Goal: Answer question/provide support

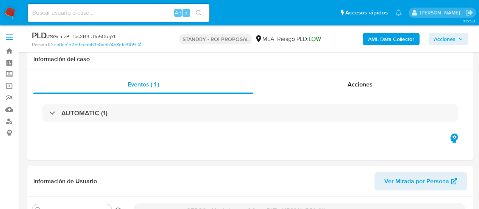
select select "10"
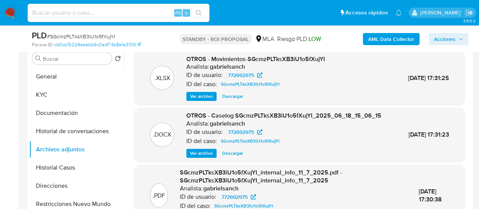
click at [90, 16] on input at bounding box center [119, 13] width 182 height 10
paste input "tSWGAfFiolZSSMAwfI8rykMd"
type input "tSWGAfFiolZSSMAwfI8rykMd"
click at [156, 9] on input "tSWGAfFiolZSSMAwfI8rykMd" at bounding box center [119, 13] width 182 height 10
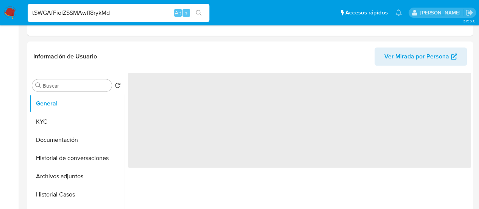
select select "10"
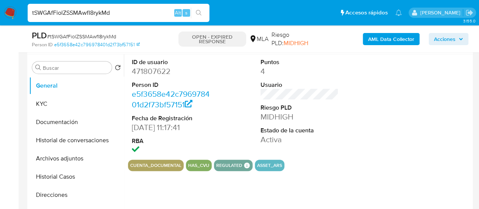
scroll to position [151, 0]
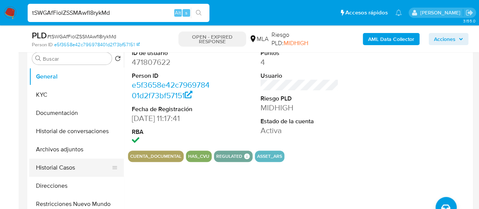
click at [74, 164] on button "Historial Casos" at bounding box center [73, 167] width 89 height 18
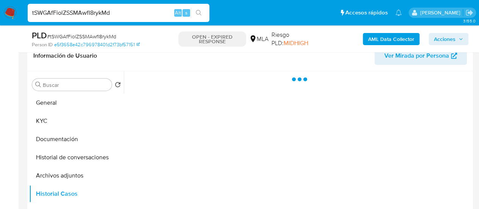
scroll to position [114, 0]
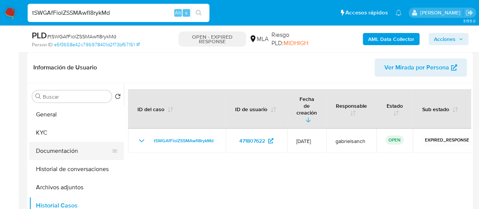
click at [92, 145] on button "Documentación" at bounding box center [73, 151] width 89 height 18
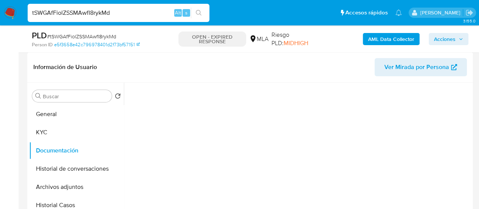
scroll to position [151, 0]
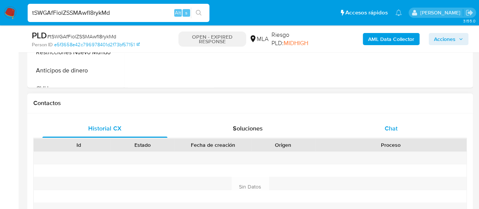
click at [388, 130] on span "Chat" at bounding box center [391, 128] width 13 height 9
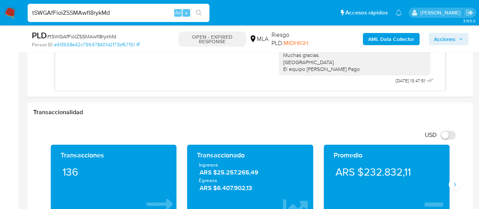
scroll to position [492, 0]
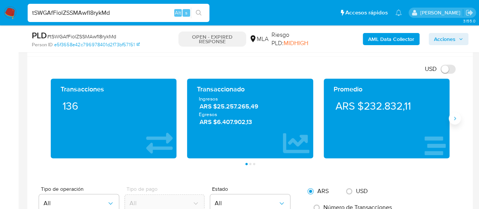
click at [458, 119] on button "Siguiente" at bounding box center [455, 118] width 12 height 12
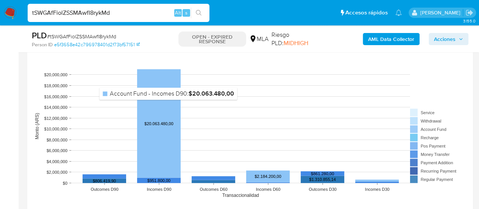
scroll to position [757, 0]
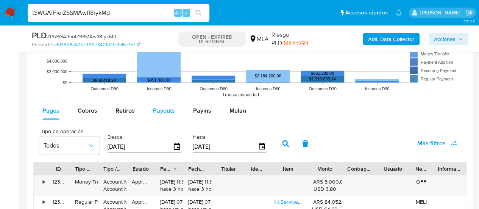
click at [169, 109] on span "Payouts" at bounding box center [164, 110] width 22 height 9
select select "10"
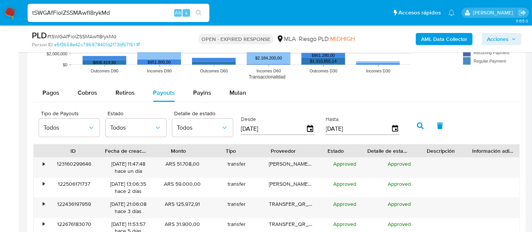
scroll to position [516, 0]
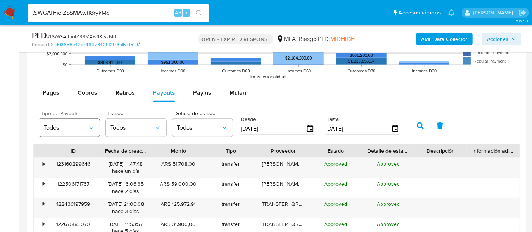
drag, startPoint x: 478, startPoint y: 0, endPoint x: 78, endPoint y: 122, distance: 418.2
click at [78, 122] on button "Todos" at bounding box center [69, 128] width 61 height 18
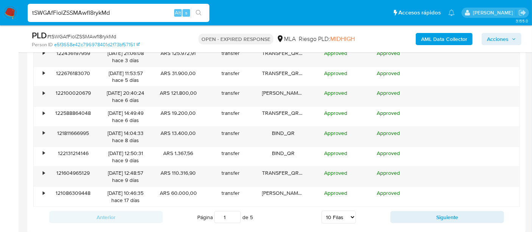
scroll to position [963, 0]
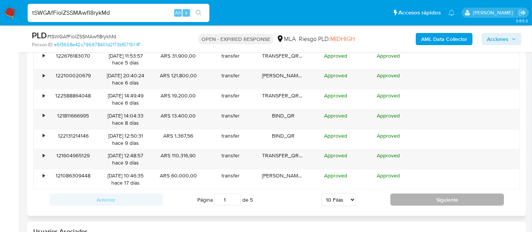
click at [451, 196] on button "Siguiente" at bounding box center [447, 200] width 114 height 12
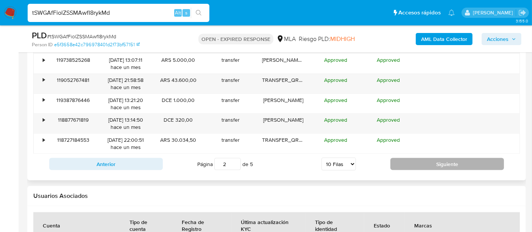
scroll to position [1005, 0]
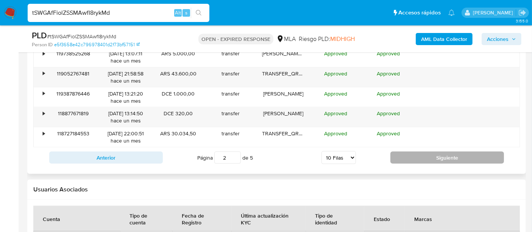
click at [451, 159] on button "Siguiente" at bounding box center [447, 157] width 114 height 12
click at [479, 153] on button "Siguiente" at bounding box center [447, 157] width 114 height 12
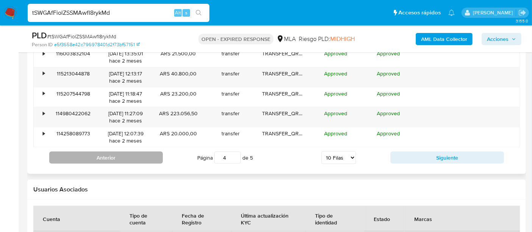
click at [124, 155] on button "Anterior" at bounding box center [106, 157] width 114 height 12
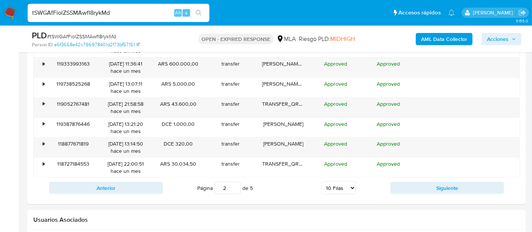
scroll to position [1047, 0]
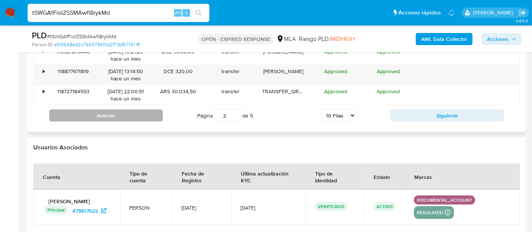
click at [125, 116] on button "Anterior" at bounding box center [106, 115] width 114 height 12
type input "1"
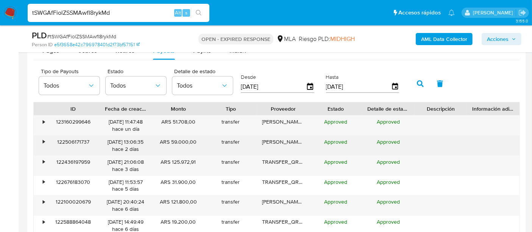
scroll to position [753, 0]
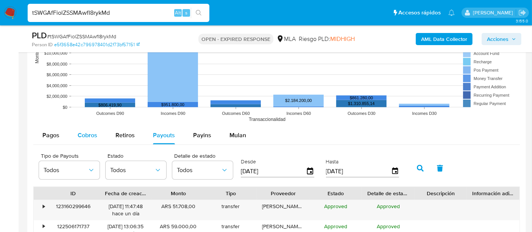
click at [93, 131] on span "Cobros" at bounding box center [88, 135] width 20 height 9
select select "10"
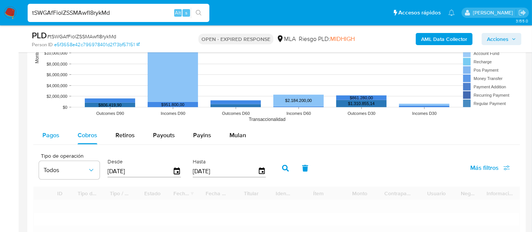
click at [57, 131] on span "Pagos" at bounding box center [50, 135] width 17 height 9
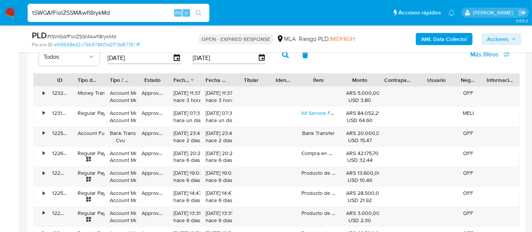
scroll to position [879, 0]
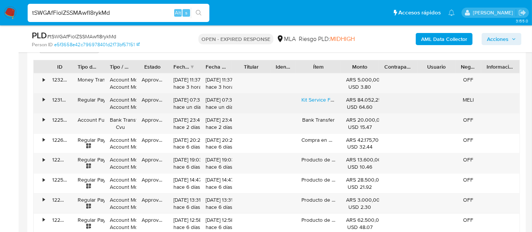
click at [41, 101] on div "•" at bounding box center [40, 104] width 13 height 20
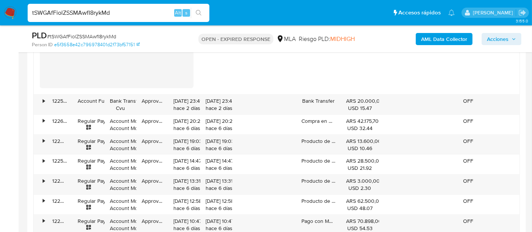
scroll to position [1174, 0]
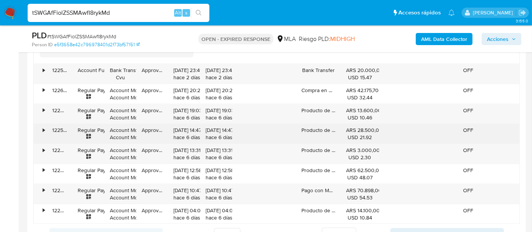
click at [45, 125] on div "•" at bounding box center [40, 134] width 13 height 20
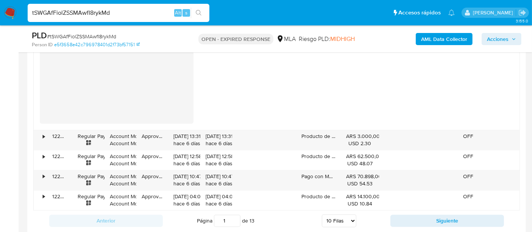
scroll to position [1426, 0]
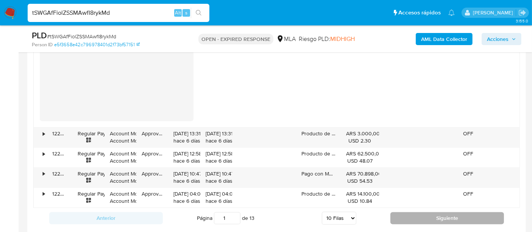
click at [435, 208] on button "Siguiente" at bounding box center [447, 218] width 114 height 12
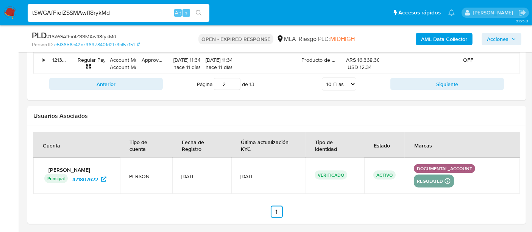
scroll to position [1037, 0]
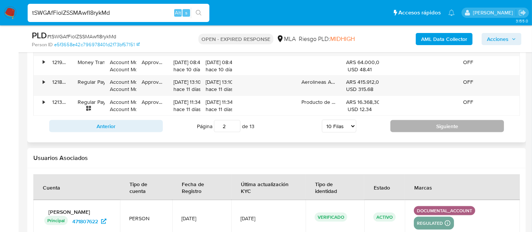
click at [417, 127] on button "Siguiente" at bounding box center [447, 126] width 114 height 12
type input "3"
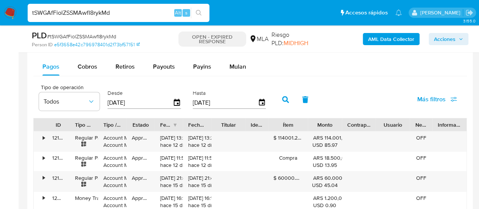
scroll to position [763, 0]
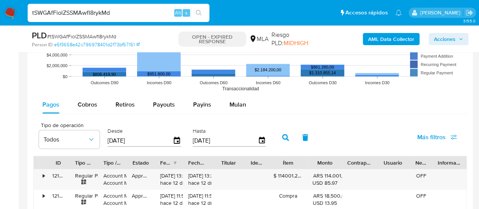
drag, startPoint x: 178, startPoint y: 106, endPoint x: 267, endPoint y: 110, distance: 89.5
click at [178, 105] on button "Payouts" at bounding box center [164, 104] width 40 height 18
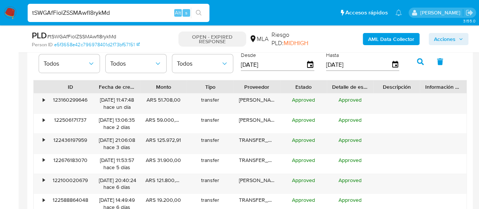
scroll to position [877, 0]
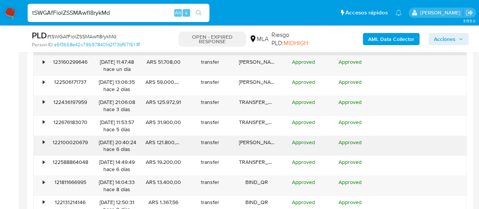
click at [41, 138] on div "•" at bounding box center [40, 146] width 13 height 20
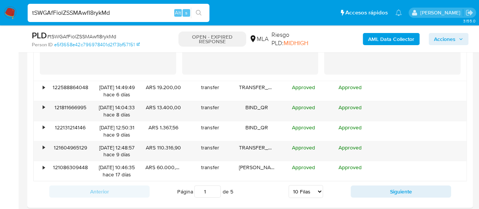
scroll to position [1104, 0]
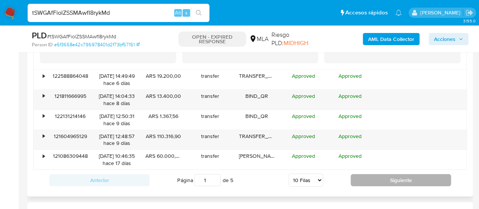
click at [390, 181] on button "Siguiente" at bounding box center [401, 180] width 100 height 12
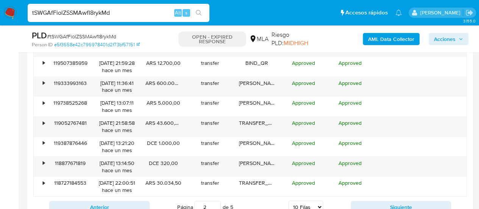
scroll to position [860, 0]
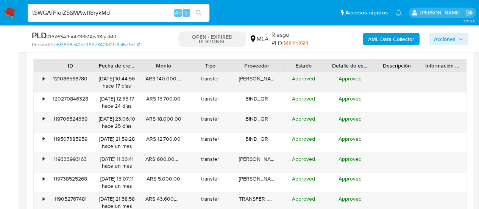
click at [43, 78] on div "•" at bounding box center [44, 78] width 2 height 7
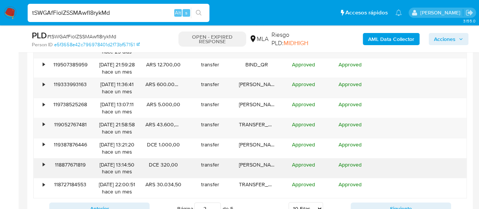
scroll to position [1088, 0]
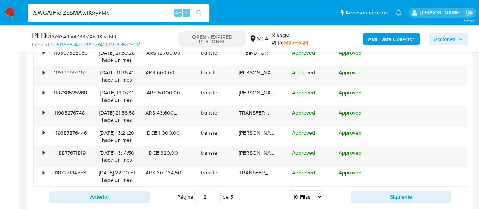
click at [384, 190] on button "Siguiente" at bounding box center [401, 196] width 100 height 12
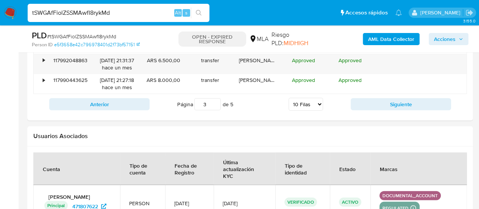
scroll to position [1050, 0]
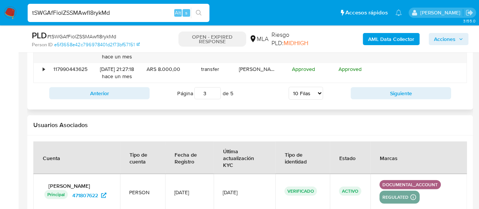
click at [378, 99] on div "Anterior Página 3 de 5 5 Filas 10 Filas 20 Filas 25 Filas 50 Filas 100 Filas Si…" at bounding box center [250, 93] width 434 height 20
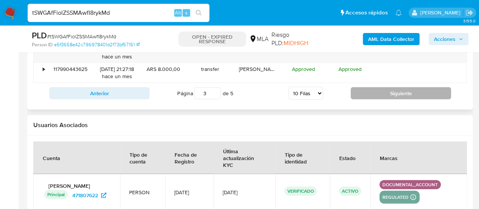
click at [376, 92] on button "Siguiente" at bounding box center [401, 93] width 100 height 12
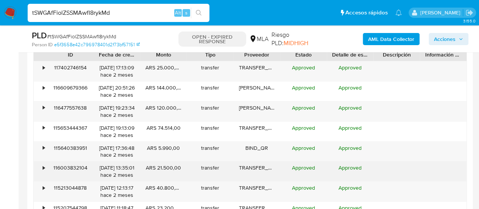
scroll to position [860, 0]
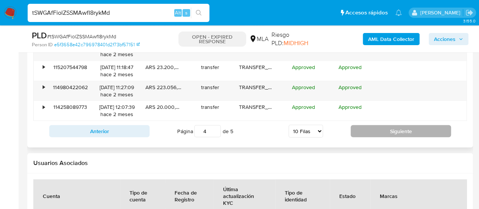
click at [428, 134] on button "Siguiente" at bounding box center [401, 131] width 100 height 12
type input "5"
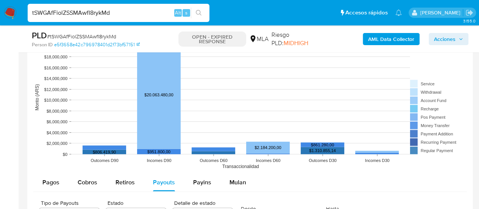
scroll to position [685, 0]
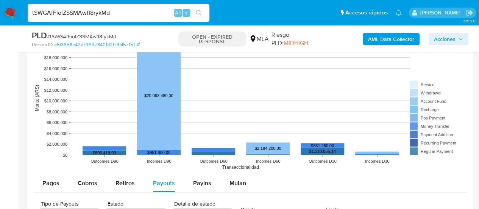
click at [101, 12] on input "tSWGAfFiolZSSMAwfI8rykMd" at bounding box center [119, 13] width 182 height 10
paste input "JtiVGixWgqAOQlt7xUWfe9UM"
type input "JtiVGixWgqAOQlt7xUWfe9UM"
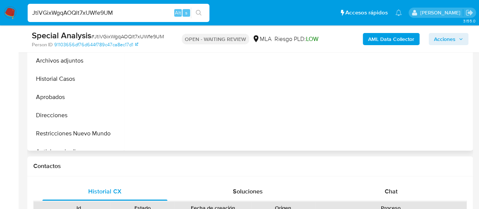
scroll to position [265, 0]
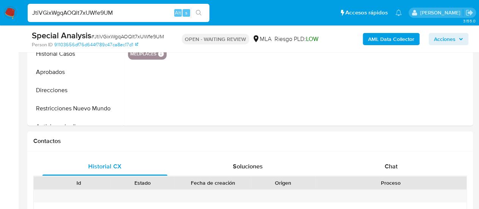
click at [371, 162] on div "Chat" at bounding box center [391, 166] width 125 height 18
select select "10"
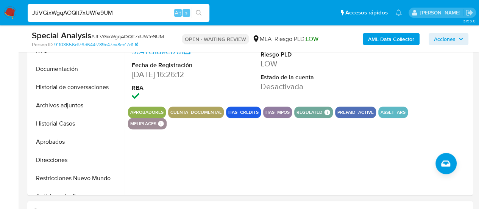
scroll to position [151, 0]
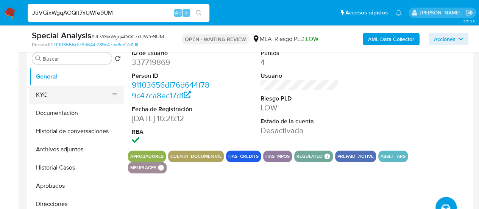
click at [48, 93] on button "KYC" at bounding box center [73, 95] width 89 height 18
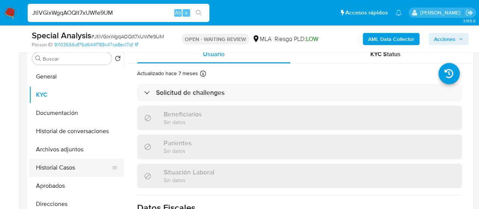
click at [61, 164] on button "Historial Casos" at bounding box center [73, 167] width 89 height 18
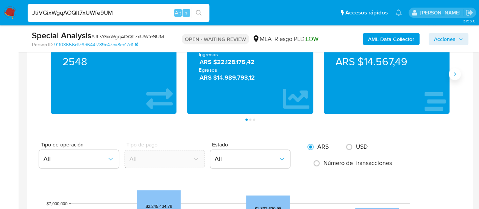
scroll to position [682, 0]
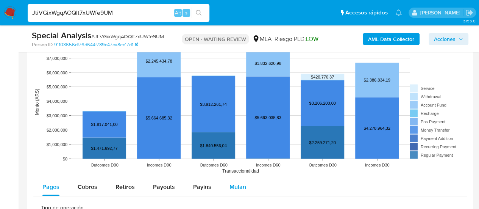
click at [223, 187] on button "Mulan" at bounding box center [237, 186] width 35 height 18
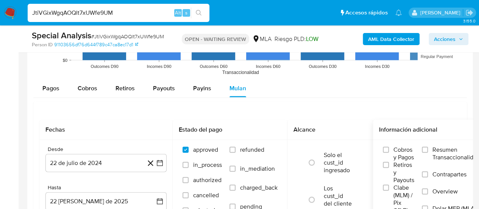
scroll to position [795, 0]
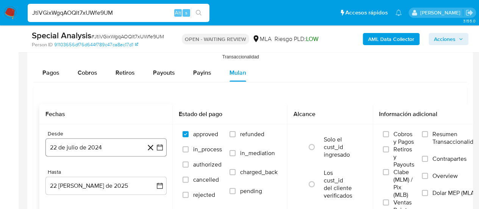
click at [76, 153] on button "22 de julio de 2024" at bounding box center [105, 147] width 121 height 18
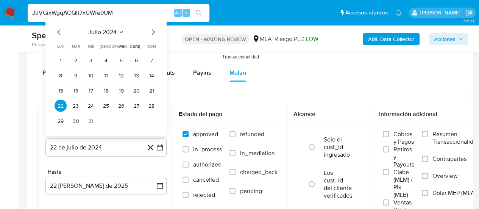
click at [58, 28] on icon "Mes anterior" at bounding box center [59, 32] width 9 height 9
click at [56, 31] on icon "Mes anterior" at bounding box center [59, 32] width 9 height 9
click at [58, 33] on icon "Mes anterior" at bounding box center [59, 32] width 9 height 9
click at [116, 61] on button "1" at bounding box center [121, 60] width 12 height 12
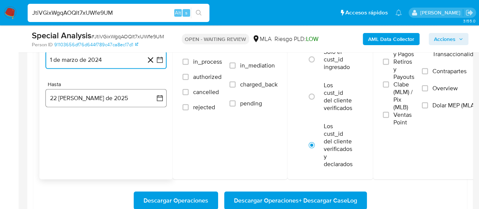
scroll to position [871, 0]
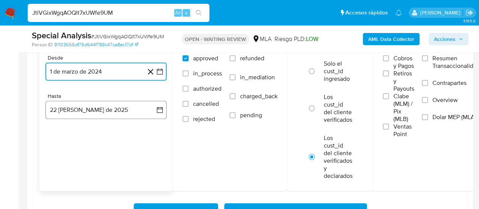
click at [115, 103] on button "22 de agosto de 2025" at bounding box center [105, 110] width 121 height 18
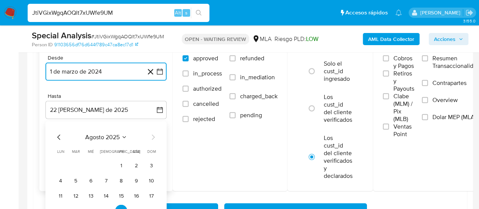
click at [58, 137] on icon "Mes anterior" at bounding box center [59, 137] width 9 height 9
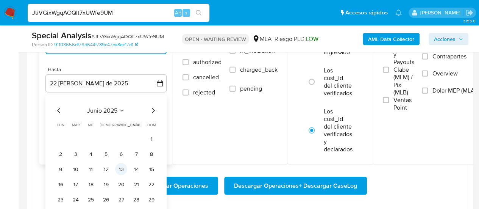
scroll to position [909, 0]
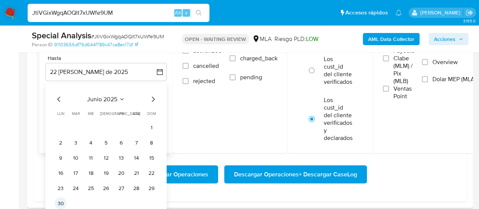
click at [65, 202] on button "30" at bounding box center [61, 203] width 12 height 12
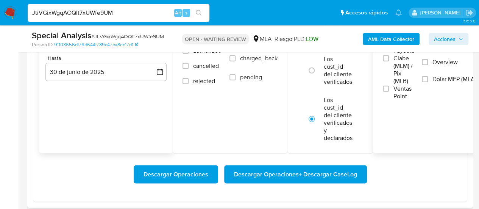
click at [446, 80] on span "Dolar MEP (MLA)" at bounding box center [454, 79] width 44 height 8
click at [428, 80] on input "Dolar MEP (MLA)" at bounding box center [425, 79] width 6 height 6
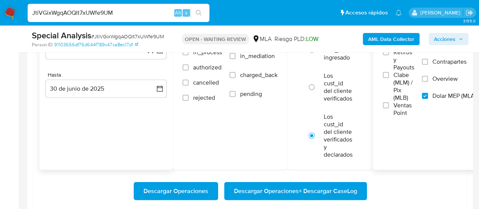
scroll to position [985, 0]
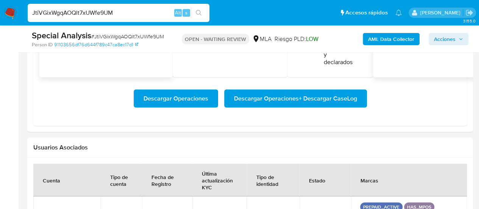
click at [250, 101] on span "Descargar Operaciones + Descargar CaseLog" at bounding box center [295, 98] width 123 height 17
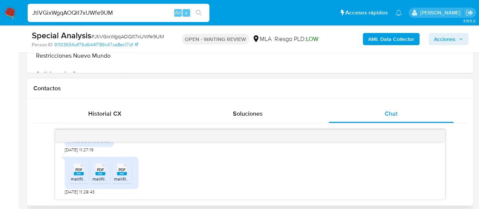
scroll to position [379, 0]
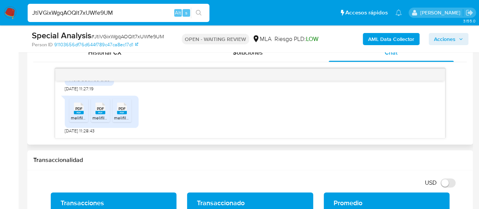
click at [75, 110] on span "PDF" at bounding box center [78, 108] width 7 height 5
click at [84, 104] on icon at bounding box center [79, 108] width 10 height 12
click at [120, 108] on span "PDF" at bounding box center [122, 108] width 7 height 5
click at [80, 16] on input "JtiVGixWgqAOQlt7xUWfe9UM" at bounding box center [119, 13] width 182 height 10
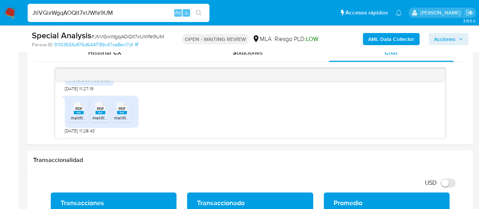
paste input "i5LJMfdtT2NeDIFzW5At5qYx"
type input "i5LJMfdtT2NeDIFzW5At5qYx"
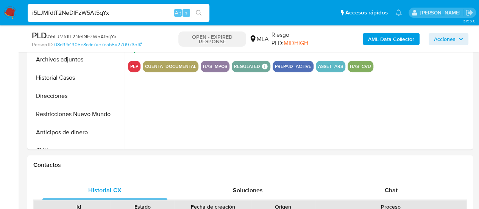
scroll to position [265, 0]
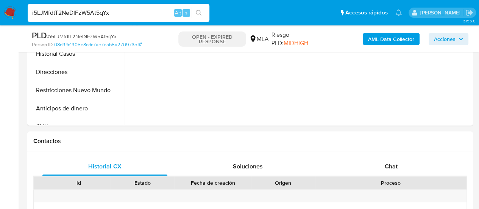
select select "10"
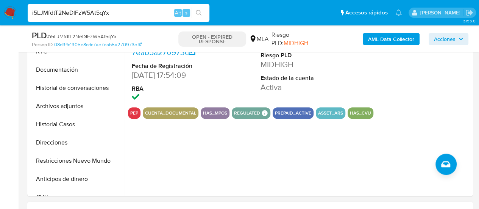
scroll to position [189, 0]
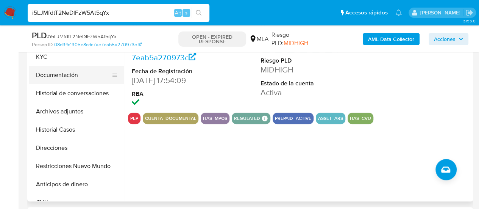
click at [58, 78] on button "Documentación" at bounding box center [73, 75] width 89 height 18
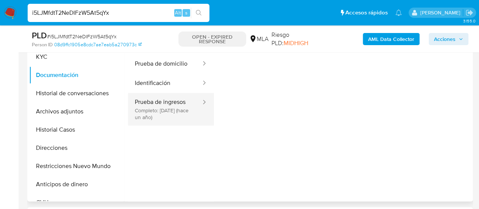
click at [174, 118] on button "Prueba de ingresos Completo: 20/03/2024 (hace un año)" at bounding box center [165, 109] width 74 height 33
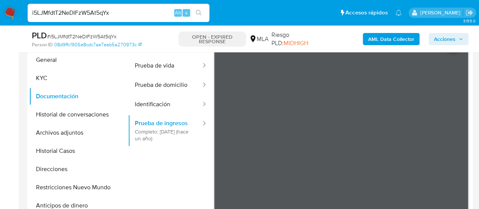
scroll to position [151, 0]
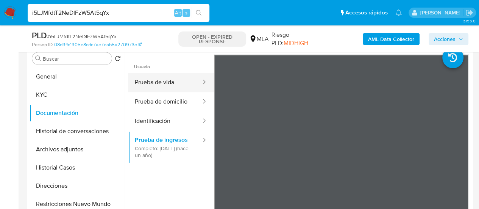
click at [181, 83] on button "Prueba de vida" at bounding box center [165, 82] width 74 height 19
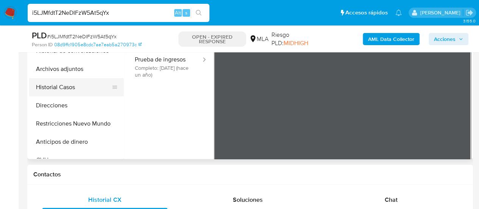
scroll to position [189, 0]
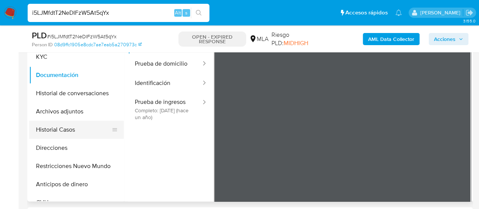
click at [75, 128] on button "Historial Casos" at bounding box center [73, 129] width 89 height 18
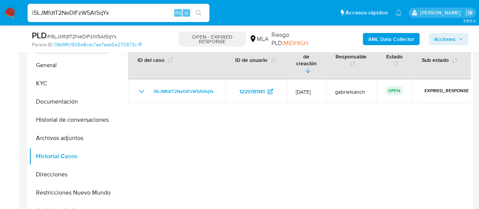
scroll to position [151, 0]
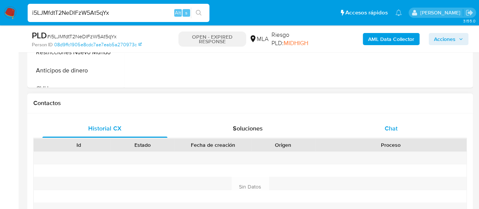
click at [403, 125] on div "Chat" at bounding box center [391, 128] width 125 height 18
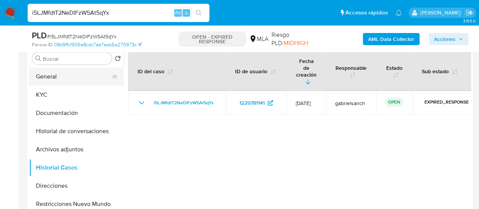
click at [46, 82] on button "General" at bounding box center [73, 76] width 89 height 18
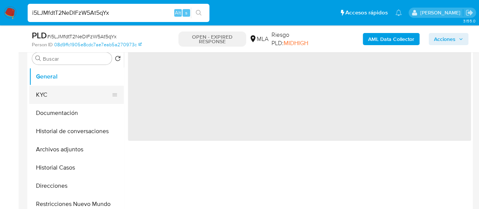
click at [52, 88] on button "KYC" at bounding box center [73, 95] width 89 height 18
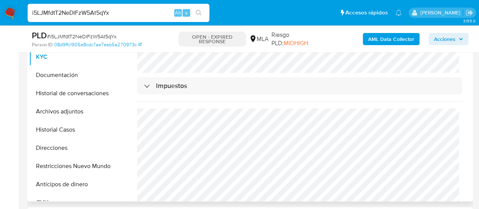
scroll to position [413, 0]
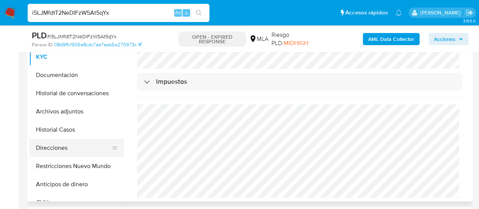
click at [59, 145] on button "Direcciones" at bounding box center [73, 148] width 89 height 18
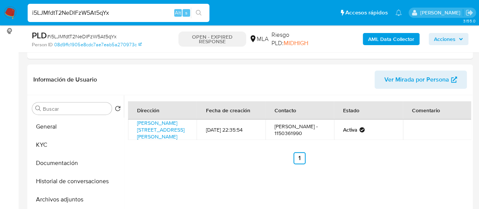
scroll to position [114, 0]
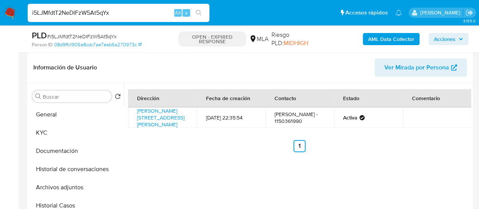
click at [77, 12] on input "i5LJMfdtT2NeDIFzW5At5qYx" at bounding box center [119, 13] width 182 height 10
paste input "THudLKylKVdealMAVEsT3xup"
type input "THudLKylKVdealMAVEsT3xup"
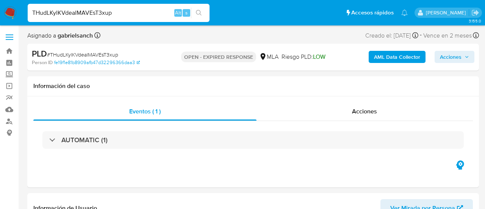
select select "10"
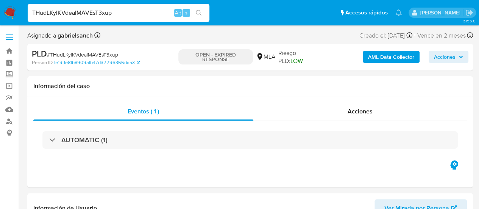
click at [110, 15] on input "THudLKylKVdealMAVEsT3xup" at bounding box center [119, 13] width 182 height 10
click at [111, 15] on input "THudLKylKVdealMAVEsT3xup" at bounding box center [119, 13] width 182 height 10
paste input "JMnu8Z73jehnI7AgcZdppPHD"
type input "JMnu8Z73jehnI7AgcZdppPHD"
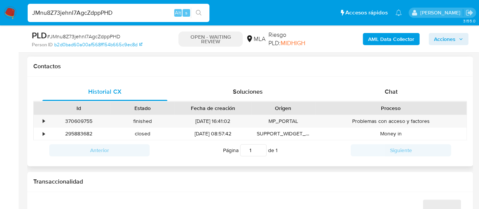
scroll to position [341, 0]
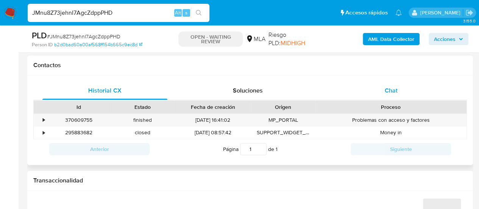
click at [386, 93] on span "Chat" at bounding box center [391, 90] width 13 height 9
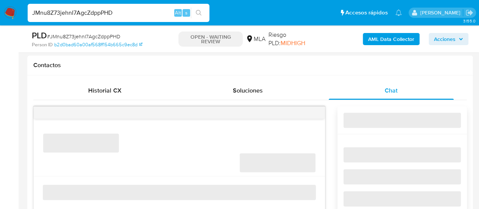
select select "10"
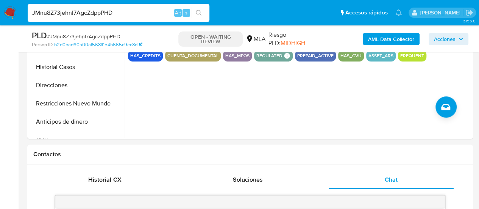
scroll to position [189, 0]
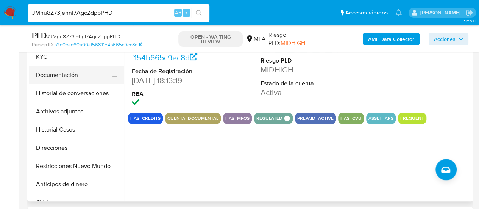
click at [54, 73] on button "Documentación" at bounding box center [73, 75] width 89 height 18
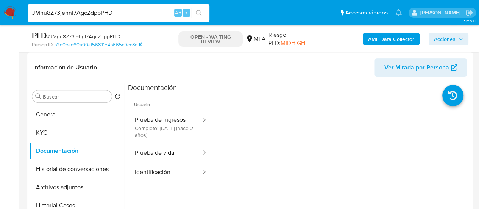
scroll to position [151, 0]
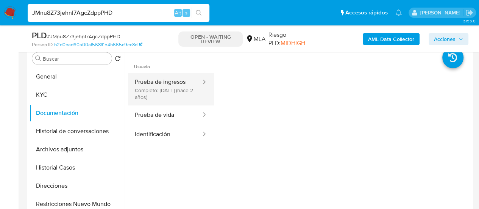
click at [146, 101] on button "Prueba de ingresos Completo: 11/12/2023 (hace 2 años)" at bounding box center [165, 89] width 74 height 33
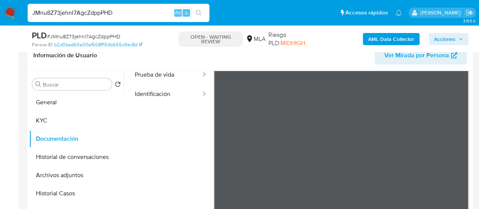
scroll to position [76, 0]
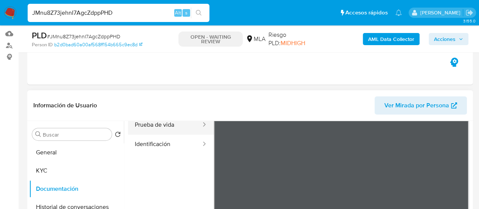
click at [162, 130] on button "Prueba de vida" at bounding box center [165, 124] width 74 height 19
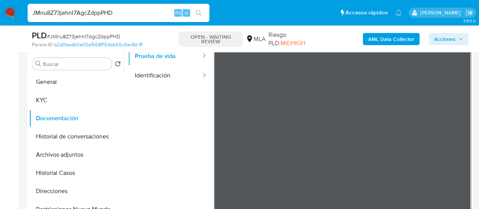
scroll to position [151, 0]
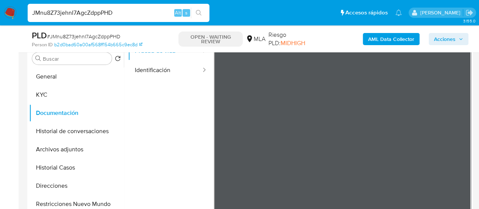
click at [85, 9] on input "JMnu8Z73jehnI7AgcZdppPHD" at bounding box center [119, 13] width 182 height 10
paste input "mkmpQIJfdTlJHiD7r5y16C03"
type input "mkmpQIJfdTlJHiD7r5y16C03"
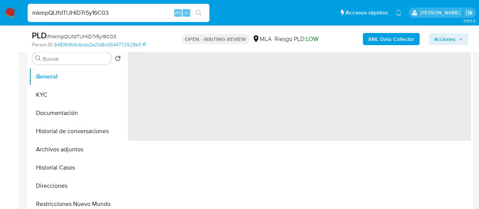
scroll to position [227, 0]
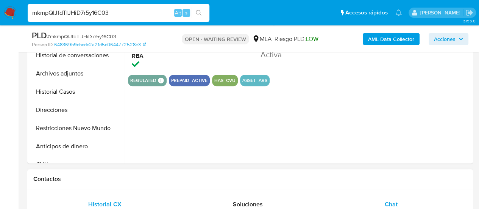
select select "10"
click at [395, 205] on span "Chat" at bounding box center [391, 204] width 13 height 9
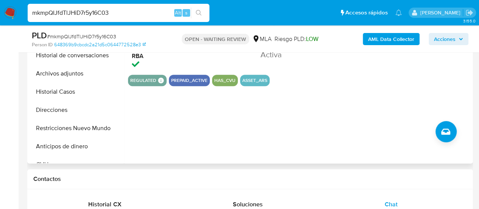
scroll to position [189, 0]
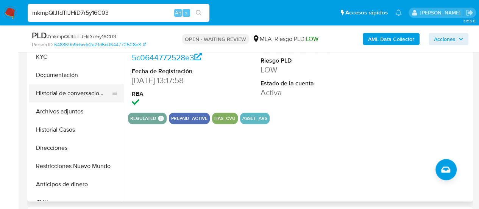
click at [112, 89] on div at bounding box center [115, 93] width 6 height 17
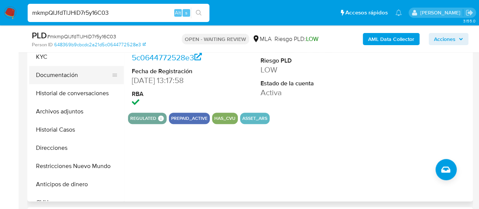
click at [92, 77] on button "Documentación" at bounding box center [73, 75] width 89 height 18
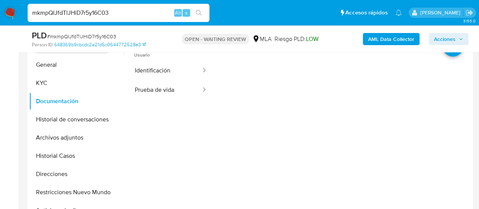
scroll to position [151, 0]
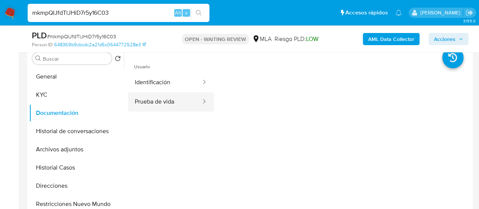
click at [146, 103] on button "Prueba de vida" at bounding box center [165, 101] width 74 height 19
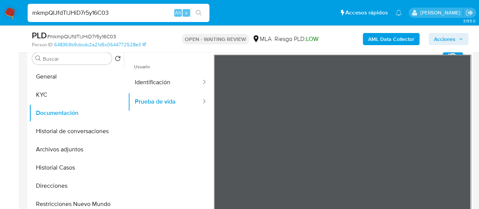
click at [87, 14] on input "mkmpQIJfdTlJHiD7r5y16C03" at bounding box center [119, 13] width 182 height 10
paste input "0Jlh9UV2X0yBLOwANotymHG4"
type input "0Jlh9UV2X0yBLOwANotymHG4"
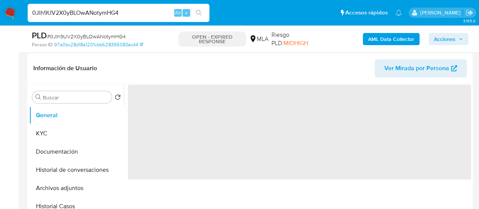
scroll to position [114, 0]
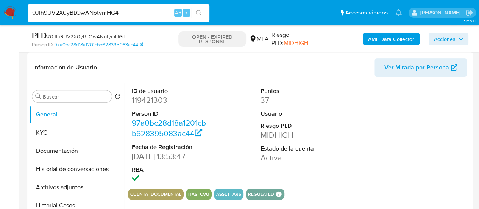
select select "10"
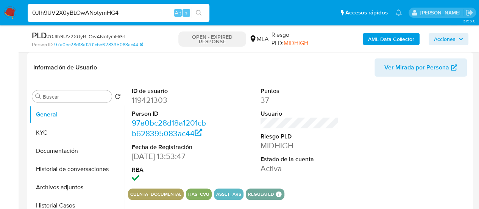
click at [79, 13] on input "0Jlh9UV2X0yBLOwANotymHG4" at bounding box center [119, 13] width 182 height 10
paste input "b11raPID3Ekchml34CXWNoad"
type input "b11raPID3Ekchml34CXWNoad"
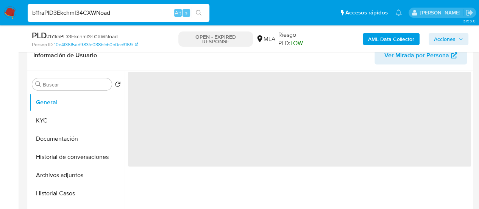
scroll to position [151, 0]
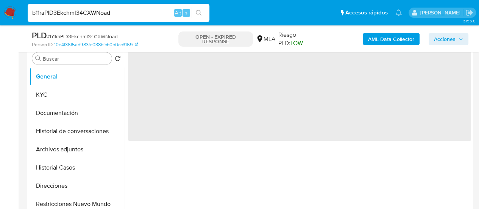
select select "10"
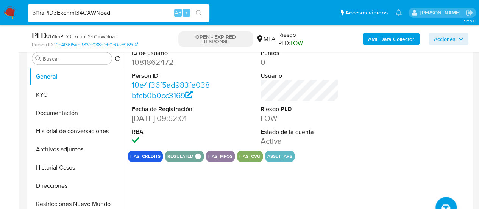
click at [66, 16] on input "b11raPID3Ekchml34CXWNoad" at bounding box center [119, 13] width 182 height 10
paste input "lL6pJFUcGL0jf1LF2ivDo9yt"
type input "lL6pJFUcGL0jf1LF2ivDo9yt"
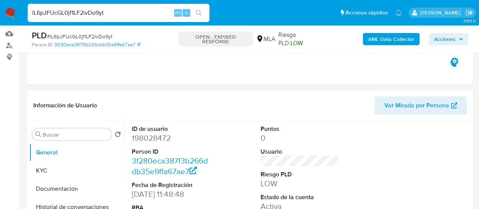
scroll to position [189, 0]
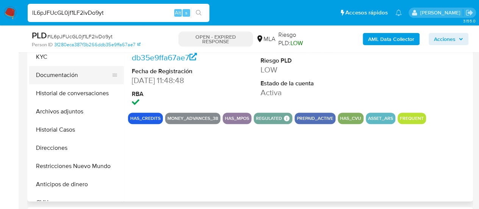
select select "10"
click at [58, 73] on button "Documentación" at bounding box center [73, 75] width 89 height 18
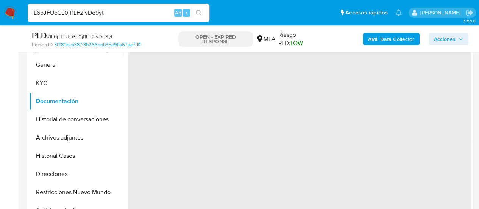
scroll to position [151, 0]
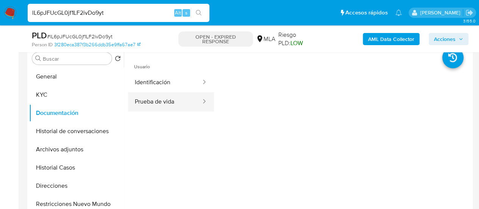
click at [160, 95] on button "Prueba de vida" at bounding box center [165, 101] width 74 height 19
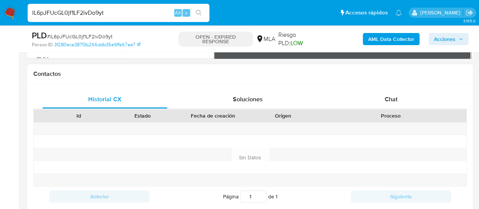
scroll to position [341, 0]
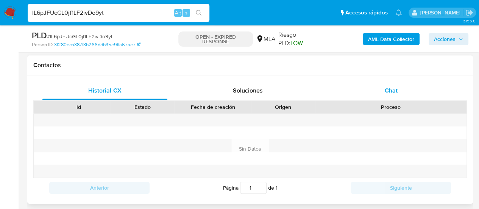
click at [364, 94] on div "Chat" at bounding box center [391, 90] width 125 height 18
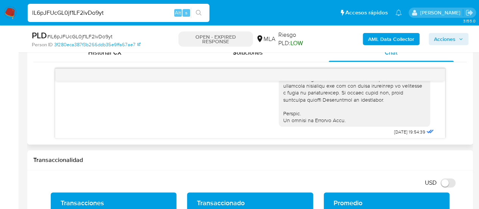
scroll to position [349, 0]
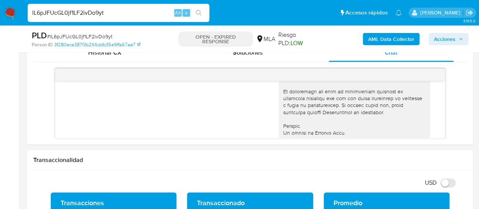
click at [83, 16] on input "lL6pJFUcGL0jf1LF2ivDo9yt" at bounding box center [119, 13] width 182 height 10
paste input "mkmpQIJfdTlJHiD7r5y16C03"
type input "mkmpQIJfdTlJHiD7r5y16C03"
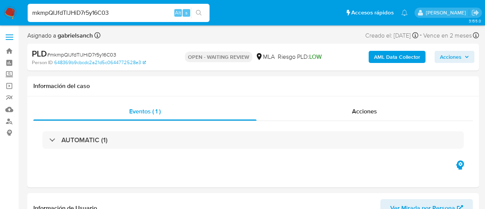
select select "10"
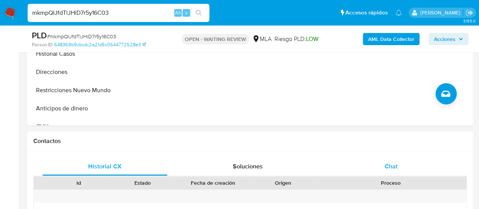
click at [411, 160] on div "Chat" at bounding box center [391, 166] width 125 height 18
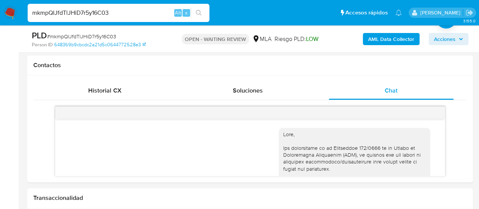
scroll to position [640, 0]
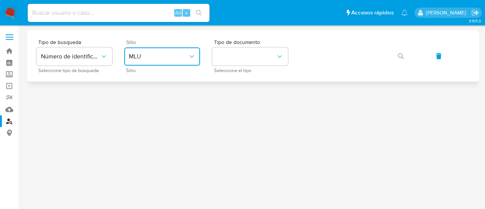
click at [136, 60] on button "MLU" at bounding box center [162, 56] width 76 height 18
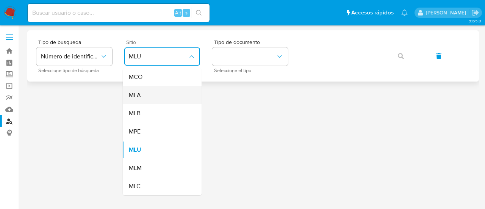
click at [149, 92] on div "MLA" at bounding box center [160, 95] width 62 height 18
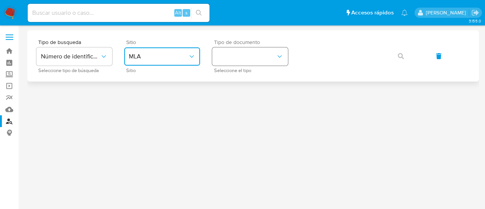
click at [235, 64] on button "identificationType" at bounding box center [250, 56] width 76 height 18
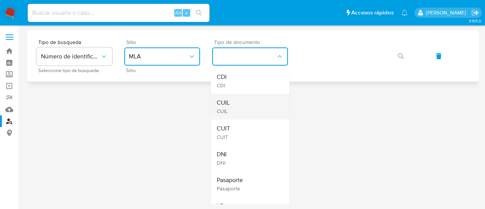
click at [245, 103] on div "CUIL CUIL" at bounding box center [248, 107] width 62 height 26
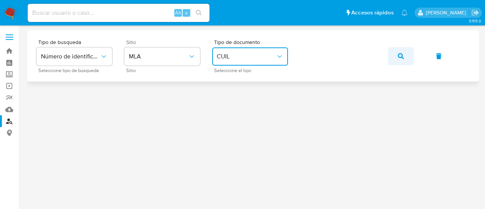
click at [393, 55] on button "button" at bounding box center [401, 56] width 26 height 18
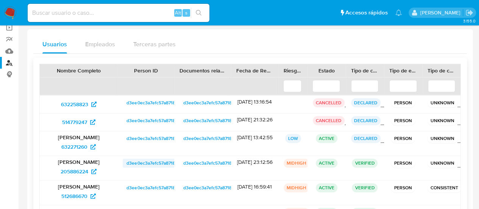
scroll to position [76, 0]
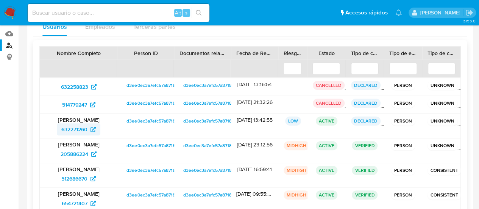
click at [83, 130] on span "632271260" at bounding box center [74, 129] width 26 height 12
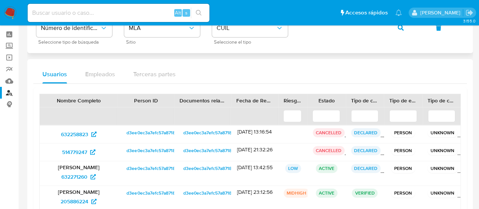
scroll to position [0, 0]
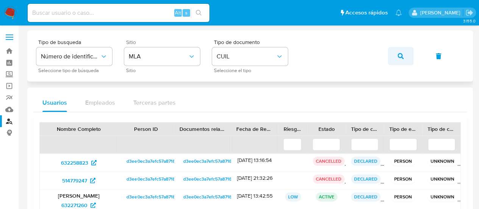
click at [393, 56] on button "button" at bounding box center [401, 56] width 26 height 18
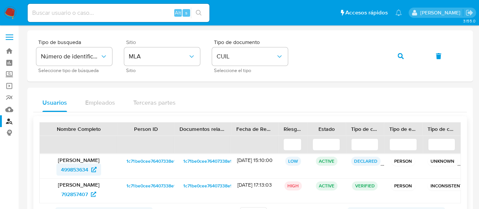
click at [83, 167] on span "499853634" at bounding box center [74, 169] width 27 height 12
click at [396, 58] on button "button" at bounding box center [401, 56] width 26 height 18
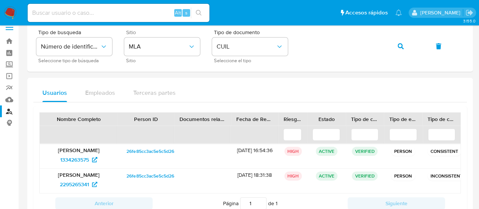
scroll to position [36, 0]
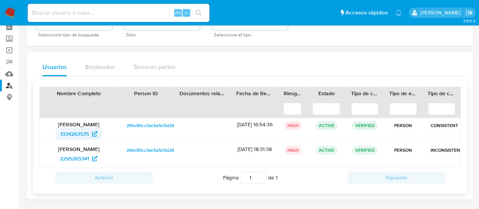
click at [90, 130] on span "1334263575" at bounding box center [78, 134] width 37 height 12
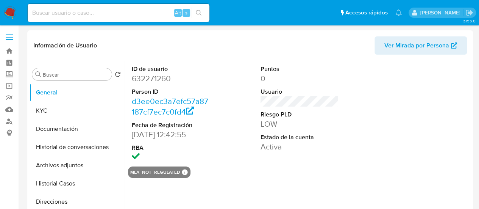
select select "10"
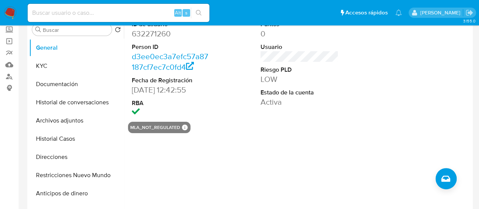
scroll to position [38, 0]
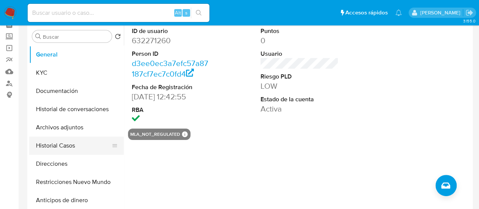
click at [67, 142] on button "Historial Casos" at bounding box center [73, 145] width 89 height 18
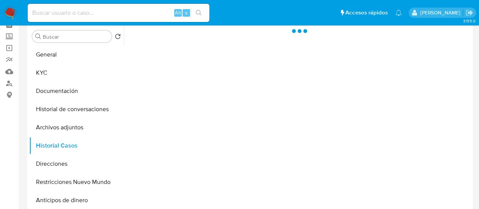
scroll to position [0, 0]
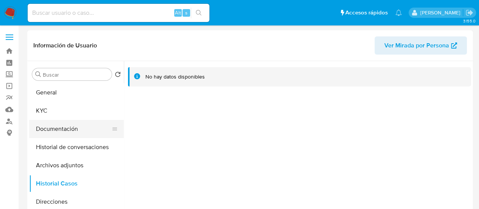
click at [70, 132] on button "Documentación" at bounding box center [73, 129] width 89 height 18
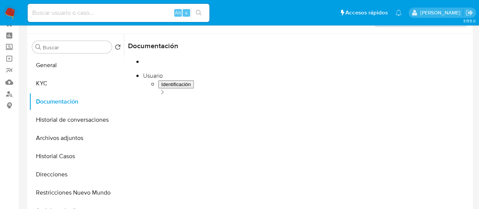
scroll to position [38, 0]
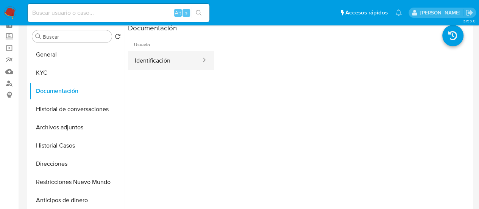
click at [179, 57] on button "Identificación" at bounding box center [165, 60] width 74 height 19
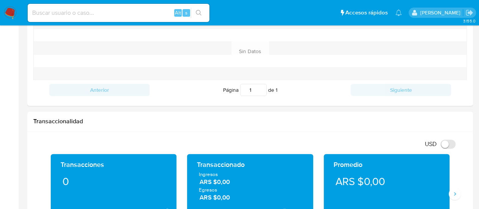
scroll to position [417, 0]
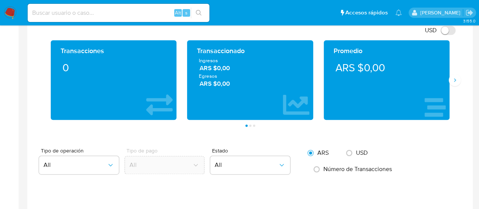
click at [452, 85] on div "Promedio ARS $0,00" at bounding box center [386, 80] width 136 height 80
click at [454, 78] on icon "Siguiente" at bounding box center [455, 80] width 6 height 6
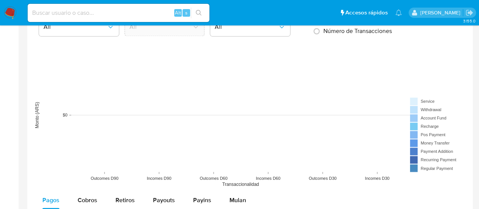
scroll to position [568, 0]
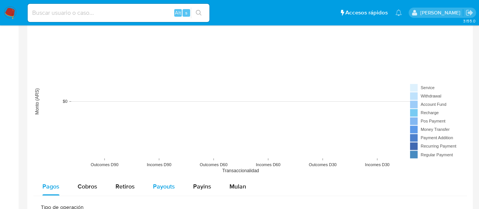
click at [163, 190] on div "Payouts" at bounding box center [164, 186] width 22 height 18
select select "10"
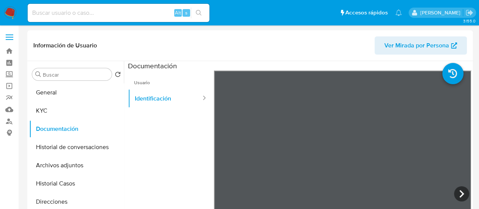
scroll to position [0, 0]
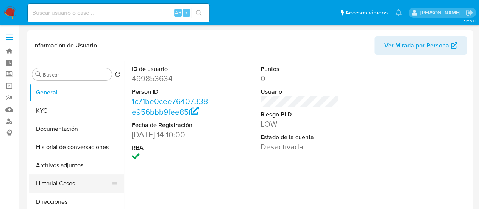
click at [69, 185] on button "Historial Casos" at bounding box center [73, 183] width 89 height 18
select select "10"
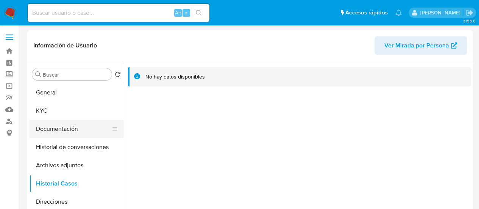
click at [51, 127] on button "Documentación" at bounding box center [73, 129] width 89 height 18
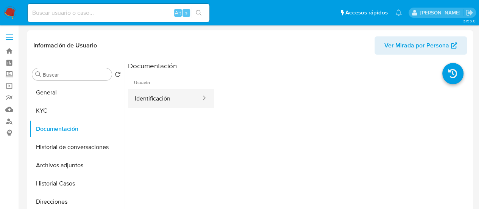
click at [183, 93] on button "Identificación" at bounding box center [165, 98] width 74 height 19
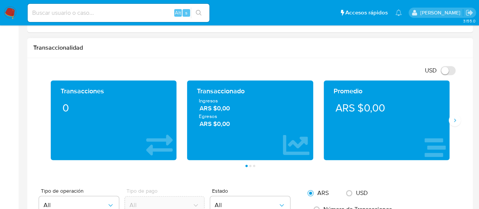
scroll to position [379, 0]
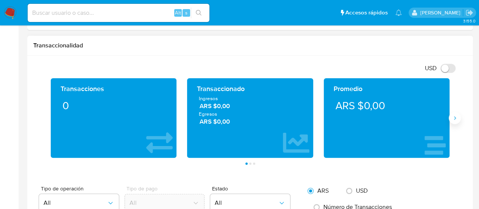
click at [453, 119] on button "Siguiente" at bounding box center [455, 118] width 12 height 12
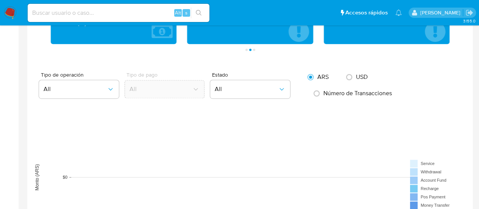
scroll to position [606, 0]
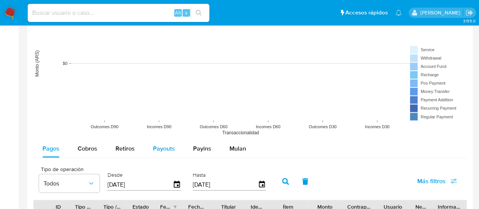
click at [158, 152] on div "Payouts" at bounding box center [164, 148] width 22 height 18
select select "10"
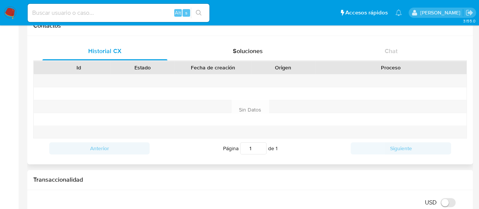
scroll to position [189, 0]
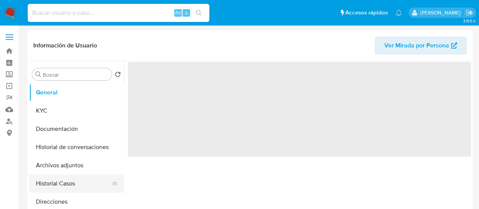
click at [55, 180] on button "Historial Casos" at bounding box center [73, 183] width 89 height 18
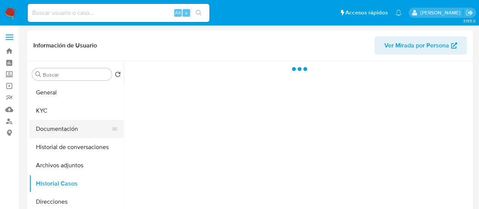
select select "10"
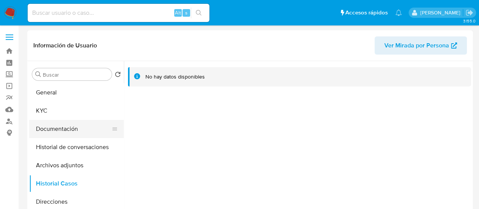
click at [55, 130] on button "Documentación" at bounding box center [73, 129] width 89 height 18
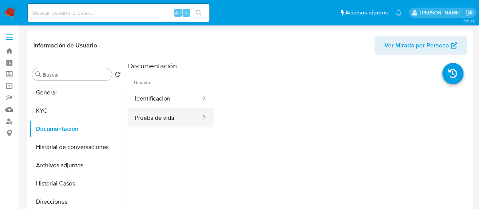
click at [158, 115] on button "Prueba de vida" at bounding box center [165, 117] width 74 height 19
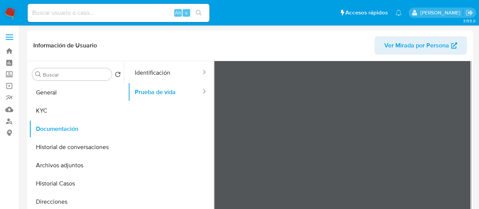
scroll to position [38, 0]
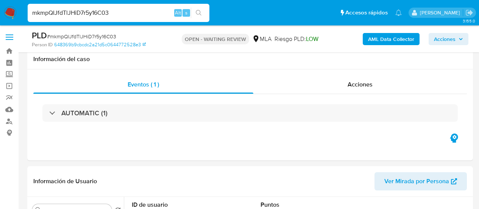
select select "10"
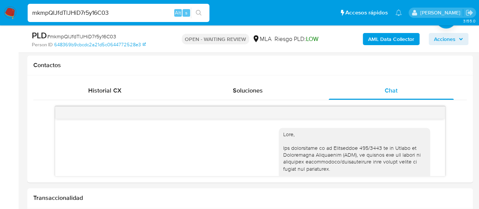
scroll to position [640, 0]
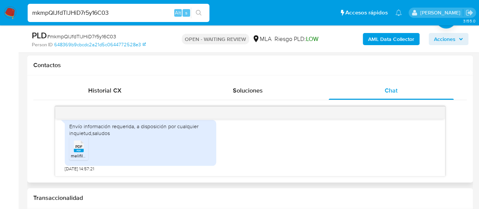
click at [80, 153] on span "melifile5102083477507217065.pdf" at bounding box center [105, 155] width 69 height 6
click at [77, 153] on span "melifile5102083477507217065.pdf" at bounding box center [105, 155] width 69 height 6
click at [105, 13] on input "mkmpQIJfdTlJHiD7r5y16C03" at bounding box center [119, 13] width 182 height 10
paste input "gSdL2RZVqOIMLG7usmG05SBt"
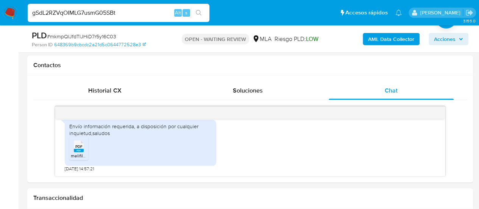
type input "gSdL2RZVqOIMLG7usmG05SBt"
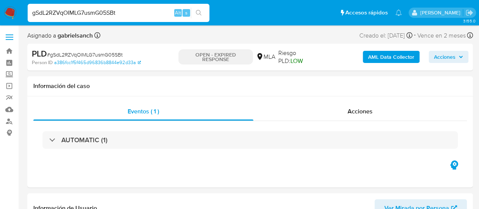
select select "10"
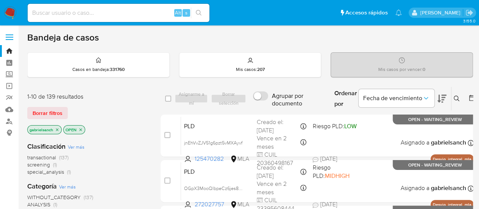
click at [457, 99] on icon at bounding box center [457, 98] width 6 height 6
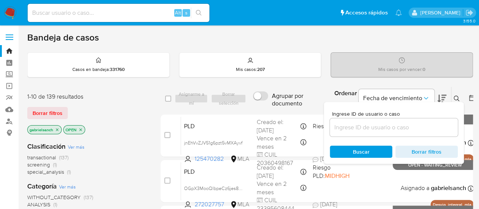
click at [372, 130] on input at bounding box center [394, 127] width 128 height 10
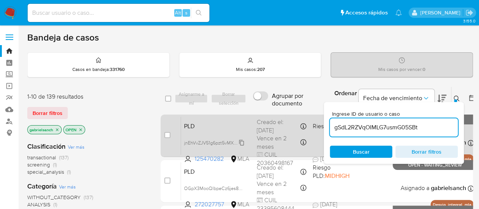
type input "gSdL2RZVqOIMLG7usmG05SBt"
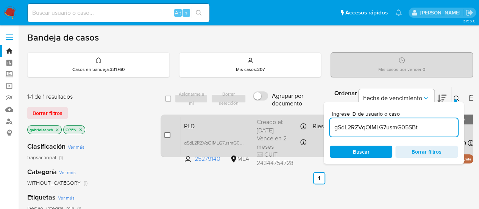
click at [167, 133] on input "checkbox" at bounding box center [167, 135] width 6 height 6
checkbox input "true"
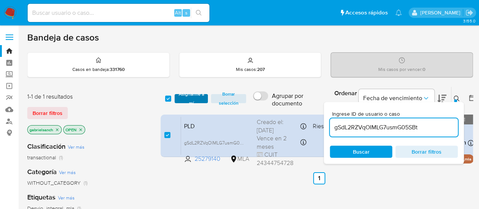
click at [186, 96] on span "Asignarme a mí" at bounding box center [191, 99] width 26 height 8
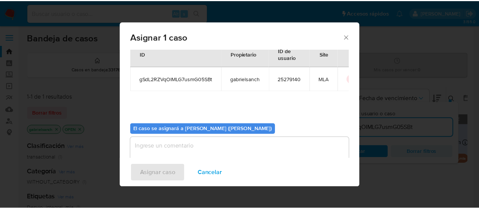
scroll to position [39, 0]
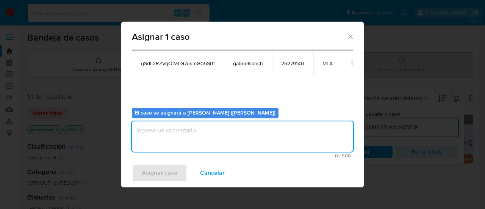
click at [209, 138] on textarea "assign-modal" at bounding box center [242, 136] width 221 height 30
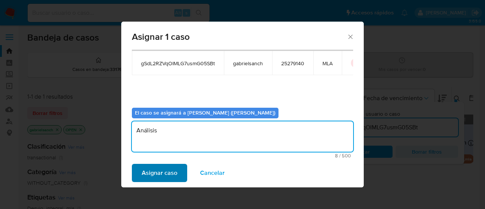
type textarea "Análisis"
click at [180, 173] on button "Asignar caso" at bounding box center [159, 173] width 55 height 18
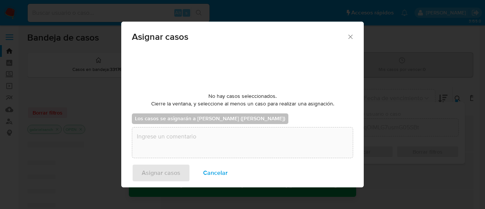
checkbox input "false"
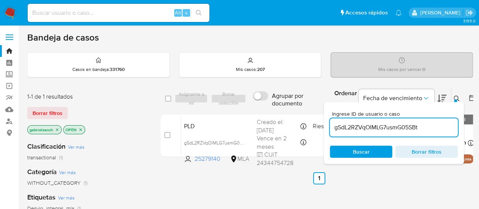
click at [367, 131] on input "gSdL2RZVqOIMLG7usmG05SBt" at bounding box center [394, 127] width 128 height 10
paste input "YRpgHQwj9i6Z5CryX58pEmx2"
type input "YRpgHQwj9i6Z5CryX58pEmx2"
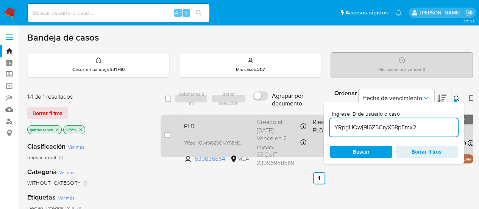
click at [173, 136] on div "case-item-checkbox No es posible asignar el caso" at bounding box center [172, 135] width 17 height 38
click at [171, 136] on div "case-item-checkbox No es posible asignar el caso" at bounding box center [172, 135] width 17 height 38
click at [168, 134] on input "checkbox" at bounding box center [167, 135] width 6 height 6
checkbox input "true"
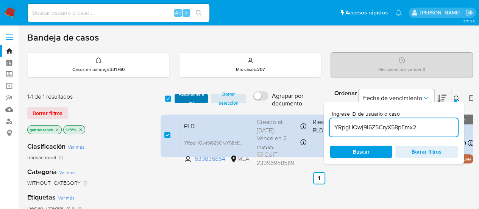
click at [183, 98] on span "Asignarme a mí" at bounding box center [191, 99] width 26 height 8
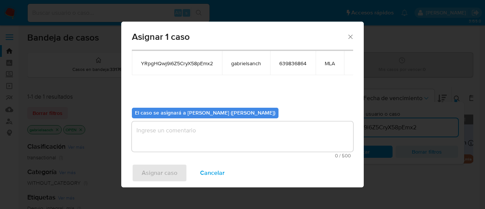
scroll to position [39, 0]
click at [194, 136] on textarea "assign-modal" at bounding box center [242, 136] width 221 height 30
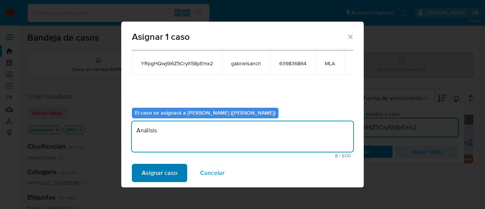
type textarea "Análisis"
click at [173, 169] on span "Asignar caso" at bounding box center [160, 172] width 36 height 17
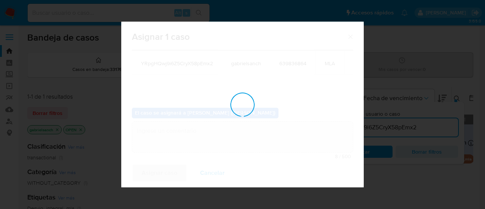
checkbox input "false"
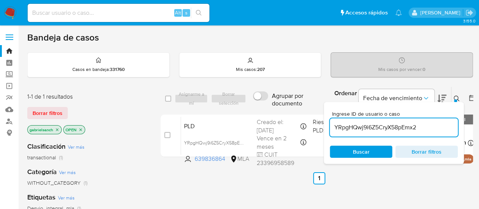
click at [367, 123] on input "YRpgHQwj9i6Z5CryX58pEmx2" at bounding box center [394, 127] width 128 height 10
paste input "ctPeL7sQjO9wGyl8JVus6RO7"
type input "ctPeL7sQjO9wGyl8JVus6RO7"
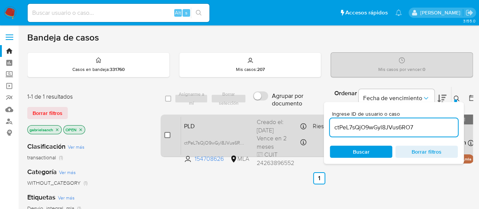
click at [165, 136] on input "checkbox" at bounding box center [167, 135] width 6 height 6
checkbox input "true"
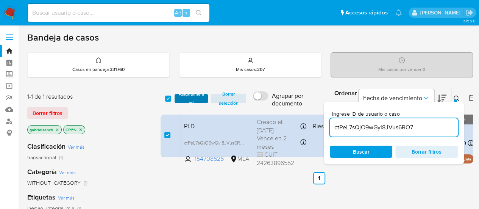
click at [189, 100] on span "Asignarme a mí" at bounding box center [191, 99] width 26 height 8
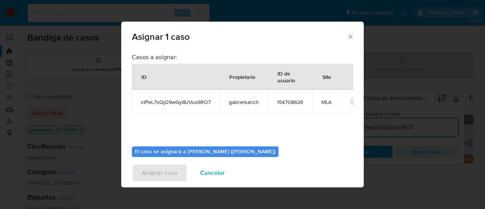
scroll to position [39, 0]
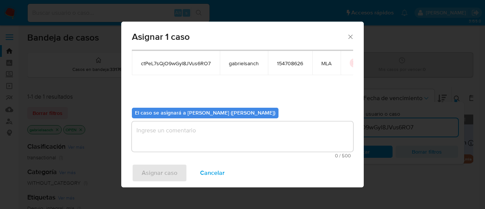
click at [196, 127] on textarea "assign-modal" at bounding box center [242, 136] width 221 height 30
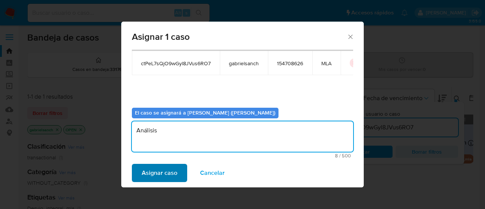
type textarea "Análisis"
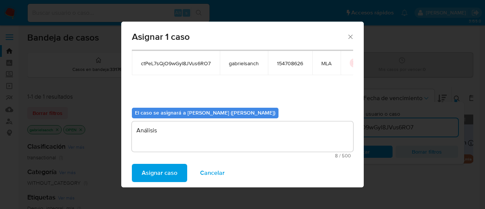
click at [169, 166] on span "Asignar caso" at bounding box center [160, 172] width 36 height 17
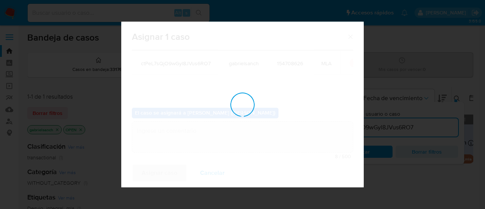
checkbox input "false"
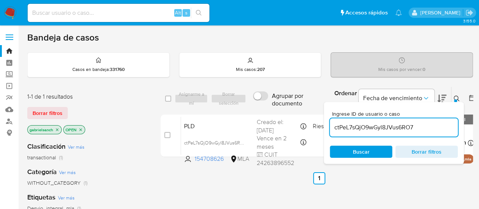
click at [390, 125] on input "ctPeL7sQjO9wGyl8JVus6RO7" at bounding box center [394, 127] width 128 height 10
paste input "NhWwrPsJIoSjzR1UonNZaQfM"
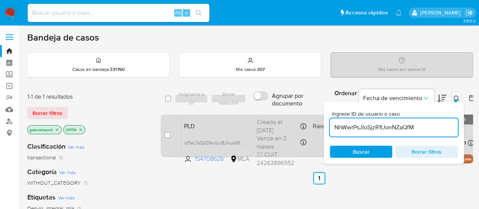
type input "NhWwrPsJIoSjzR1UonNZaQfM"
click at [167, 135] on input "checkbox" at bounding box center [167, 135] width 6 height 6
checkbox input "true"
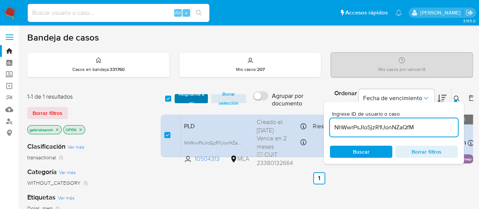
click at [197, 95] on span "Asignarme a mí" at bounding box center [191, 99] width 26 height 8
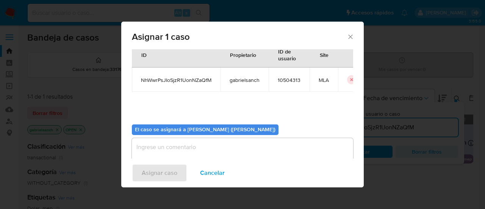
scroll to position [39, 0]
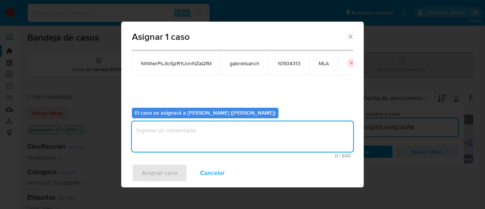
click at [206, 135] on textarea "assign-modal" at bounding box center [242, 136] width 221 height 30
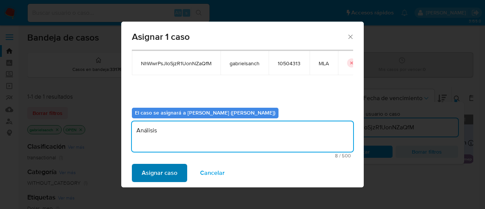
type textarea "Análisis"
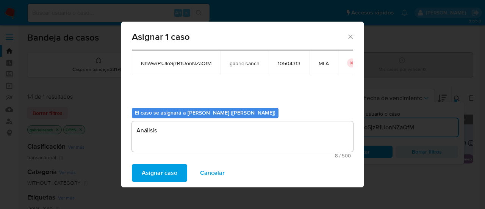
click at [162, 175] on span "Asignar caso" at bounding box center [160, 172] width 36 height 17
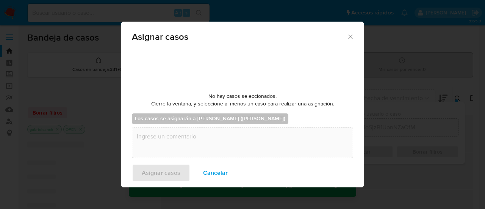
checkbox input "false"
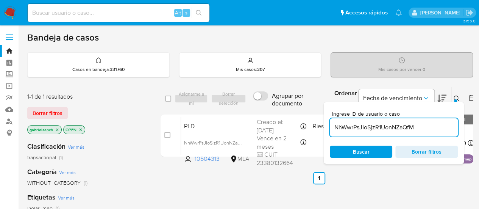
click at [377, 132] on div "NhWwrPsJIoSjzR1UonNZaQfM" at bounding box center [394, 127] width 128 height 18
click at [372, 127] on input "NhWwrPsJIoSjzR1UonNZaQfM" at bounding box center [394, 127] width 128 height 10
paste input "nWuWb6wMXymBG1cVXsXDuPXv"
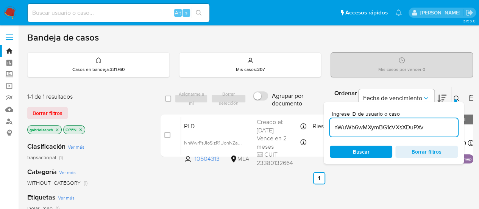
type input "nWuWb6wMXymBG1cVXsXDuPXv"
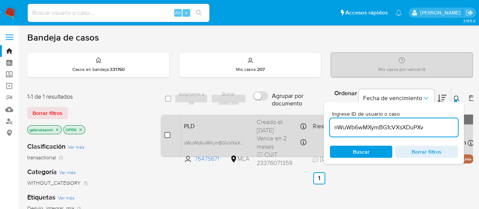
click at [168, 133] on input "checkbox" at bounding box center [167, 135] width 6 height 6
checkbox input "true"
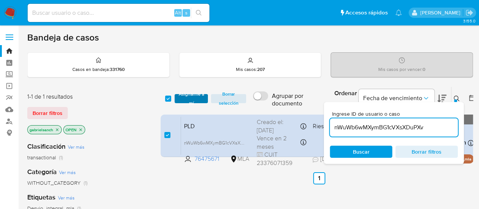
click at [198, 95] on span "Asignarme a mí" at bounding box center [191, 99] width 26 height 8
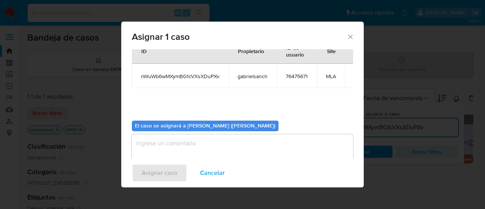
scroll to position [39, 0]
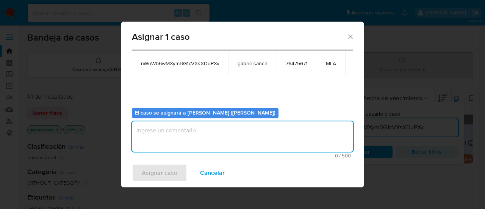
click at [208, 125] on textarea "assign-modal" at bounding box center [242, 136] width 221 height 30
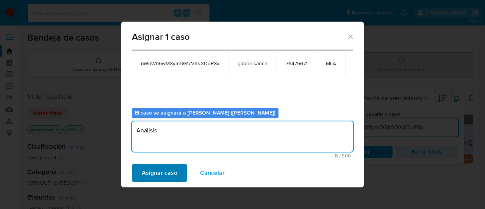
type textarea "Análisis"
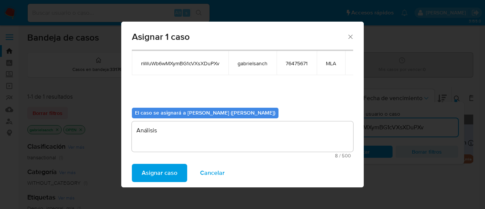
click at [159, 181] on span "Asignar caso" at bounding box center [160, 172] width 36 height 17
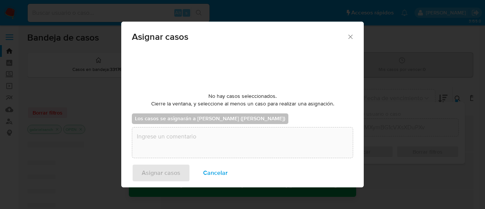
checkbox input "false"
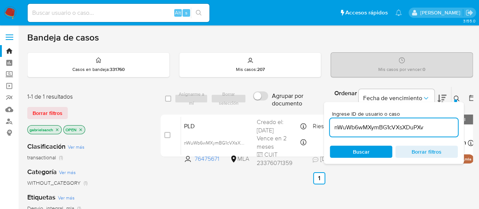
click at [392, 130] on input "nWuWb6wMXymBG1cVXsXDuPXv" at bounding box center [394, 127] width 128 height 10
paste input "WRlcIb1GLLvmTmdWTBOy9Std"
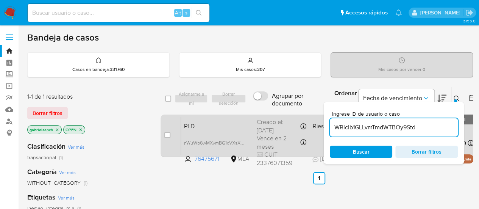
type input "WRlcIb1GLLvmTmdWTBOy9Std"
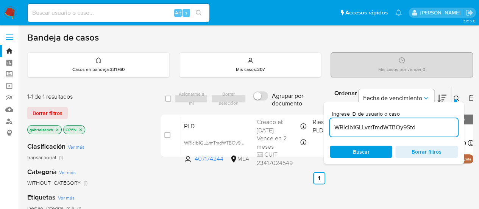
click at [169, 133] on input "checkbox" at bounding box center [167, 135] width 6 height 6
checkbox input "true"
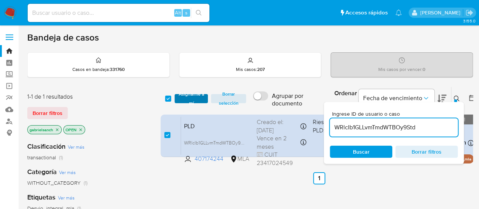
click at [177, 97] on button "Asignarme a mí" at bounding box center [192, 98] width 34 height 9
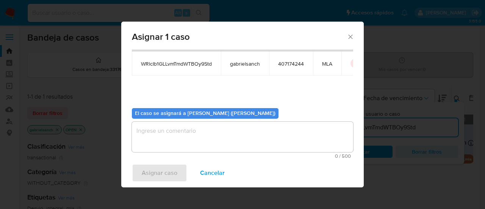
scroll to position [39, 0]
click at [190, 136] on textarea "assign-modal" at bounding box center [242, 136] width 221 height 30
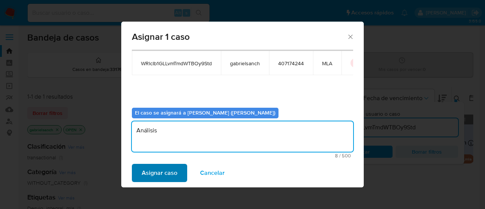
type textarea "Análisis"
click at [167, 178] on span "Asignar caso" at bounding box center [160, 172] width 36 height 17
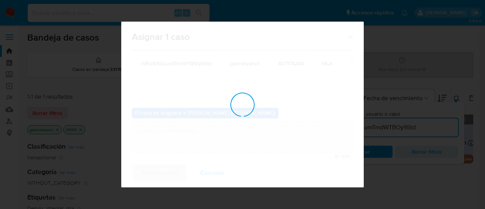
checkbox input "false"
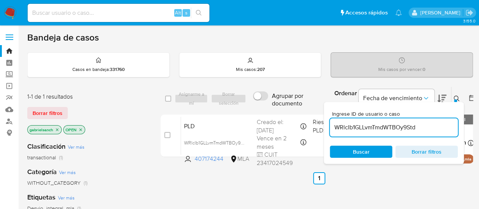
click at [374, 123] on input "WRlcIb1GLLvmTmdWTBOy9Std" at bounding box center [394, 127] width 128 height 10
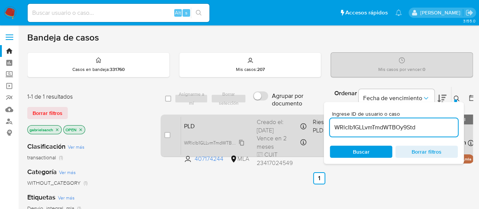
paste input "D2pwb2dL7Pou48MarXHQ85Ya"
type input "D2pwb2dL7Pou48MarXHQ85Ya"
drag, startPoint x: 167, startPoint y: 136, endPoint x: 172, endPoint y: 128, distance: 9.7
click at [167, 136] on input "checkbox" at bounding box center [167, 135] width 6 height 6
checkbox input "true"
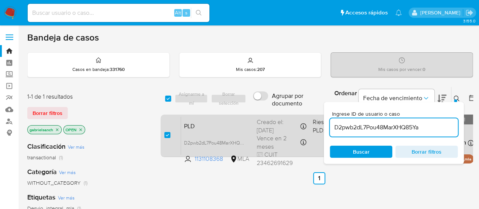
checkbox input "true"
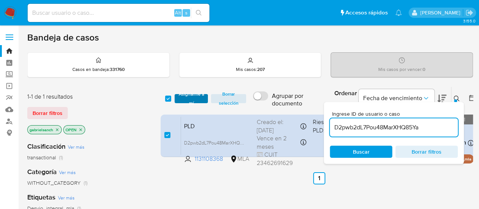
click at [192, 98] on span "Asignarme a mí" at bounding box center [191, 99] width 26 height 8
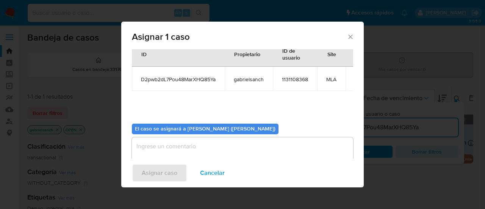
scroll to position [39, 0]
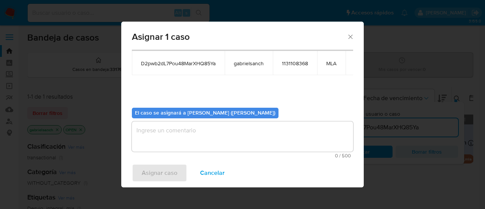
click at [203, 144] on textarea "assign-modal" at bounding box center [242, 136] width 221 height 30
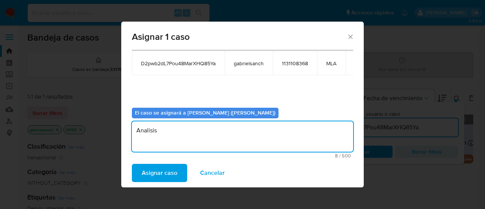
type textarea "Analisis"
click at [162, 168] on span "Asignar caso" at bounding box center [160, 172] width 36 height 17
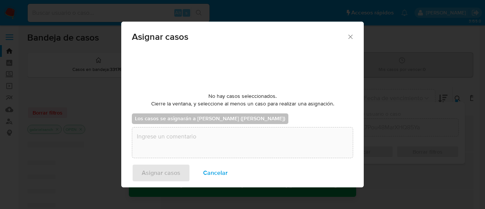
checkbox input "false"
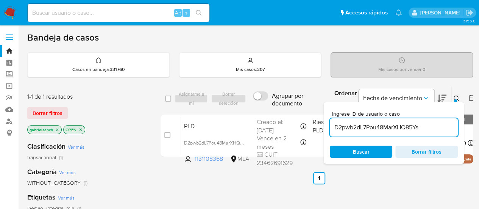
click at [370, 125] on input "D2pwb2dL7Pou48MarXHQ85Ya" at bounding box center [394, 127] width 128 height 10
paste input "Qba3vxSb0O3o6PNWwNgHU6R"
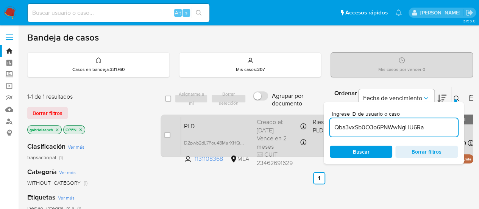
type input "Qba3vxSb0O3o6PNWwNgHU6Ra"
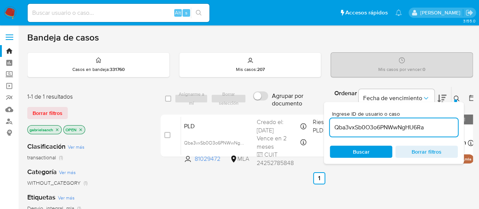
click at [170, 136] on div "case-item-checkbox No es posible asignar el caso" at bounding box center [172, 135] width 17 height 38
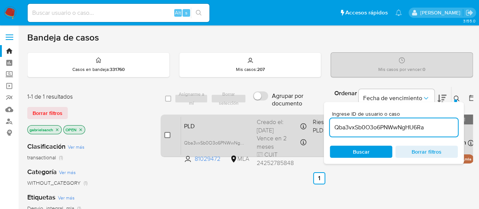
click at [170, 136] on input "checkbox" at bounding box center [167, 135] width 6 height 6
checkbox input "true"
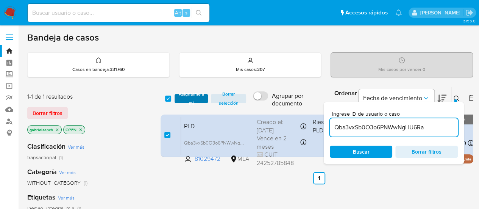
click at [184, 97] on span "Asignarme a mí" at bounding box center [191, 99] width 26 height 8
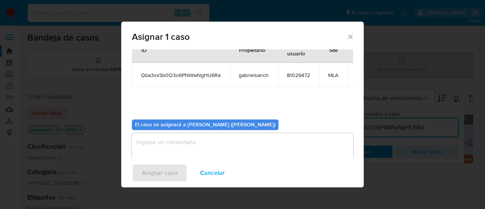
scroll to position [39, 0]
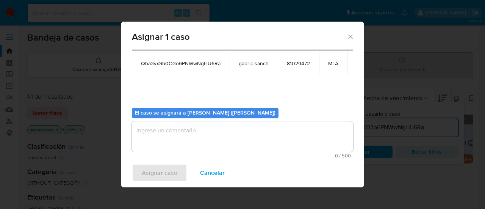
click at [181, 128] on textarea "assign-modal" at bounding box center [242, 136] width 221 height 30
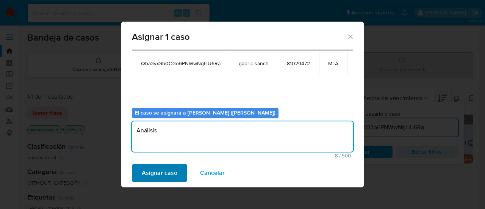
type textarea "Análisis"
click at [173, 167] on span "Asignar caso" at bounding box center [160, 172] width 36 height 17
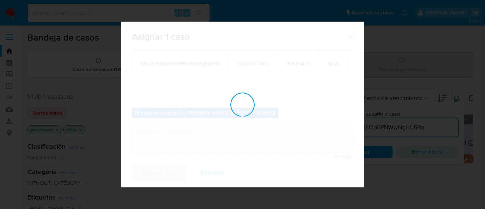
checkbox input "false"
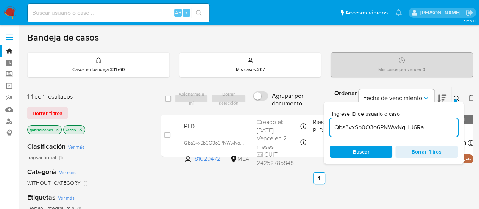
click at [375, 130] on input "Qba3vxSb0O3o6PNWwNgHU6Ra" at bounding box center [394, 127] width 128 height 10
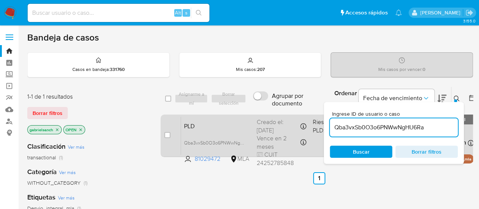
paste input "P0TGyedA5l9zHpf7A5fG09DU"
type input "P0TGyedA5l9zHpf7A5fG09DU"
click at [166, 134] on input "checkbox" at bounding box center [167, 135] width 6 height 6
checkbox input "true"
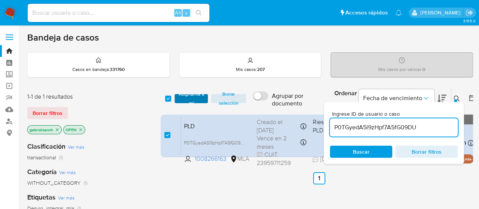
click at [180, 102] on span "Asignarme a mí" at bounding box center [191, 99] width 26 height 8
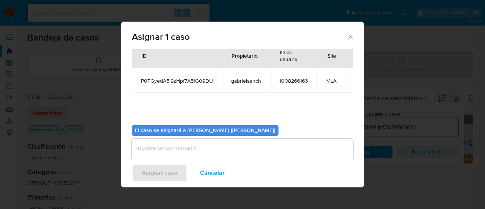
scroll to position [39, 0]
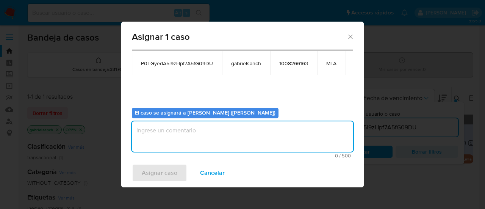
click at [182, 133] on textarea "assign-modal" at bounding box center [242, 136] width 221 height 30
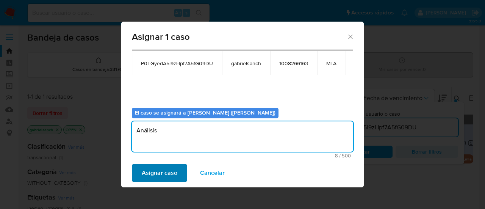
type textarea "Análisis"
click at [171, 170] on span "Asignar caso" at bounding box center [160, 172] width 36 height 17
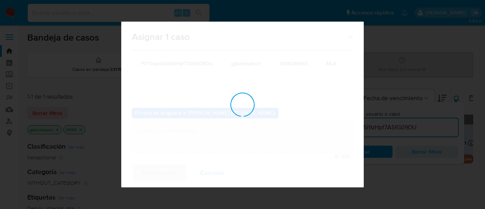
checkbox input "false"
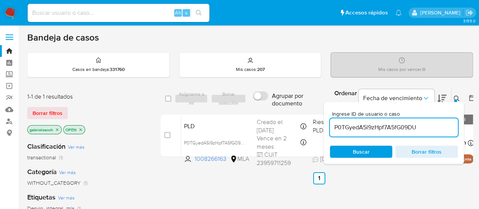
click at [365, 128] on input "P0TGyedA5l9zHpf7A5fG09DU" at bounding box center [394, 127] width 128 height 10
paste input "i5LJMfdtT2NeDIFzW5At5qYx"
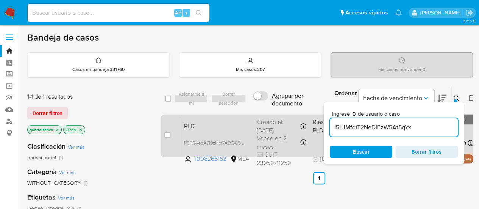
type input "i5LJMfdtT2NeDIFzW5At5qYx"
click at [172, 134] on div "case-item-checkbox No es posible asignar el caso" at bounding box center [172, 135] width 17 height 38
click at [170, 134] on input "checkbox" at bounding box center [167, 135] width 6 height 6
checkbox input "true"
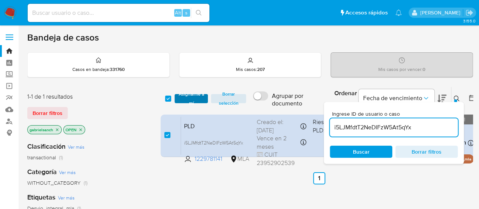
click at [188, 97] on span "Asignarme a mí" at bounding box center [191, 99] width 26 height 8
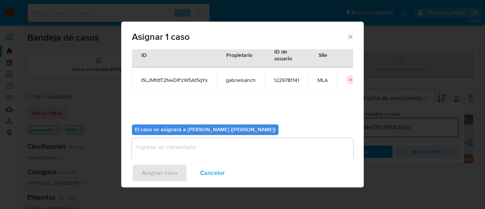
scroll to position [39, 0]
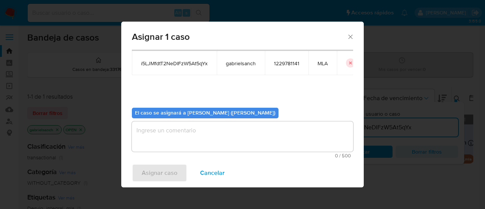
click at [195, 127] on textarea "assign-modal" at bounding box center [242, 136] width 221 height 30
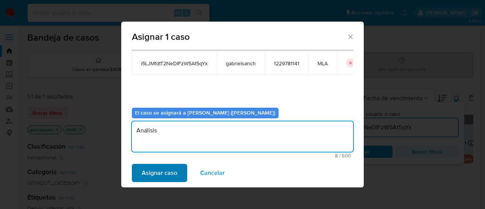
type textarea "Análisis"
click at [169, 167] on span "Asignar caso" at bounding box center [160, 172] width 36 height 17
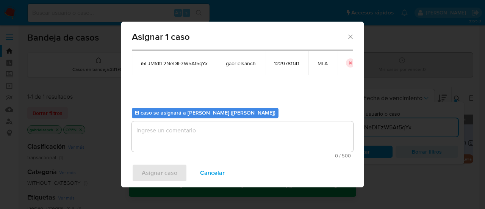
checkbox input "false"
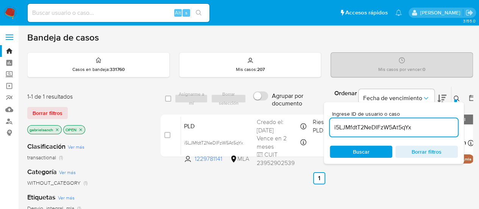
click at [379, 129] on input "i5LJMfdtT2NeDIFzW5At5qYx" at bounding box center [394, 127] width 128 height 10
paste input "THudLKylKVdealMAVEsT3xup"
type input "THudLKylKVdealMAVEsT3xup"
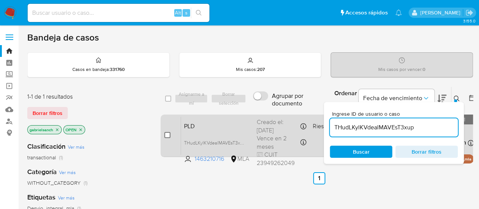
click at [169, 134] on input "checkbox" at bounding box center [167, 135] width 6 height 6
checkbox input "true"
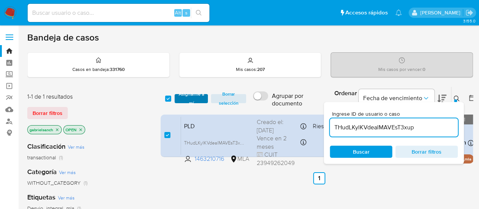
click at [183, 99] on span "Asignarme a mí" at bounding box center [191, 99] width 26 height 8
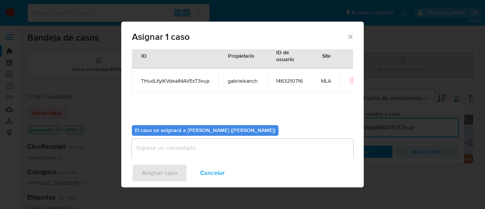
scroll to position [39, 0]
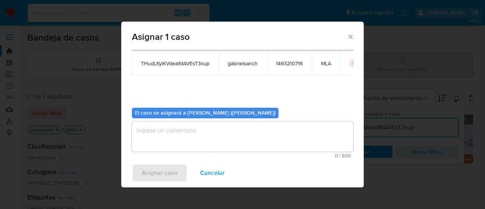
click at [192, 137] on textarea "assign-modal" at bounding box center [242, 136] width 221 height 30
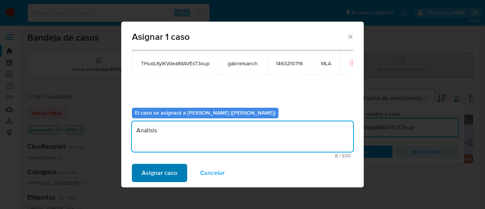
type textarea "Análisis"
click at [182, 165] on button "Asignar caso" at bounding box center [159, 173] width 55 height 18
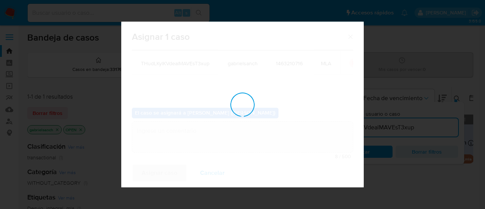
checkbox input "false"
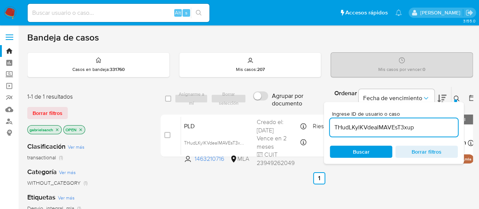
click at [359, 132] on div "THudLKylKVdealMAVEsT3xup" at bounding box center [394, 127] width 128 height 18
click at [355, 128] on input "THudLKylKVdealMAVEsT3xup" at bounding box center [394, 127] width 128 height 10
paste input "BkpFnP39NXB5asF1yzYbp6Tm"
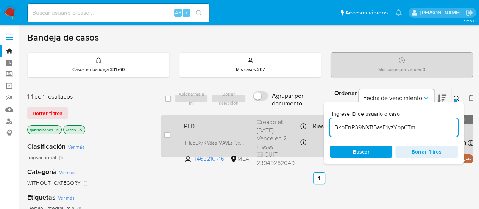
type input "BkpFnP39NXB5asF1yzYbp6Tm"
click at [168, 136] on input "checkbox" at bounding box center [167, 135] width 6 height 6
checkbox input "true"
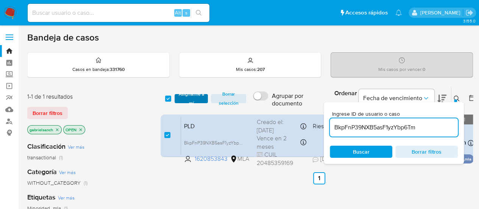
click at [190, 97] on span "Asignarme a mí" at bounding box center [191, 99] width 26 height 8
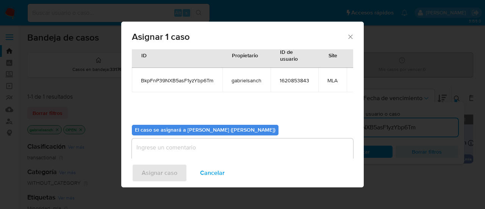
scroll to position [39, 0]
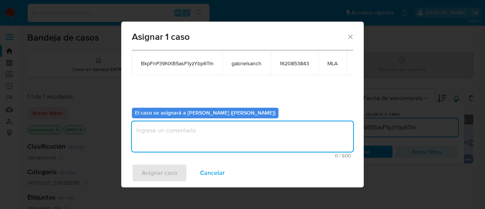
click at [184, 142] on textarea "assign-modal" at bounding box center [242, 136] width 221 height 30
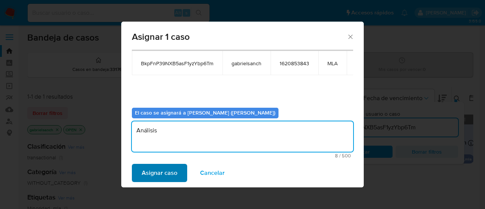
type textarea "Análisis"
click at [161, 175] on span "Asignar caso" at bounding box center [160, 172] width 36 height 17
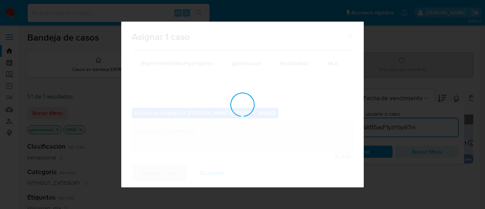
checkbox input "false"
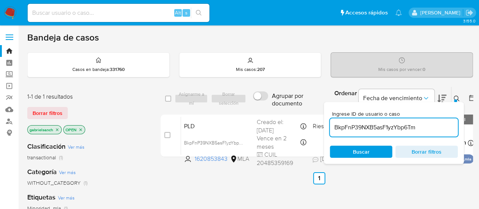
click at [409, 125] on input "BkpFnP39NXB5asF1yzYbp6Tm" at bounding box center [394, 127] width 128 height 10
paste input "6YSUADYSkj2h1izJwHiDzoq0"
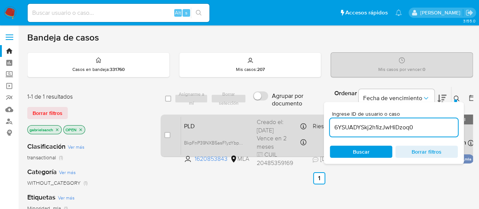
type input "6YSUADYSkj2h1izJwHiDzoq0"
click at [167, 137] on input "checkbox" at bounding box center [167, 135] width 6 height 6
checkbox input "true"
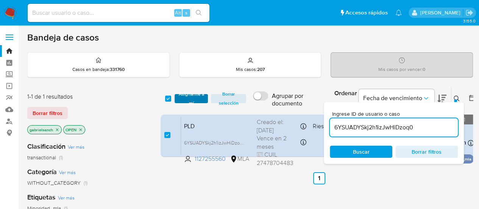
click at [193, 98] on span "Asignarme a mí" at bounding box center [191, 99] width 26 height 8
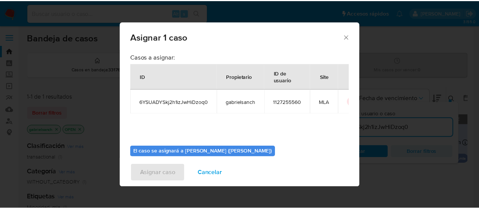
scroll to position [39, 0]
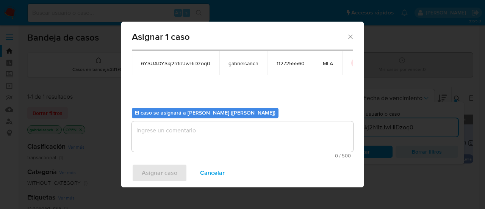
click at [164, 129] on textarea "assign-modal" at bounding box center [242, 136] width 221 height 30
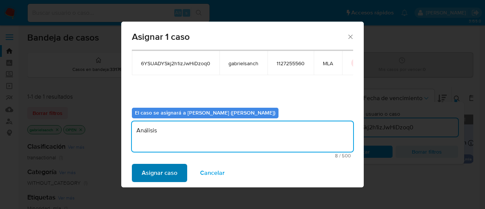
type textarea "Análisis"
click at [163, 174] on span "Asignar caso" at bounding box center [160, 172] width 36 height 17
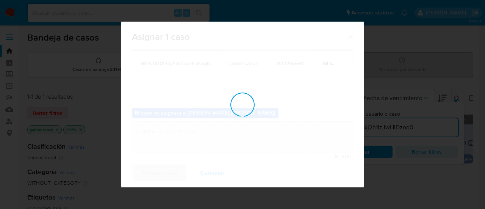
checkbox input "false"
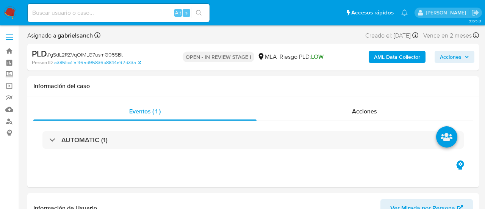
select select "10"
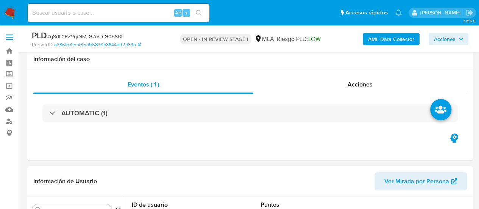
scroll to position [303, 0]
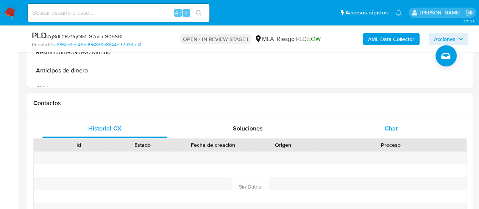
click at [398, 126] on div "Chat" at bounding box center [391, 128] width 125 height 18
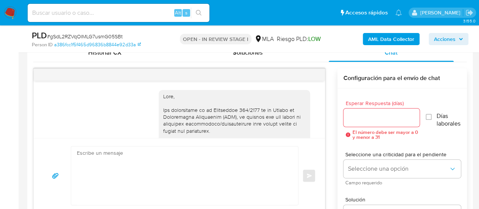
scroll to position [538, 0]
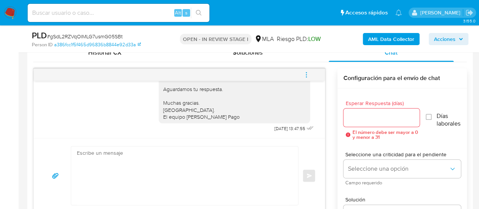
click at [228, 158] on textarea at bounding box center [183, 175] width 212 height 58
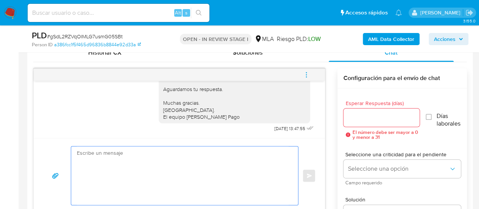
paste textarea "Hola, En función de las operaciones registradas en tu cuenta de Mercado Pago, n…"
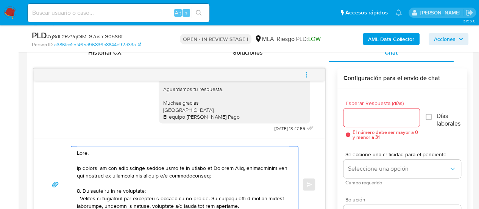
scroll to position [306, 0]
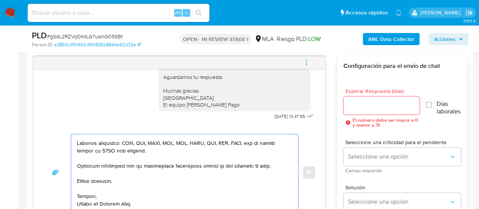
type textarea "Hola, En función de las operaciones registradas en tu cuenta de Mercado Pago, n…"
click at [353, 112] on div at bounding box center [381, 105] width 76 height 18
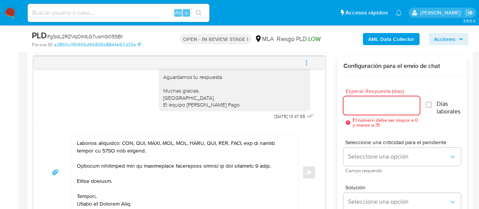
click at [354, 106] on input "Esperar Respuesta (días)" at bounding box center [381, 105] width 76 height 10
type input "1"
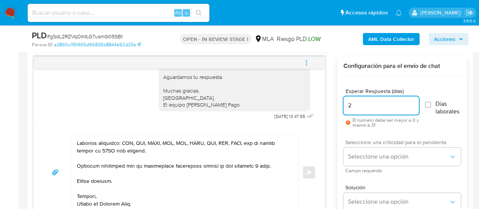
type input "2"
click at [371, 143] on span "Seleccione una criticidad para el pendiente" at bounding box center [403, 141] width 117 height 5
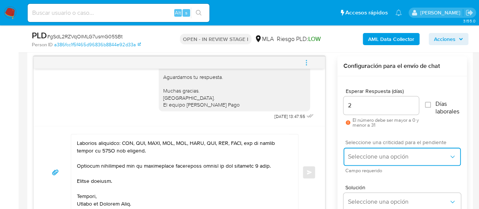
click at [367, 156] on span "Seleccione una opción" at bounding box center [398, 157] width 101 height 8
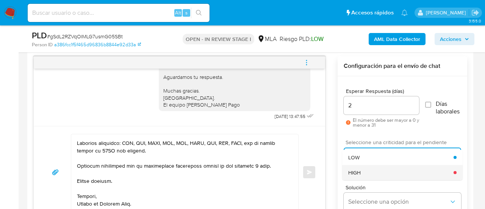
click at [372, 166] on div "HIGH" at bounding box center [400, 172] width 105 height 15
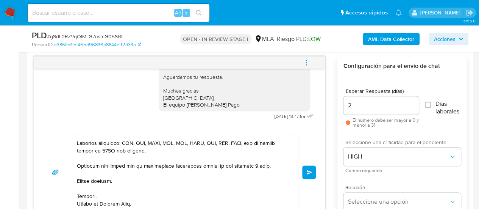
click at [307, 172] on span "Enviar" at bounding box center [309, 172] width 5 height 5
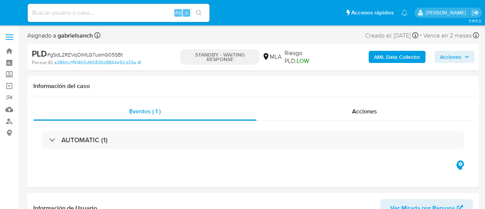
select select "10"
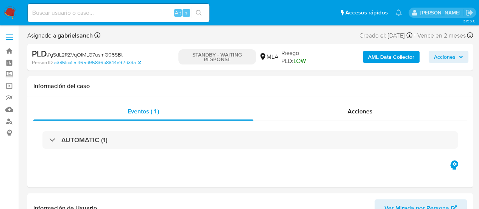
click at [96, 11] on input at bounding box center [119, 13] width 182 height 10
paste input "YRpgHQwj9i6Z5CryX58pEmx2"
type input "YRpgHQwj9i6Z5CryX58pEmx2"
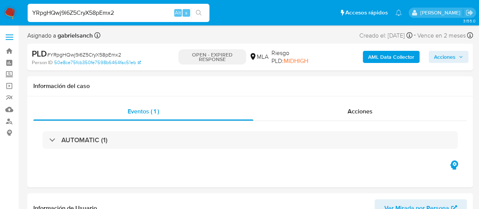
select select "10"
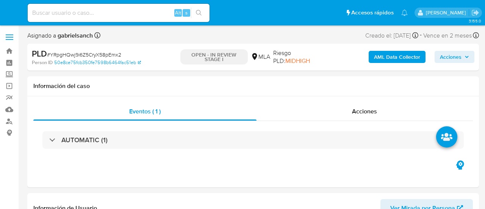
select select "10"
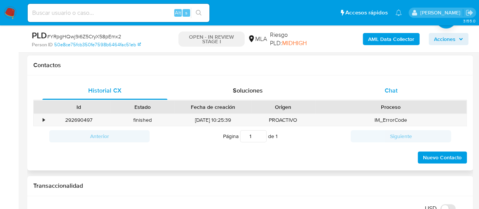
click at [379, 94] on div "Chat" at bounding box center [391, 90] width 125 height 18
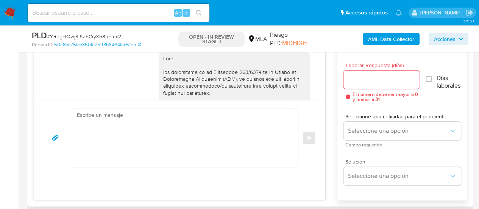
scroll to position [538, 0]
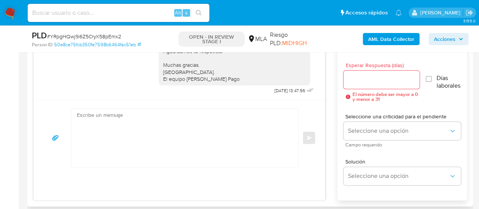
click at [177, 138] on textarea at bounding box center [183, 137] width 212 height 58
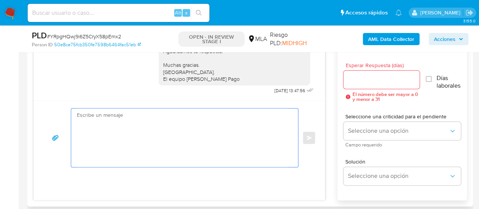
paste textarea "Hola, En función de las operaciones registradas en tu cuenta de Mercado Pago, n…"
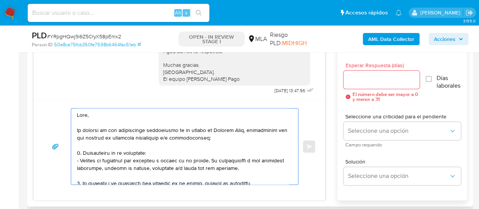
scroll to position [283, 0]
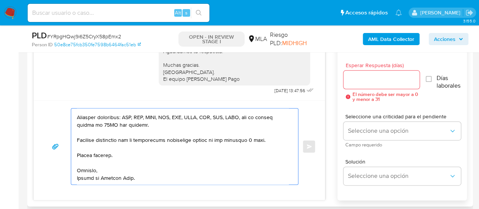
type textarea "Lore, Ip dolorsi am con adipiscinge seddoeiusmo te in utlabo et Dolorem Aliq, e…"
click at [352, 77] on input "Esperar Respuesta (días)" at bounding box center [381, 80] width 76 height 10
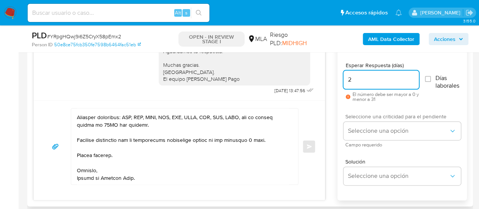
type input "2"
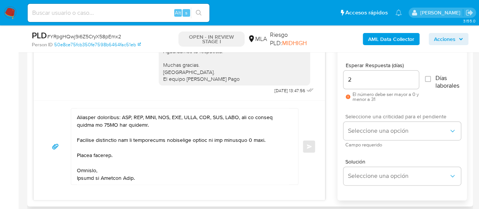
click at [350, 144] on span "Campo requerido" at bounding box center [403, 145] width 117 height 4
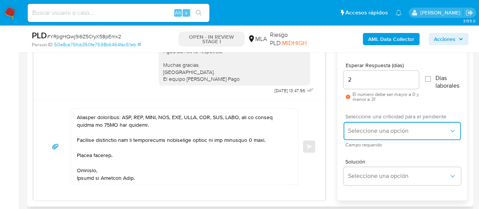
click at [351, 130] on span "Seleccione una opción" at bounding box center [398, 131] width 101 height 8
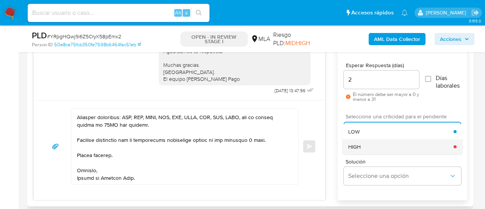
click at [368, 140] on div "HIGH" at bounding box center [400, 146] width 105 height 15
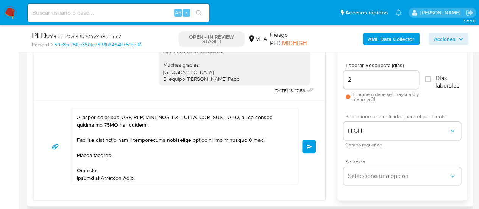
click at [314, 143] on button "Enviar" at bounding box center [309, 146] width 14 height 14
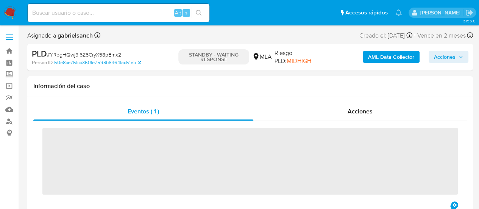
click at [91, 17] on input at bounding box center [119, 13] width 182 height 10
paste input "ctPeL7sQjO9wGyl8JVus6RO7"
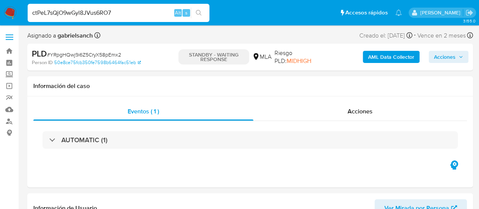
type input "ctPeL7sQjO9wGyl8JVus6RO7"
select select "10"
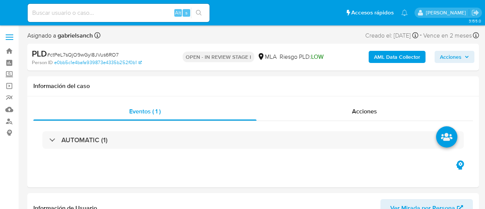
select select "10"
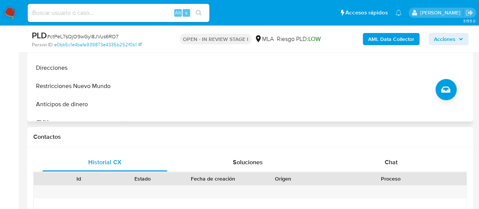
scroll to position [341, 0]
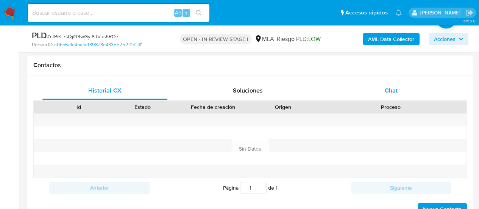
click at [365, 90] on div "Chat" at bounding box center [391, 90] width 125 height 18
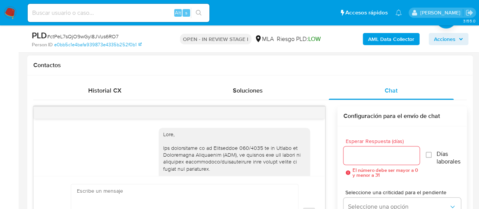
scroll to position [538, 0]
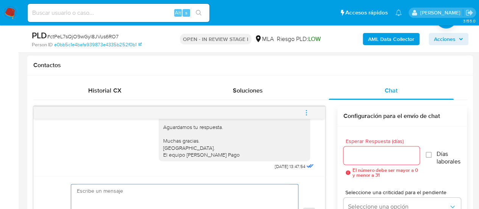
click at [225, 197] on textarea at bounding box center [183, 213] width 212 height 58
paste textarea "Lore, Ip dolorsi am con adipiscinge seddoeiusmo te in utlabo et Dolorem Aliq, e…"
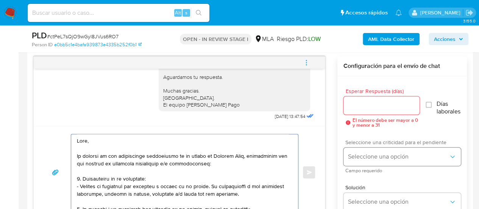
scroll to position [298, 0]
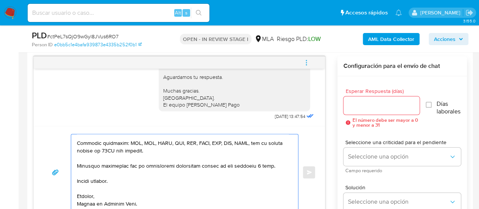
type textarea "Lore, Ip dolorsi am con adipiscinge seddoeiusmo te in utlabo et Dolorem Aliq, e…"
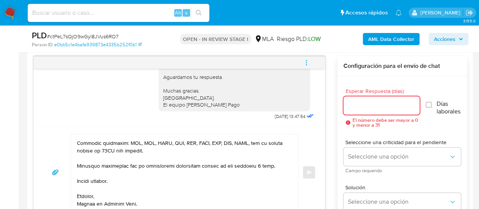
click at [364, 105] on input "Esperar Respuesta (días)" at bounding box center [381, 105] width 76 height 10
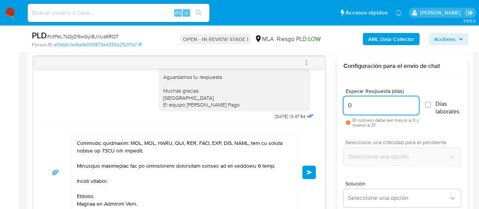
type input "0"
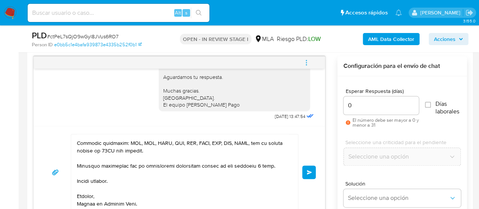
click at [358, 101] on input "0" at bounding box center [380, 105] width 75 height 10
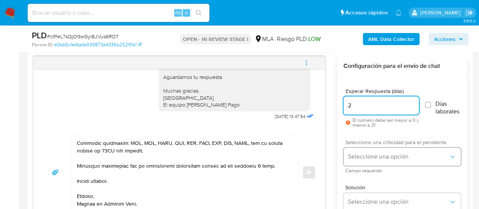
type input "2"
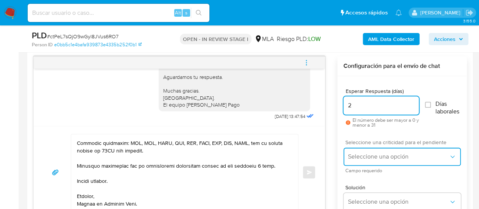
click at [369, 159] on span "Seleccione una opción" at bounding box center [398, 157] width 101 height 8
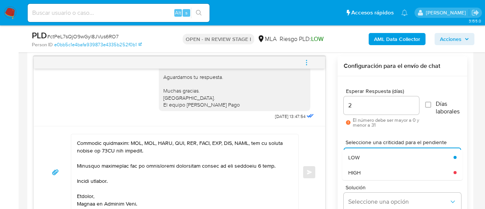
drag, startPoint x: 373, startPoint y: 171, endPoint x: 295, endPoint y: 173, distance: 77.3
click at [373, 171] on div "HIGH" at bounding box center [400, 172] width 105 height 15
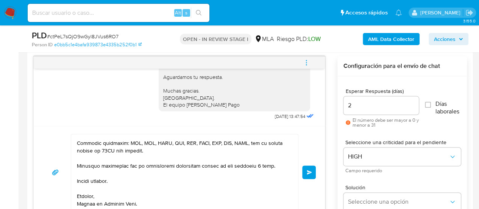
click at [311, 170] on span "Enviar" at bounding box center [309, 172] width 5 height 5
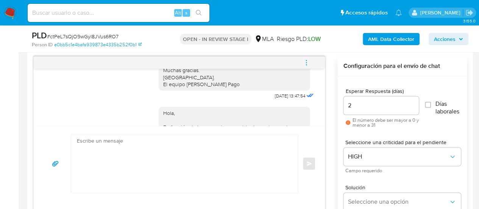
scroll to position [953, 0]
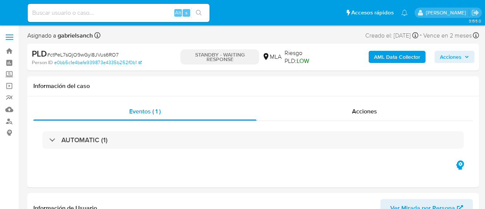
select select "10"
click at [105, 15] on input at bounding box center [119, 13] width 182 height 10
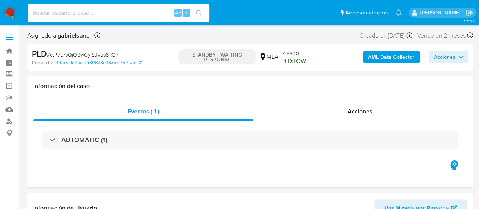
paste input "NhWwrPsJIoSjzR1UonNZaQfM"
type input "NhWwrPsJIoSjzR1UonNZaQfM"
select select "10"
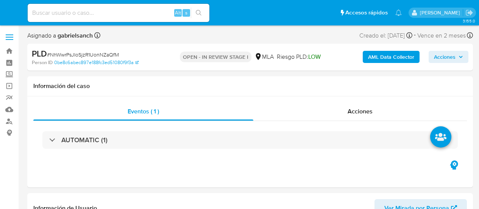
select select "10"
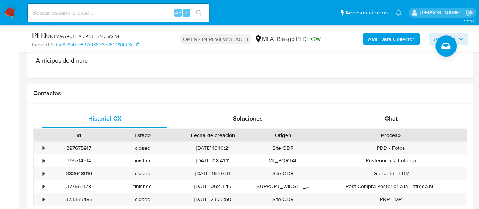
scroll to position [341, 0]
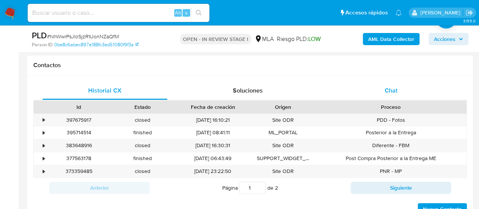
click at [374, 92] on div "Chat" at bounding box center [391, 90] width 125 height 18
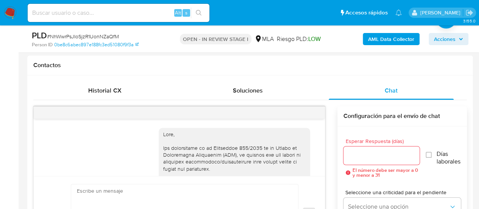
scroll to position [538, 0]
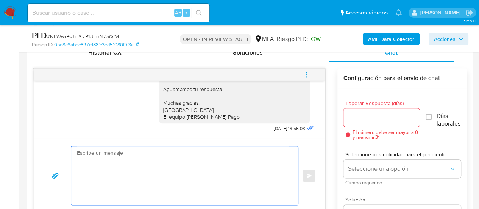
click at [203, 164] on textarea at bounding box center [183, 175] width 212 height 58
paste textarea "Lore, Ip dolorsi am con adipiscinge seddoeiusmo te in utlabo et Dolorem Aliq, e…"
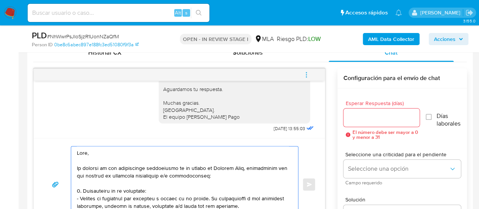
scroll to position [283, 0]
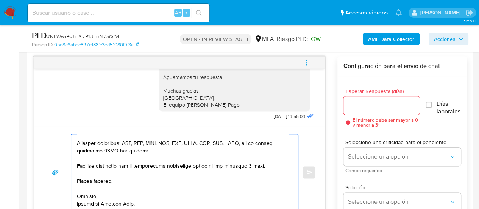
type textarea "Lore, Ip dolorsi am con adipiscinge seddoeiusmo te in utlabo et Dolorem Aliq, e…"
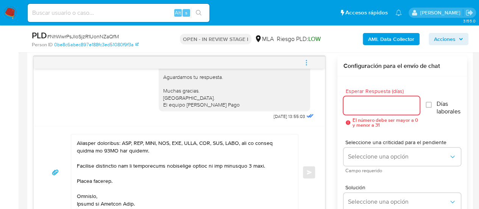
click at [371, 106] on input "Esperar Respuesta (días)" at bounding box center [381, 105] width 76 height 10
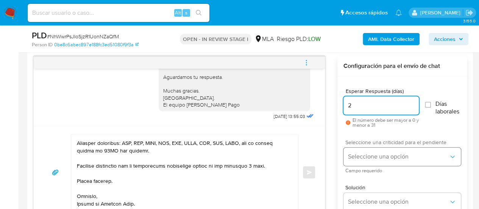
type input "2"
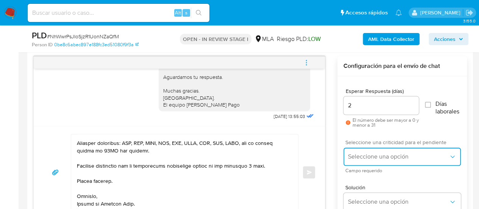
click at [356, 151] on button "Seleccione una opción" at bounding box center [401, 156] width 117 height 18
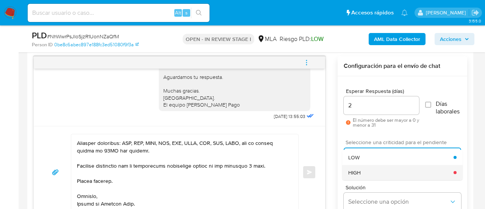
click at [360, 165] on div "HIGH" at bounding box center [400, 172] width 105 height 15
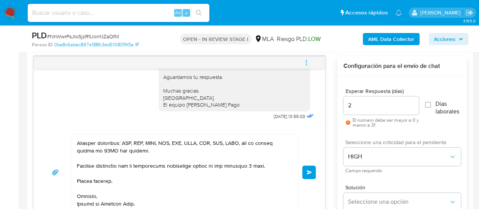
click at [311, 172] on span "Enviar" at bounding box center [309, 172] width 5 height 5
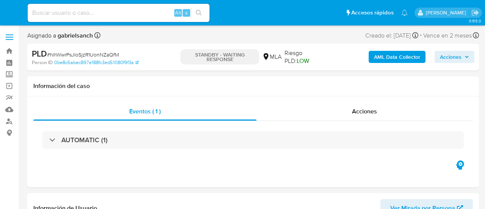
select select "10"
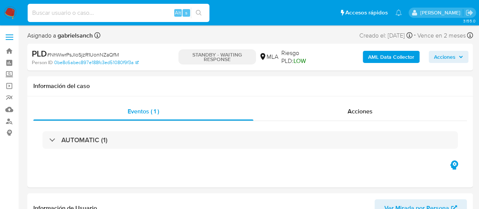
click at [73, 14] on input at bounding box center [119, 13] width 182 height 10
paste input "nWuWb6wMXymBG1cVXsXDuPXv"
type input "nWuWb6wMXymBG1cVXsXDuPXv"
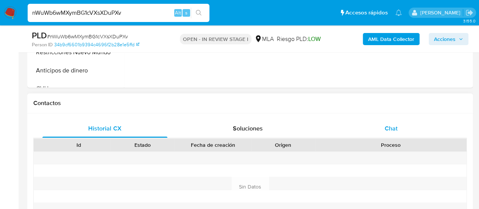
drag, startPoint x: 382, startPoint y: 122, endPoint x: 388, endPoint y: 122, distance: 6.1
click at [382, 122] on div "Chat" at bounding box center [391, 128] width 125 height 18
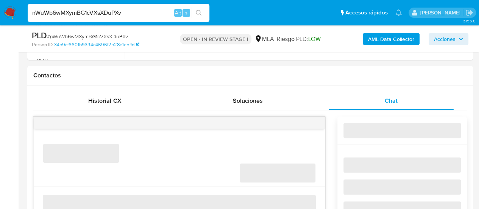
select select "10"
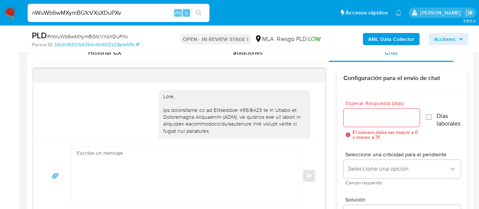
scroll to position [584, 0]
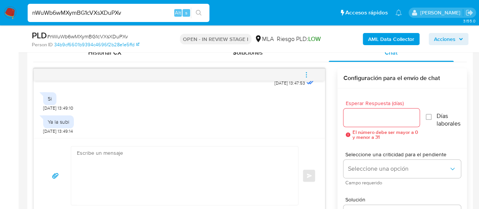
click at [179, 176] on textarea at bounding box center [183, 175] width 212 height 58
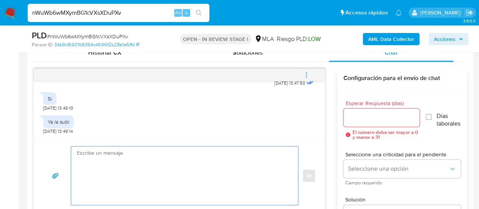
paste textarea "Lore, ipsumd sitamet con ad elitseddo. Ei temp inci, ut laboreetd ma aliquaenim…"
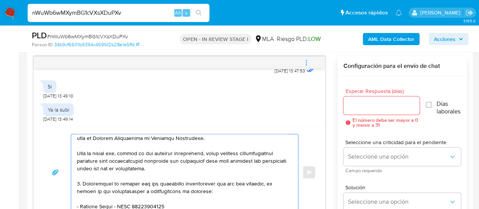
scroll to position [0, 0]
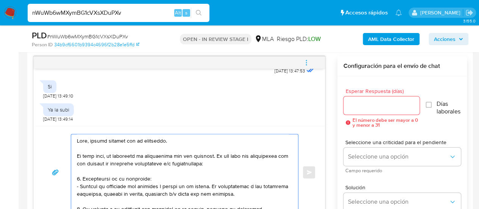
type textarea "Lore, ipsumd sitamet con ad elitseddo. Ei temp inci, ut laboreetd ma aliquaenim…"
click at [371, 102] on input "Esperar Respuesta (días)" at bounding box center [381, 105] width 76 height 10
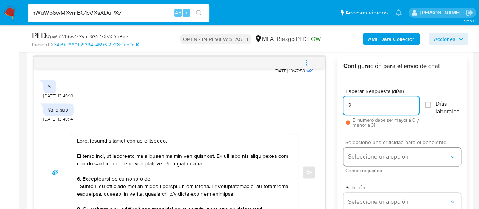
type input "2"
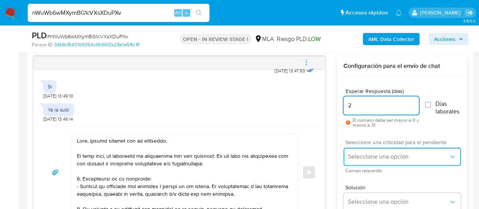
click at [363, 153] on span "Seleccione una opción" at bounding box center [398, 157] width 101 height 8
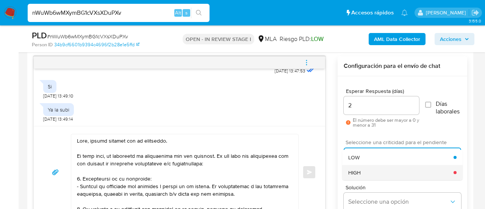
click at [368, 168] on div "HIGH" at bounding box center [400, 172] width 105 height 15
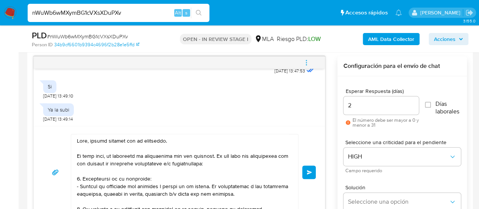
click at [313, 175] on button "Enviar" at bounding box center [309, 172] width 14 height 14
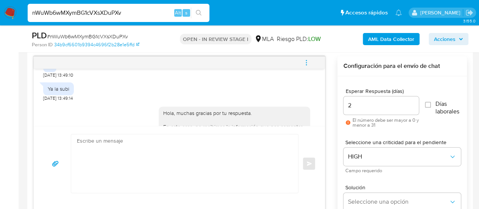
scroll to position [999, 0]
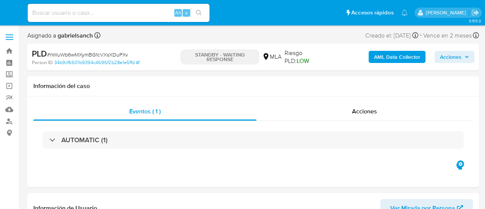
select select "10"
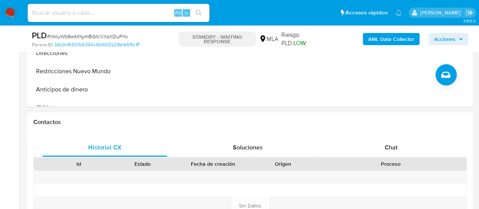
scroll to position [303, 0]
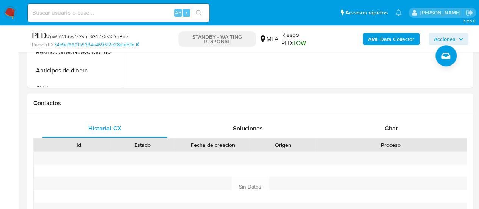
click at [391, 117] on div "Historial CX Soluciones Chat Id Estado Fecha de creación Origen Proceso Anterio…" at bounding box center [250, 177] width 446 height 128
click at [394, 124] on span "Chat" at bounding box center [391, 128] width 13 height 9
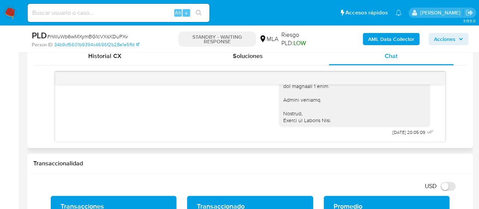
scroll to position [379, 0]
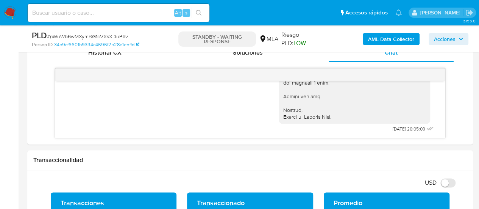
click at [144, 7] on div "Alt s" at bounding box center [119, 13] width 182 height 18
click at [145, 11] on input at bounding box center [119, 13] width 182 height 10
paste input "WRlcIb1GLLvmTmdWTBOy9Std"
type input "WRlcIb1GLLvmTmdWTBOy9Std"
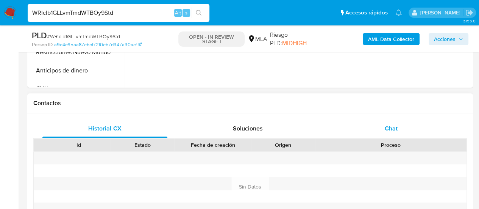
click at [371, 126] on div "Chat" at bounding box center [391, 128] width 125 height 18
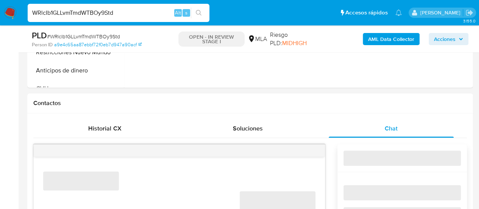
scroll to position [379, 0]
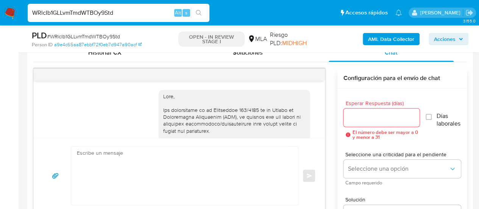
select select "10"
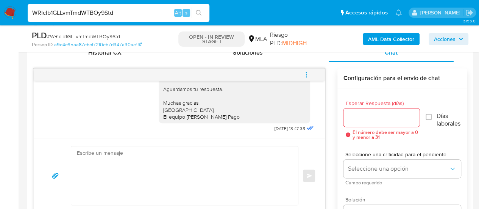
click at [148, 165] on textarea at bounding box center [183, 175] width 212 height 58
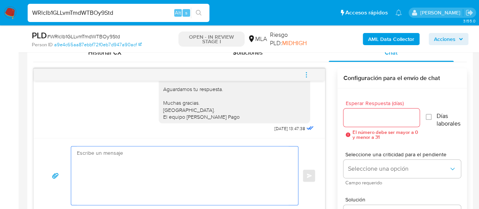
paste textarea "Hola, En función de las operaciones registradas en tu cuenta de Mercado Pago, n…"
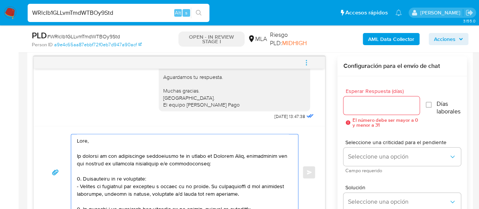
scroll to position [222, 0]
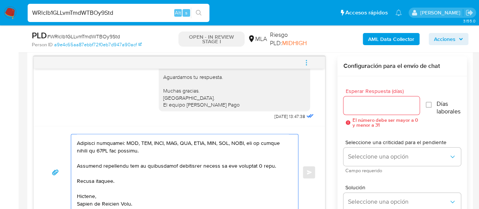
type textarea "Hola, En función de las operaciones registradas en tu cuenta de Mercado Pago, n…"
click at [357, 98] on div at bounding box center [381, 105] width 76 height 18
click at [365, 111] on div at bounding box center [381, 105] width 76 height 18
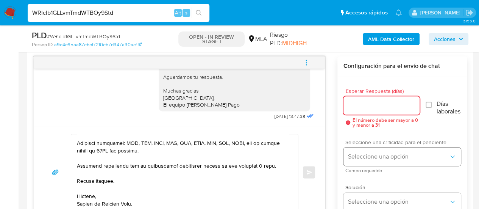
drag, startPoint x: 357, startPoint y: 107, endPoint x: 367, endPoint y: 148, distance: 41.9
click at [357, 107] on input "Esperar Respuesta (días)" at bounding box center [381, 105] width 76 height 10
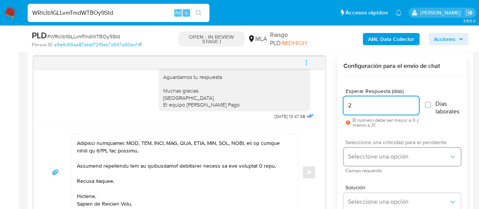
type input "2"
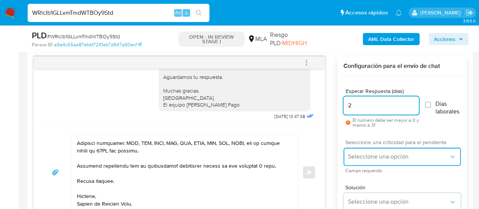
click at [363, 154] on span "Seleccione una opción" at bounding box center [398, 157] width 101 height 8
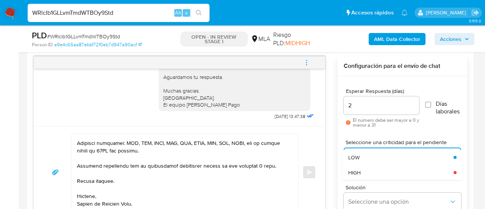
click at [366, 168] on div "HIGH" at bounding box center [400, 172] width 105 height 15
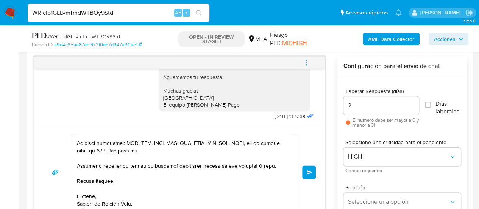
click at [311, 175] on button "Enviar" at bounding box center [309, 172] width 14 height 14
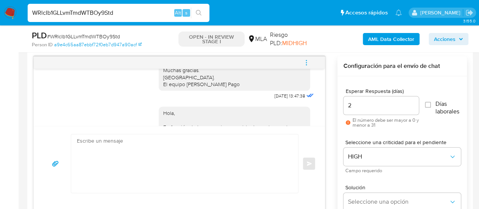
scroll to position [878, 0]
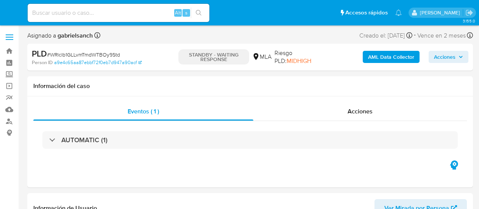
select select "10"
click at [122, 17] on input at bounding box center [119, 13] width 182 height 10
paste input "D2pwb2dL7Pou48MarXHQ85Ya"
type input "D2pwb2dL7Pou48MarXHQ85Ya"
select select "10"
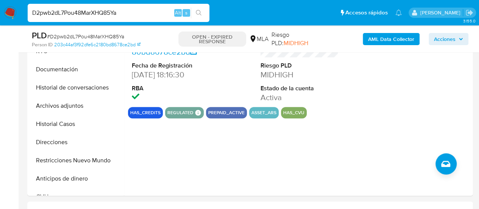
scroll to position [227, 0]
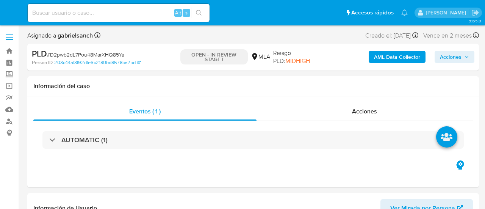
select select "10"
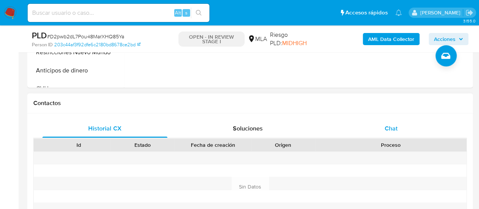
click at [372, 128] on div "Chat" at bounding box center [391, 128] width 125 height 18
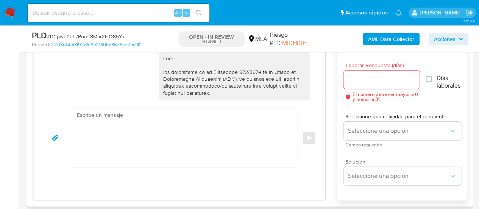
scroll to position [538, 0]
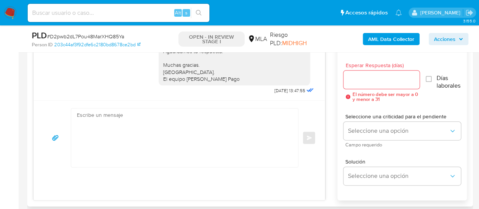
click at [177, 128] on textarea at bounding box center [183, 137] width 212 height 58
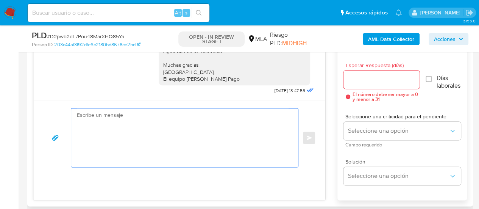
paste textarea "Lore, Ip dolorsi am con adipiscinge seddoeiusmo te in utlabo et Dolorem Aliq, e…"
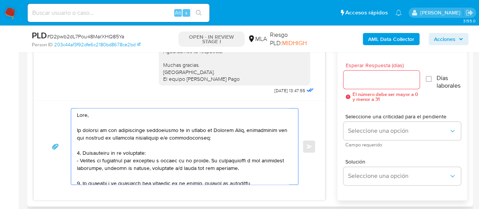
scroll to position [283, 0]
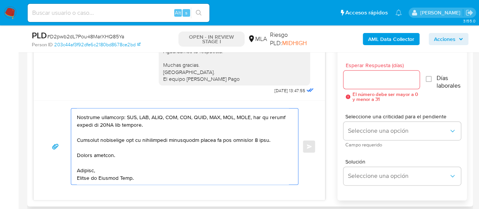
type textarea "Lore, Ip dolorsi am con adipiscinge seddoeiusmo te in utlabo et Dolorem Aliq, e…"
click at [359, 80] on input "Esperar Respuesta (días)" at bounding box center [381, 80] width 76 height 10
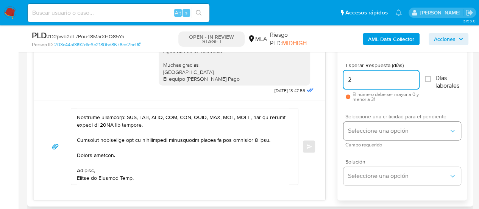
type input "2"
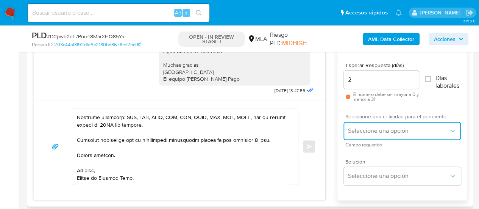
click at [352, 137] on button "Seleccione una opción" at bounding box center [401, 131] width 117 height 18
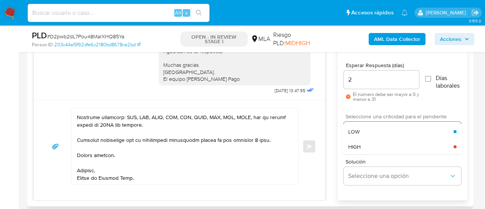
click at [364, 153] on div "HIGH" at bounding box center [400, 146] width 105 height 15
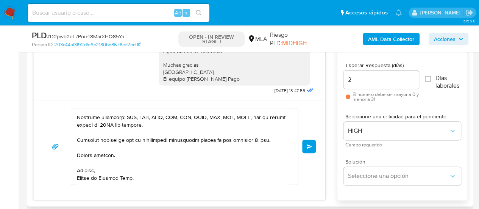
click at [314, 142] on button "Enviar" at bounding box center [309, 146] width 14 height 14
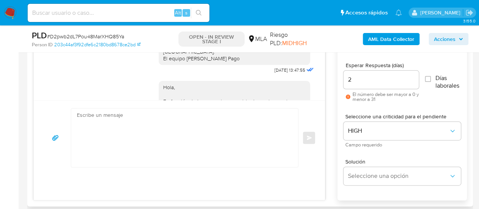
scroll to position [940, 0]
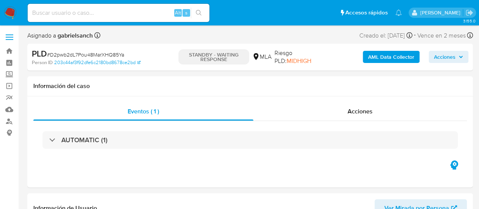
select select "10"
click at [108, 16] on input at bounding box center [119, 13] width 182 height 10
paste input "Qba3vxSb0O3o6PNWwNgHU6Ra"
type input "Qba3vxSb0O3o6PNWwNgHU6Ra"
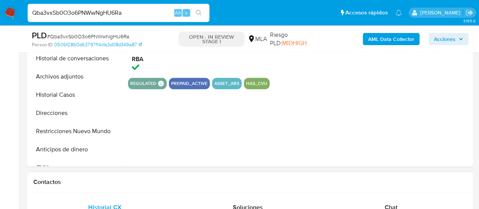
scroll to position [341, 0]
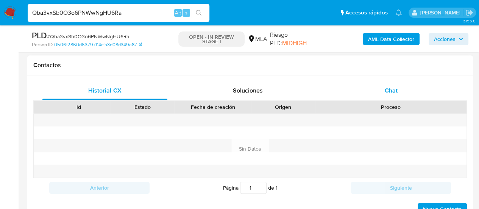
click at [379, 94] on div "Chat" at bounding box center [391, 90] width 125 height 18
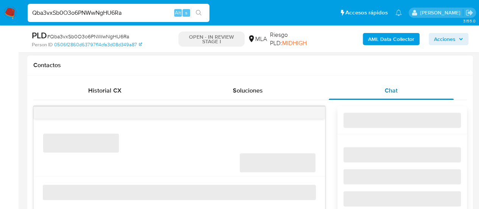
select select "10"
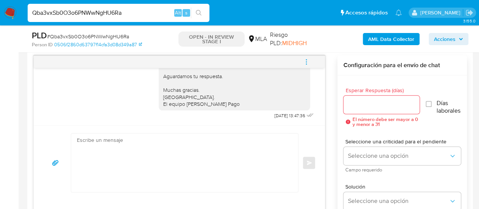
scroll to position [417, 0]
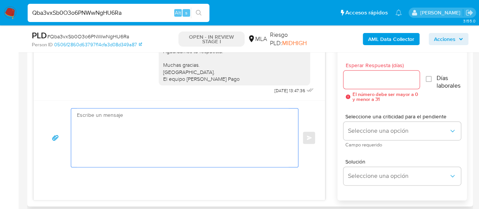
click at [234, 119] on textarea at bounding box center [183, 137] width 212 height 58
paste textarea "Lore, Ip dolorsi am con adipiscinge seddoeiusmo te in utlabo et Dolorem Aliq, e…"
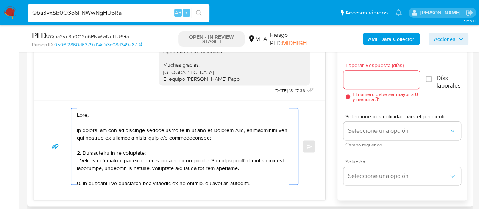
scroll to position [275, 0]
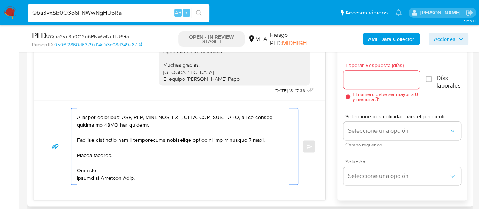
type textarea "Lore, Ip dolorsi am con adipiscinge seddoeiusmo te in utlabo et Dolorem Aliq, e…"
click at [357, 80] on input "Esperar Respuesta (días)" at bounding box center [381, 80] width 76 height 10
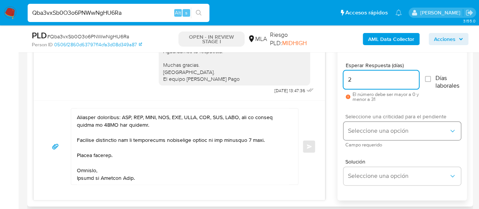
type input "2"
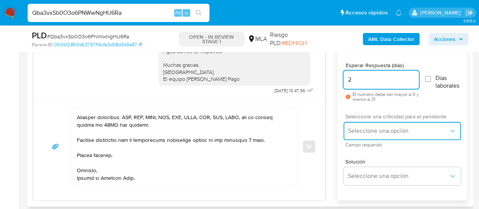
click at [354, 133] on span "Seleccione una opción" at bounding box center [398, 131] width 101 height 8
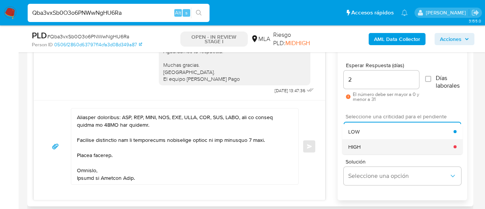
click at [366, 146] on div "HIGH" at bounding box center [400, 146] width 105 height 15
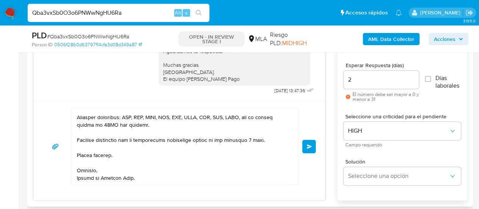
click at [311, 142] on button "Enviar" at bounding box center [309, 146] width 14 height 14
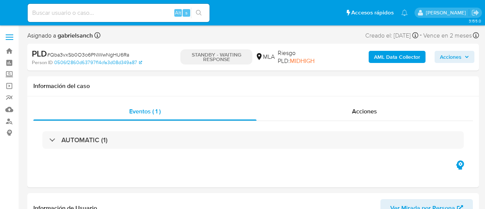
select select "10"
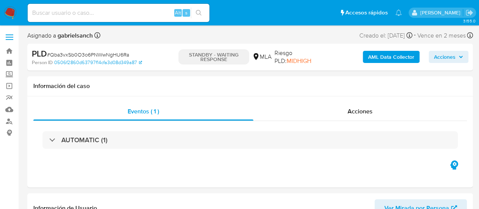
click at [97, 16] on input at bounding box center [119, 13] width 182 height 10
paste input "P0TGyedA5l9zHpf7A5fG09DU"
type input "P0TGyedA5l9zHpf7A5fG09DU"
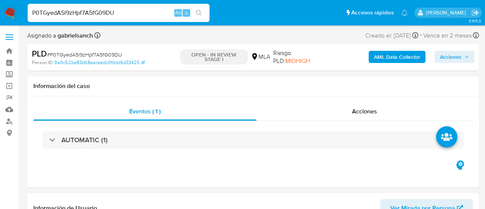
select select "10"
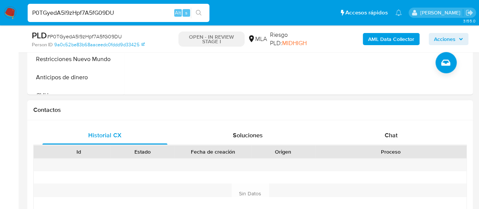
scroll to position [303, 0]
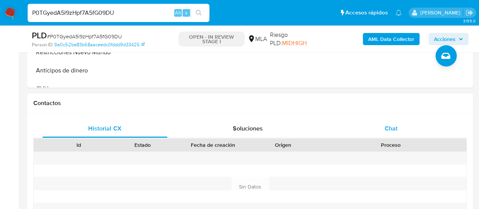
click at [367, 122] on div "Chat" at bounding box center [391, 128] width 125 height 18
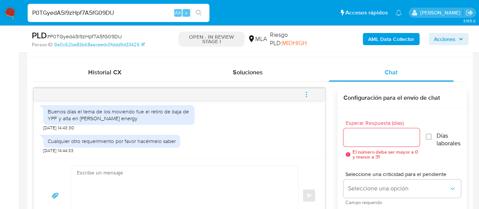
scroll to position [379, 0]
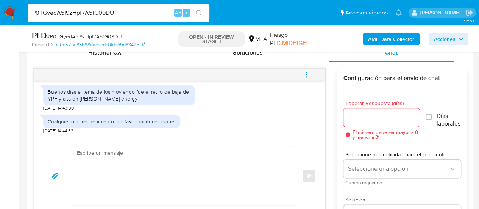
click at [154, 165] on textarea at bounding box center [183, 175] width 212 height 58
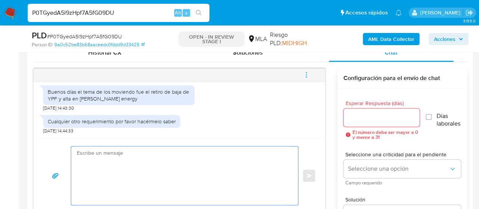
scroll to position [473, 0]
paste textarea "Lore, Ip dolorsi am con adipiscinge seddoeiusmo te in utlabo et Dolorem Aliq, e…"
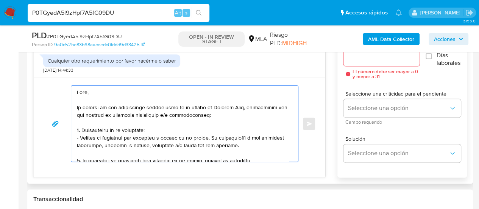
scroll to position [429, 0]
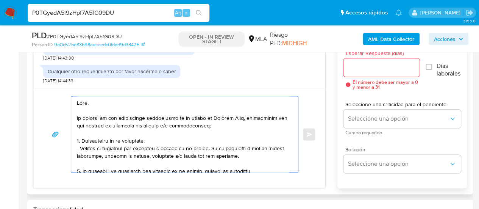
click at [105, 99] on textarea at bounding box center [183, 134] width 212 height 76
drag, startPoint x: 84, startPoint y: 115, endPoint x: 246, endPoint y: 117, distance: 162.1
click at [246, 117] on textarea at bounding box center [183, 134] width 212 height 76
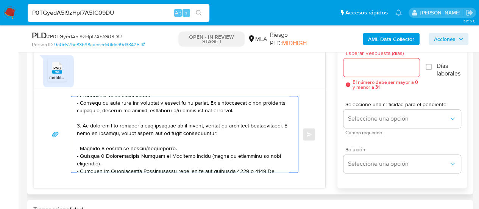
scroll to position [0, 0]
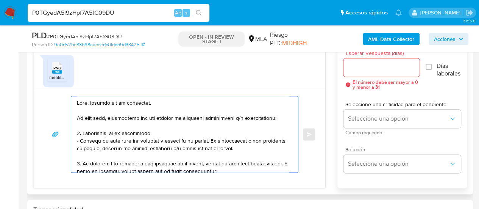
drag, startPoint x: 79, startPoint y: 163, endPoint x: 80, endPoint y: 129, distance: 34.5
click at [80, 129] on textarea at bounding box center [183, 134] width 212 height 76
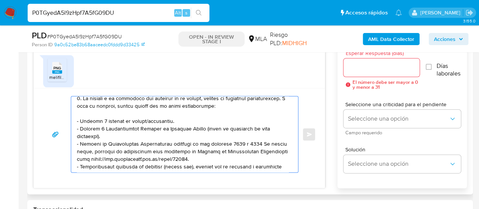
scroll to position [38, 0]
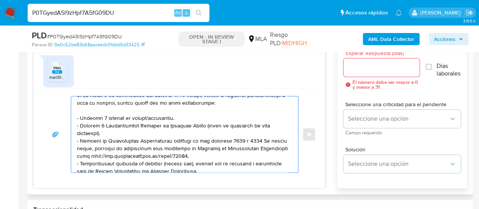
click at [170, 117] on textarea at bounding box center [183, 134] width 212 height 76
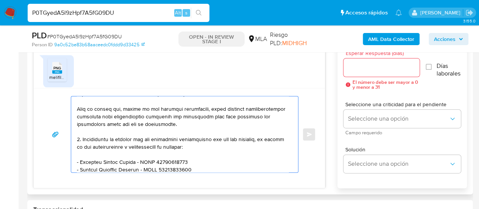
scroll to position [114, 0]
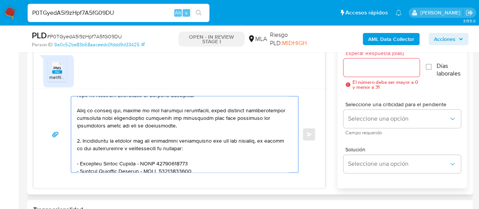
click at [80, 139] on textarea at bounding box center [183, 134] width 212 height 76
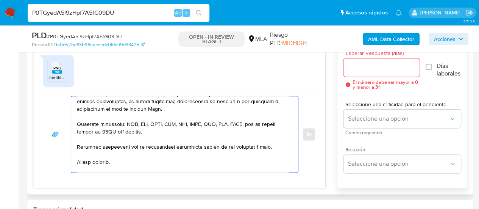
scroll to position [210, 0]
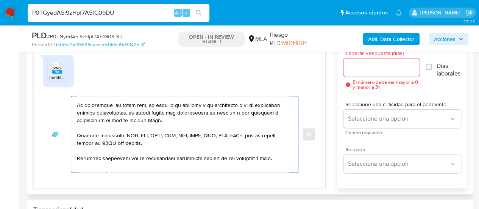
click at [126, 115] on textarea at bounding box center [183, 134] width 212 height 76
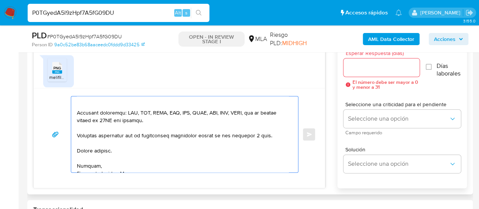
scroll to position [187, 0]
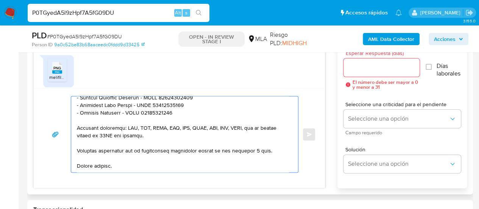
type textarea "Hola, gracias por tu respuesta. En este caso, necesitamos que nos brindes la si…"
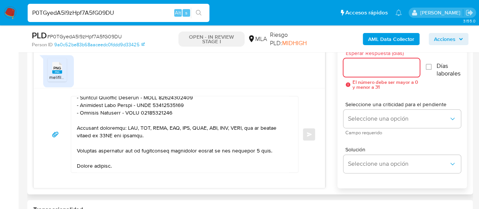
click at [354, 66] on input "Esperar Respuesta (días)" at bounding box center [381, 67] width 76 height 10
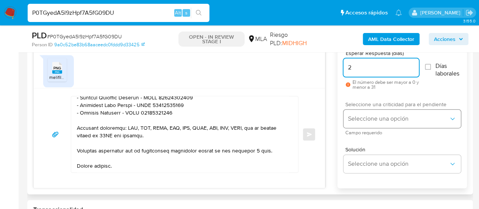
type input "2"
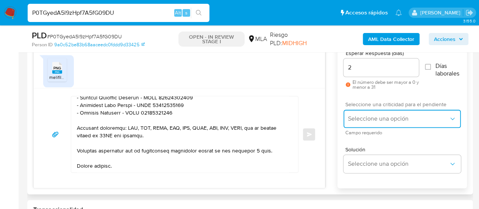
click at [363, 113] on button "Seleccione una opción" at bounding box center [401, 118] width 117 height 18
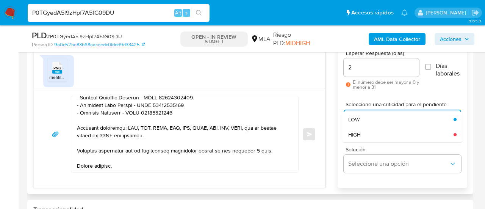
click at [369, 141] on div "Solución Seleccione una opción" at bounding box center [401, 160] width 117 height 41
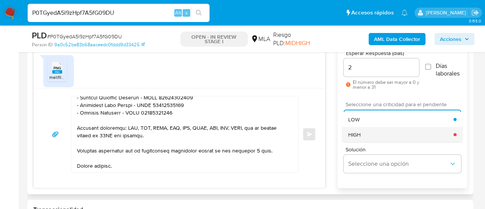
click at [363, 134] on div "HIGH" at bounding box center [400, 134] width 105 height 15
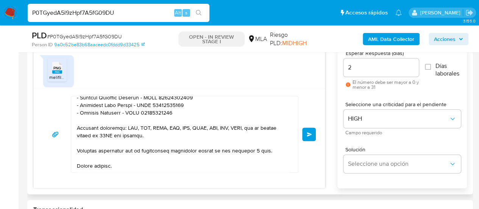
click at [307, 134] on span "Enviar" at bounding box center [309, 134] width 5 height 5
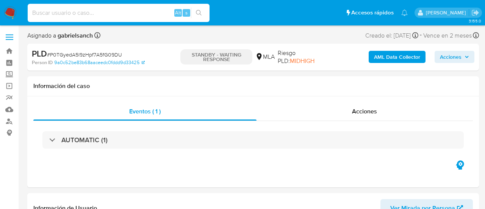
click at [81, 11] on input at bounding box center [119, 13] width 182 height 10
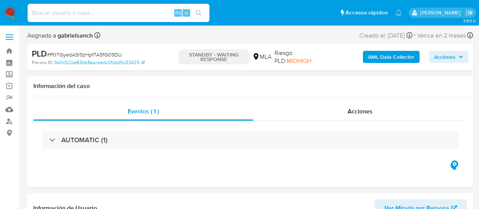
paste input "i5LJMfdtT2NeDIFzW5At5qYx"
type input "i5LJMfdtT2NeDIFzW5At5qYx"
select select "10"
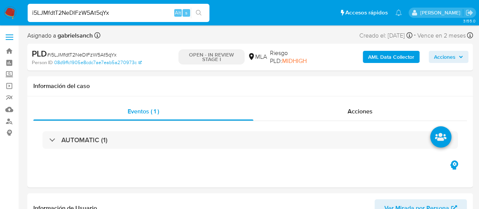
select select "10"
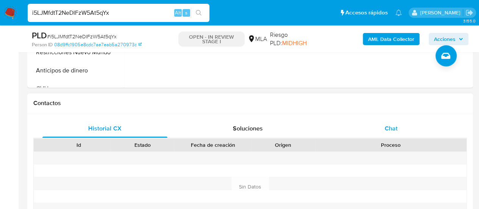
click at [360, 131] on div "Chat" at bounding box center [391, 128] width 125 height 18
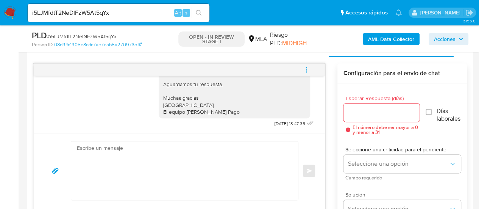
scroll to position [417, 0]
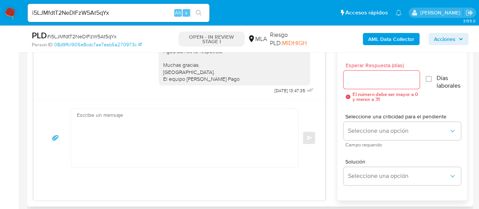
click at [201, 131] on textarea at bounding box center [183, 137] width 212 height 58
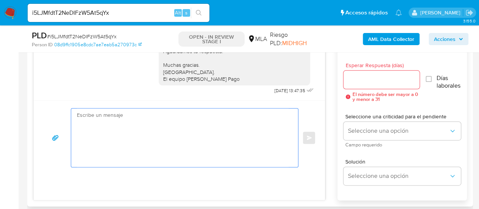
paste textarea "Lore, Ip dolorsi am con adipiscinge seddoeiusmo te in utlabo et Dolorem Aliq, e…"
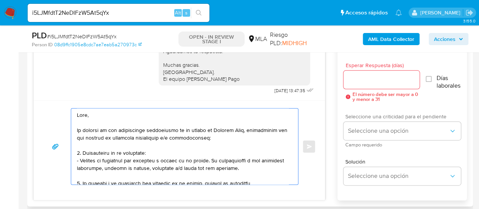
scroll to position [283, 0]
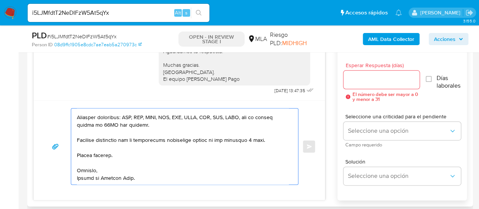
type textarea "Lore, Ip dolorsi am con adipiscinge seddoeiusmo te in utlabo et Dolorem Aliq, e…"
click at [375, 76] on input "Esperar Respuesta (días)" at bounding box center [381, 80] width 76 height 10
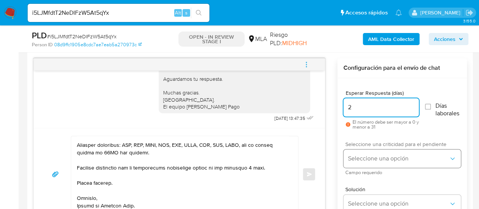
scroll to position [379, 0]
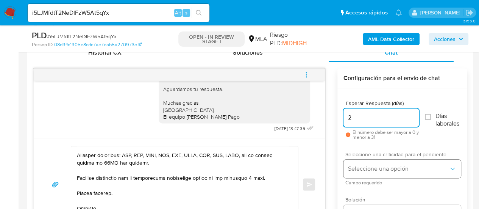
type input "2"
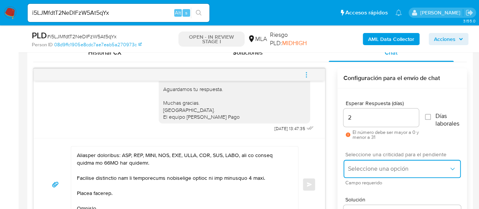
click at [355, 172] on span "Seleccione una opción" at bounding box center [398, 169] width 101 height 8
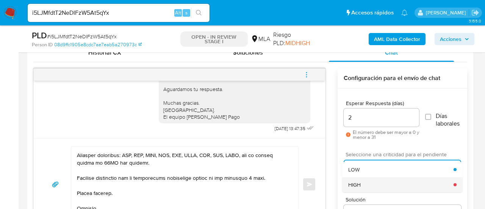
click at [361, 179] on div "HIGH" at bounding box center [400, 184] width 105 height 15
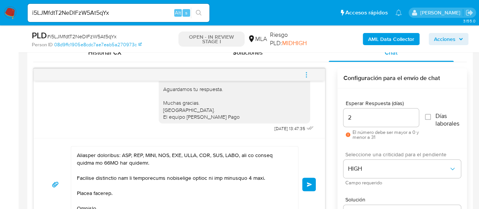
click at [306, 185] on button "Enviar" at bounding box center [309, 184] width 14 height 14
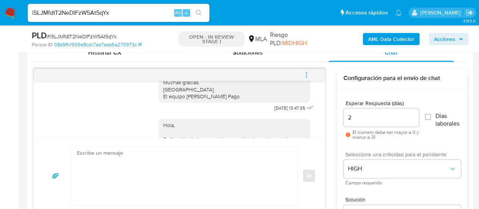
scroll to position [940, 0]
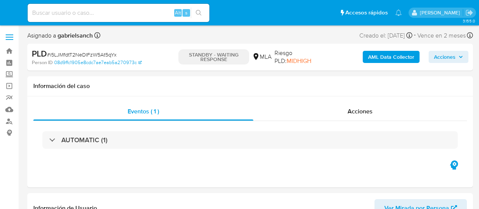
select select "10"
click at [102, 16] on input at bounding box center [119, 13] width 182 height 10
paste input "THudLKylKVdealMAVEsT3xup"
type input "THudLKylKVdealMAVEsT3xup"
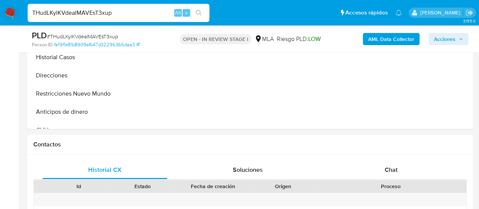
scroll to position [341, 0]
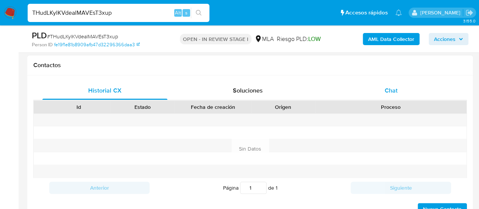
click at [370, 97] on div "Chat" at bounding box center [391, 90] width 125 height 18
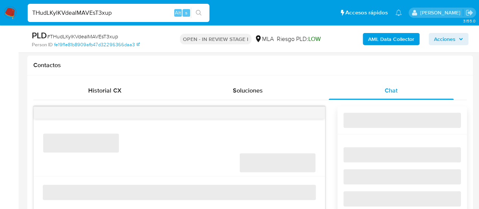
select select "10"
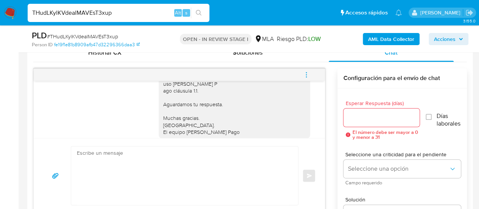
scroll to position [538, 0]
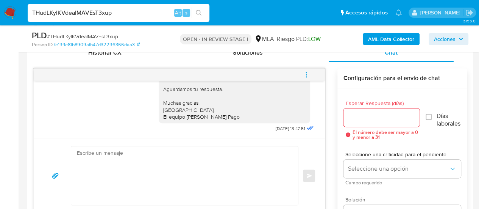
click at [217, 152] on textarea at bounding box center [183, 175] width 212 height 58
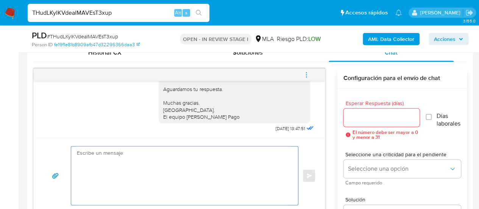
paste textarea "Lore, Ip dolorsi am con adipiscinge seddoeiusmo te in utlabo et Dolorem Aliq, e…"
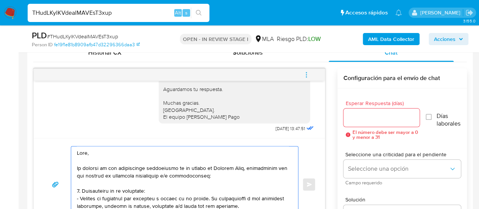
scroll to position [290, 0]
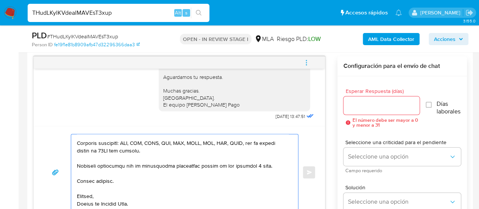
type textarea "Lore, Ip dolorsi am con adipiscinge seddoeiusmo te in utlabo et Dolorem Aliq, e…"
click at [356, 107] on input "Esperar Respuesta (días)" at bounding box center [381, 105] width 76 height 10
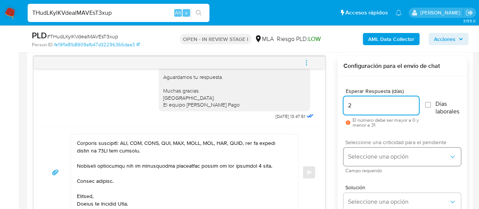
type input "2"
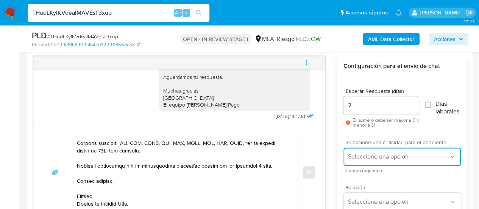
click at [361, 153] on span "Seleccione una opción" at bounding box center [398, 157] width 101 height 8
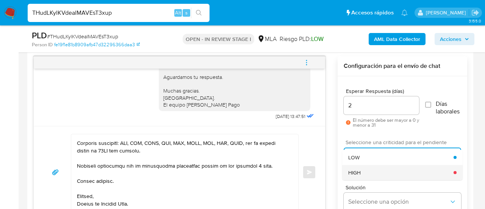
click at [367, 168] on div "HIGH" at bounding box center [400, 172] width 105 height 15
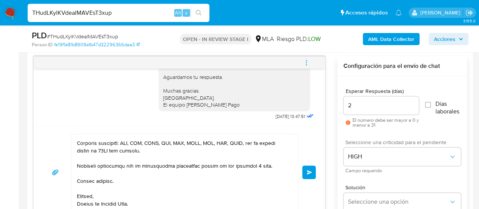
click at [304, 175] on button "Enviar" at bounding box center [309, 172] width 14 height 14
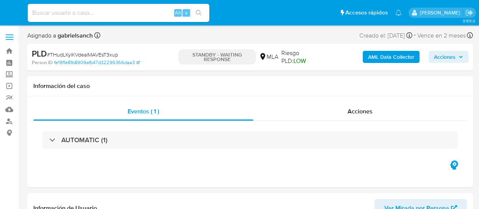
select select "10"
click at [83, 16] on input at bounding box center [119, 13] width 182 height 10
paste input "S5Nv3g3WiuSNMGFVRKR18i8z"
type input "S5Nv3g3WiuSNMGFVRKR18i8z"
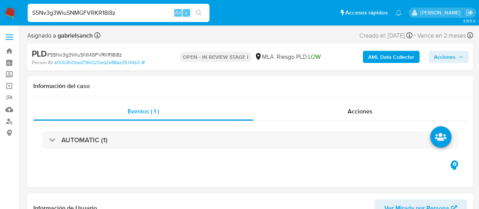
scroll to position [114, 0]
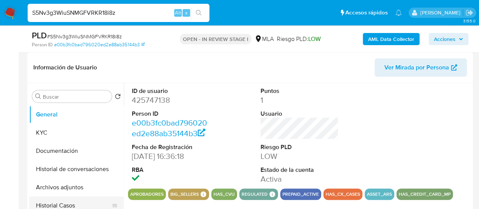
click at [51, 201] on button "Historial Casos" at bounding box center [73, 205] width 89 height 18
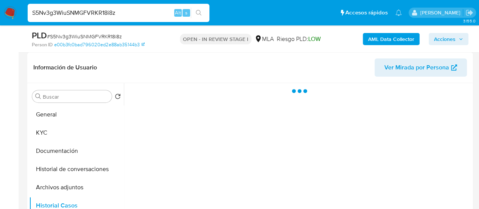
select select "10"
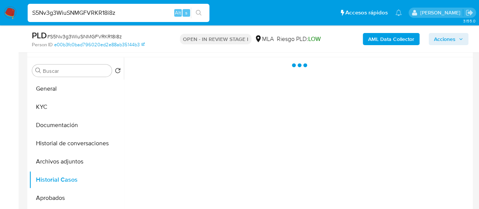
scroll to position [151, 0]
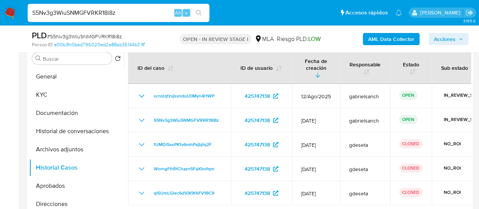
click at [98, 19] on div "S5Nv3g3WiuSNMGFVRKR18i8z Alt s" at bounding box center [119, 13] width 182 height 18
click at [92, 14] on input "S5Nv3g3WiuSNMGFVRKR18i8z" at bounding box center [119, 13] width 182 height 10
paste input "HE3KC2KlkLKTtkJbbGbjdQYp"
type input "HE3KC2KlkLKTtkJbbGbjdQYp"
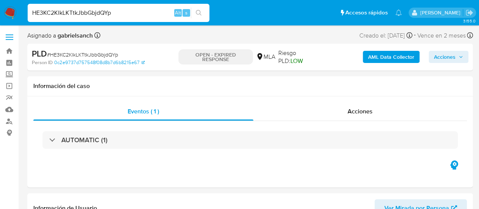
select select "10"
click at [70, 12] on input "HE3KC2KlkLKTtkJbbGbjdQYp" at bounding box center [119, 13] width 182 height 10
paste input "BkpFnP39NXB5asF1yzYbp6Tm"
type input "BkpFnP39NXB5asF1yzYbp6Tm"
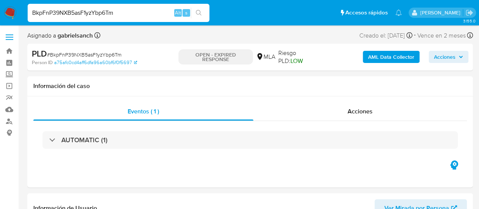
select select "10"
click at [84, 17] on input "BkpFnP39NXB5asF1yzYbp6Tm" at bounding box center [119, 13] width 182 height 10
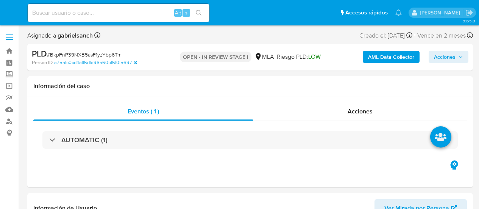
select select "10"
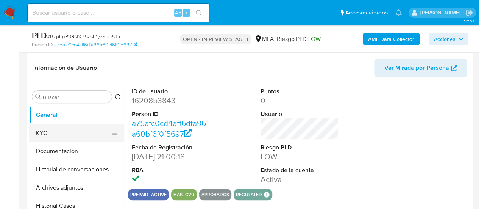
scroll to position [114, 0]
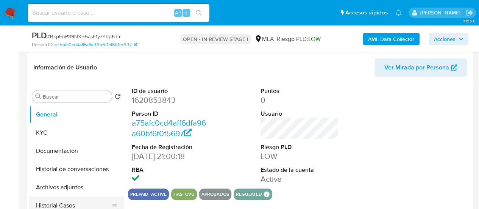
click at [61, 200] on button "Historial Casos" at bounding box center [73, 205] width 89 height 18
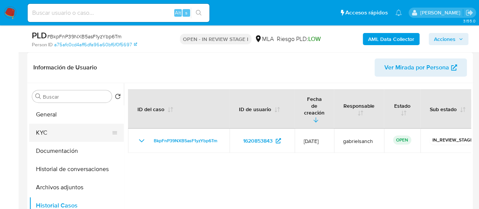
click at [81, 126] on button "KYC" at bounding box center [73, 132] width 89 height 18
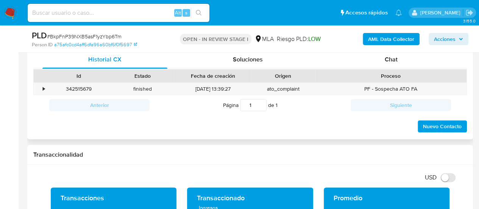
scroll to position [379, 0]
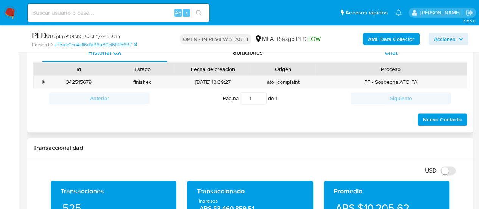
click at [396, 56] on span "Chat" at bounding box center [391, 52] width 13 height 9
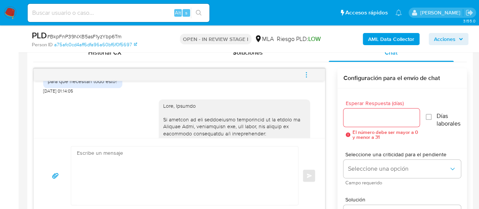
scroll to position [427, 0]
drag, startPoint x: 57, startPoint y: 99, endPoint x: 117, endPoint y: 103, distance: 60.3
click at [117, 94] on div "para que necesitan todo esto? 19/07/2025 01:14:05" at bounding box center [82, 83] width 79 height 23
copy div "para que necesitan todo esto?"
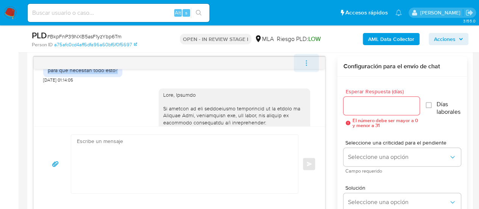
scroll to position [379, 0]
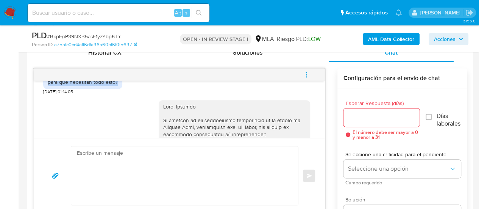
click at [303, 71] on icon "menu-action" at bounding box center [306, 74] width 7 height 7
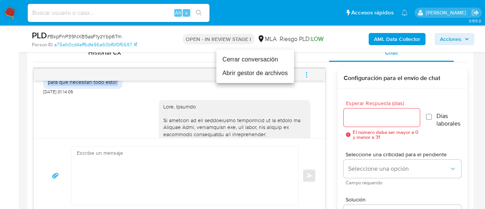
click at [257, 61] on li "Cerrar conversación" at bounding box center [255, 60] width 78 height 14
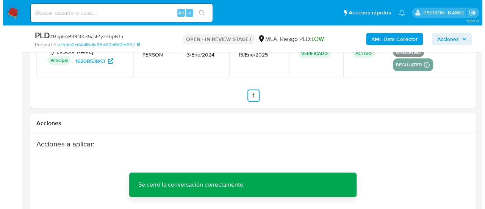
scroll to position [1381, 0]
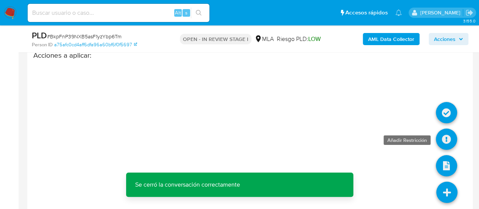
click at [444, 128] on icon at bounding box center [446, 138] width 21 height 21
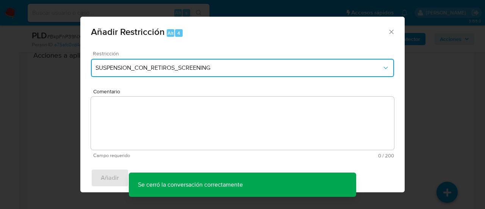
click at [137, 72] on button "SUSPENSION_CON_RETIROS_SCREENING" at bounding box center [242, 68] width 303 height 18
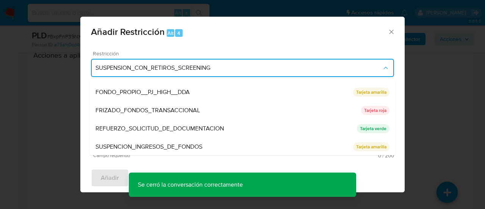
scroll to position [161, 0]
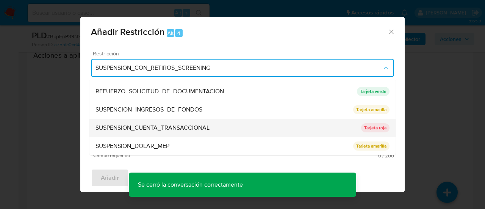
click at [145, 124] on span "SUSPENSION_CUENTA_TRANSACCIONAL" at bounding box center [152, 128] width 114 height 8
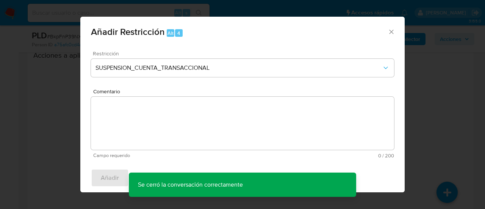
click at [145, 124] on textarea "Comentario" at bounding box center [242, 123] width 303 height 53
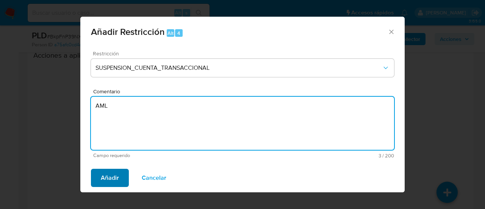
type textarea "AML"
click at [116, 174] on span "Añadir" at bounding box center [110, 177] width 18 height 17
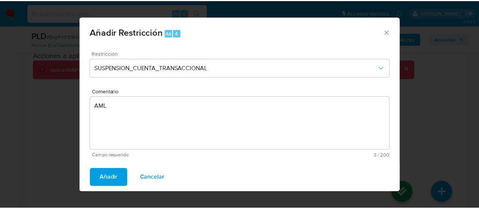
scroll to position [1374, 0]
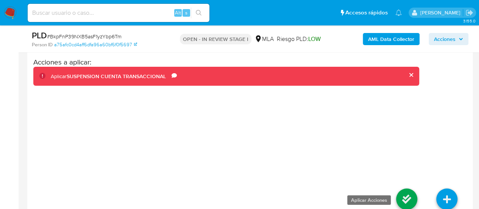
click at [410, 189] on icon at bounding box center [406, 198] width 21 height 21
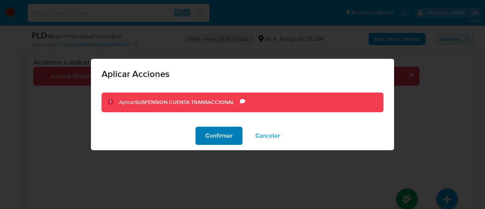
click at [212, 138] on span "Confirmar" at bounding box center [218, 135] width 27 height 17
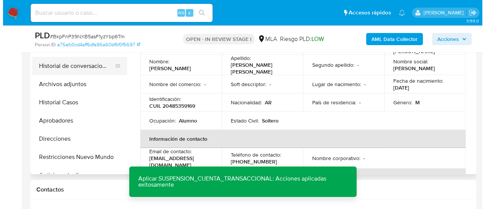
scroll to position [200, 0]
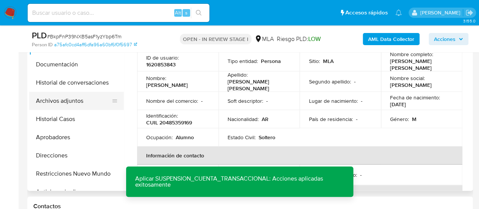
click at [62, 105] on button "Archivos adjuntos" at bounding box center [73, 101] width 89 height 18
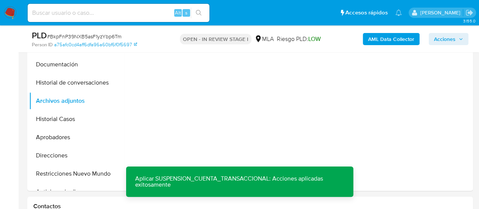
click at [407, 35] on b "AML Data Collector" at bounding box center [391, 39] width 46 height 12
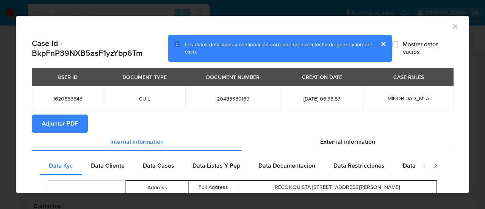
click at [50, 119] on span "Adjuntar PDF" at bounding box center [60, 123] width 36 height 17
click at [451, 28] on icon "Cerrar ventana" at bounding box center [455, 27] width 8 height 8
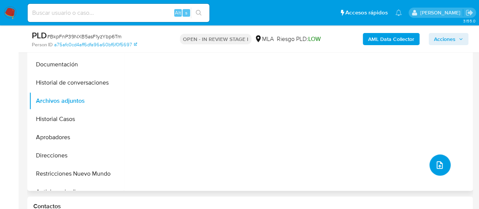
click at [439, 166] on icon "upload-file" at bounding box center [439, 164] width 9 height 9
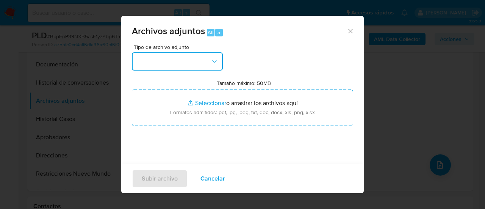
click at [164, 66] on button "button" at bounding box center [177, 61] width 91 height 18
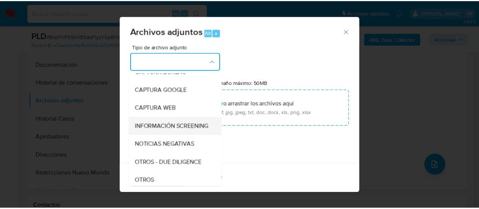
scroll to position [114, 0]
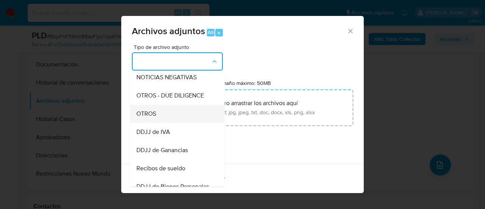
click at [157, 121] on div "OTROS" at bounding box center [174, 114] width 77 height 18
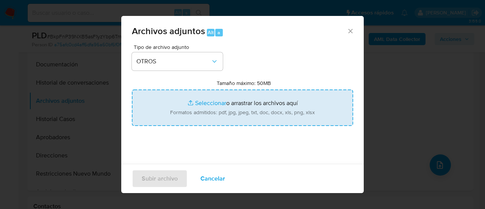
click at [218, 104] on input "Tamaño máximo: 50MB Seleccionar archivos" at bounding box center [242, 107] width 221 height 36
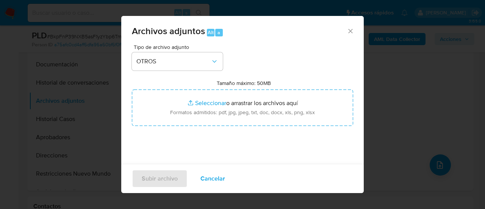
click at [341, 35] on div "Archivos adjuntos Alt a" at bounding box center [242, 30] width 242 height 28
click at [346, 31] on icon "Cerrar" at bounding box center [350, 31] width 8 height 8
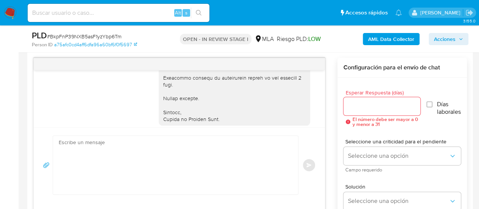
scroll to position [692, 0]
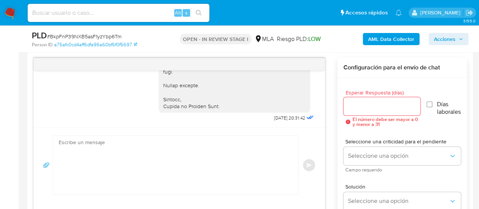
click at [61, 12] on input at bounding box center [119, 13] width 182 height 10
paste input "6YSUADYSkj2h1izJwHiDzoq0"
type input "6YSUADYSkj2h1izJwHiDzoq0"
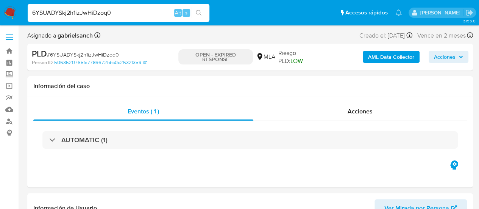
select select "10"
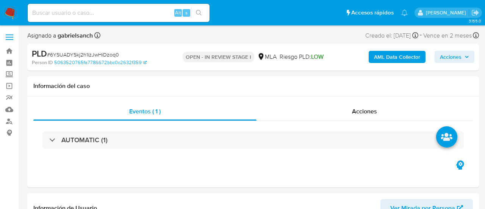
select select "10"
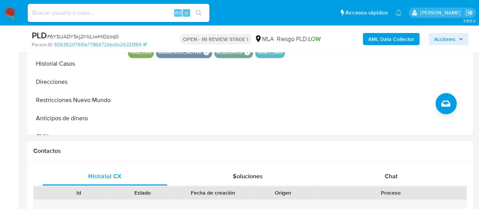
scroll to position [265, 0]
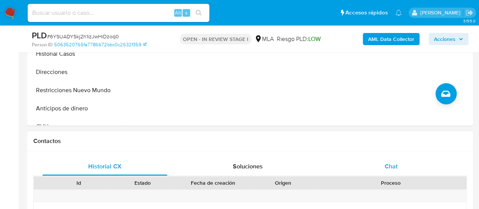
click at [388, 169] on span "Chat" at bounding box center [391, 166] width 13 height 9
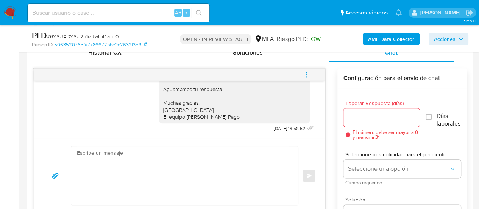
scroll to position [538, 0]
click at [309, 77] on icon "menu-action" at bounding box center [306, 74] width 7 height 7
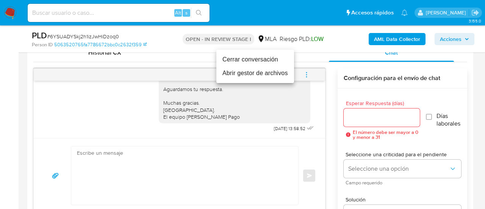
click at [274, 59] on li "Cerrar conversación" at bounding box center [255, 60] width 78 height 14
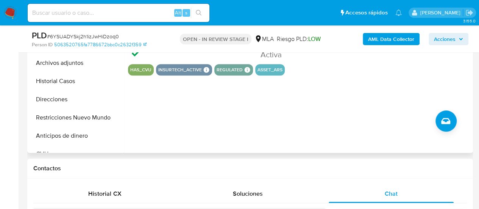
scroll to position [227, 0]
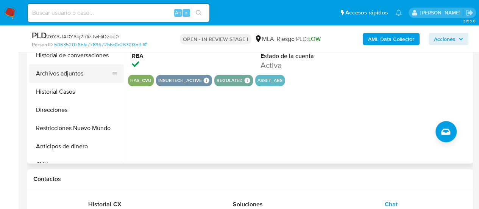
click at [54, 73] on button "Archivos adjuntos" at bounding box center [73, 73] width 89 height 18
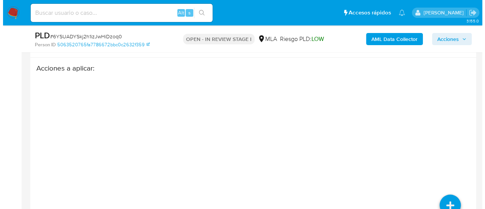
scroll to position [1382, 0]
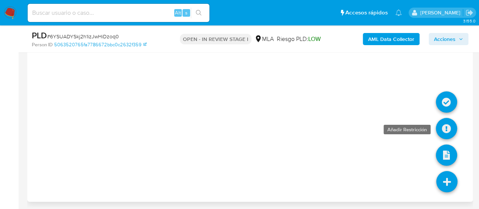
click at [440, 126] on icon at bounding box center [446, 128] width 21 height 21
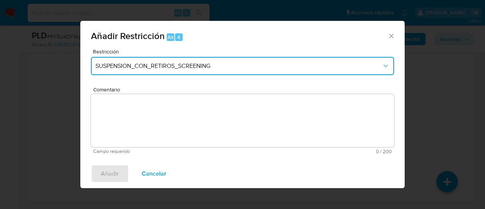
click at [97, 68] on span "SUSPENSION_CON_RETIROS_SCREENING" at bounding box center [238, 66] width 286 height 8
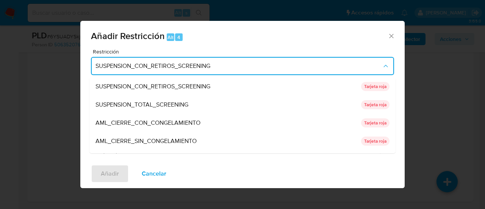
scroll to position [161, 0]
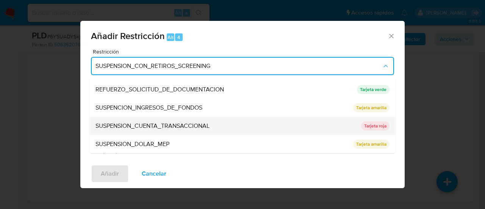
click at [159, 125] on span "SUSPENSION_CUENTA_TRANSACCIONAL" at bounding box center [152, 126] width 114 height 8
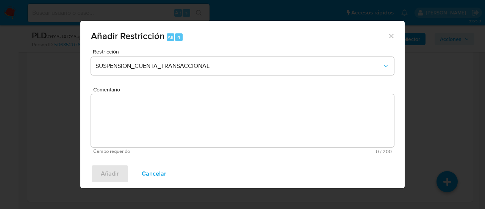
click at [159, 125] on textarea "Comentario" at bounding box center [242, 120] width 303 height 53
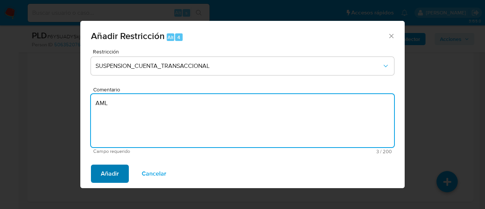
type textarea "AML"
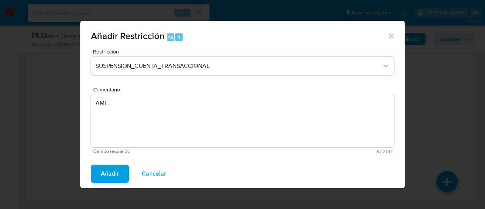
click at [109, 174] on span "Añadir" at bounding box center [110, 173] width 18 height 17
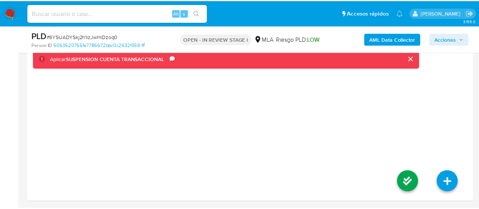
scroll to position [1375, 0]
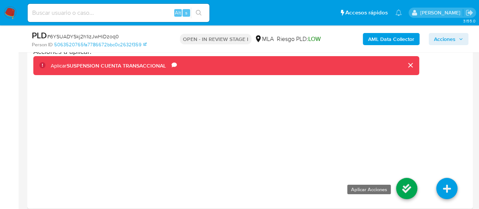
click at [412, 184] on icon at bounding box center [406, 188] width 21 height 21
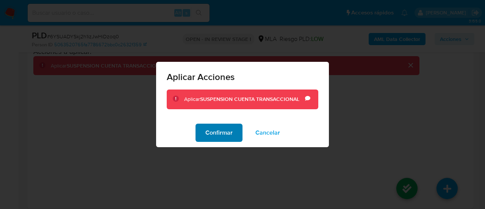
click at [220, 133] on span "Confirmar" at bounding box center [218, 132] width 27 height 17
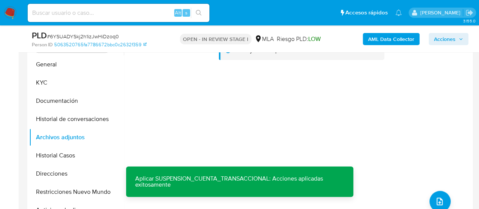
scroll to position [50, 0]
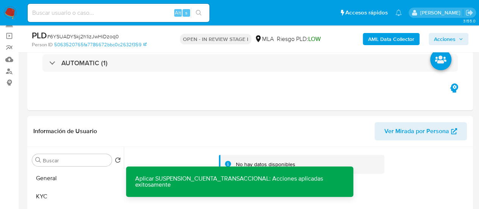
click at [389, 41] on b "AML Data Collector" at bounding box center [391, 39] width 46 height 12
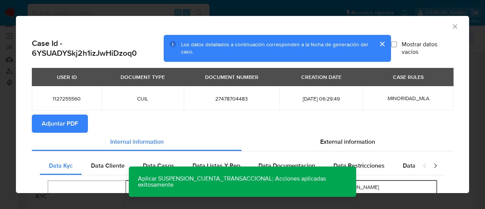
click at [42, 125] on span "Adjuntar PDF" at bounding box center [60, 123] width 36 height 17
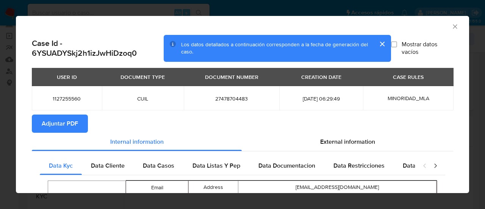
click at [451, 27] on icon "Cerrar ventana" at bounding box center [455, 27] width 8 height 8
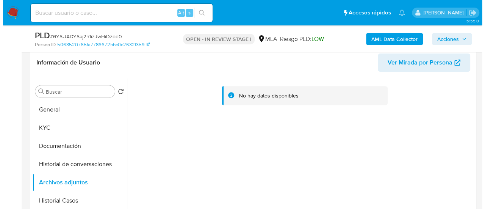
scroll to position [164, 0]
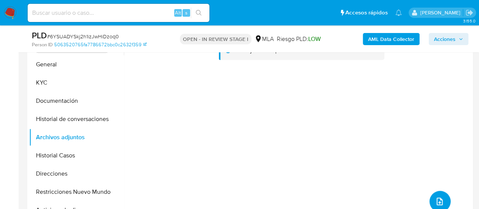
click at [437, 204] on icon "upload-file" at bounding box center [440, 201] width 6 height 8
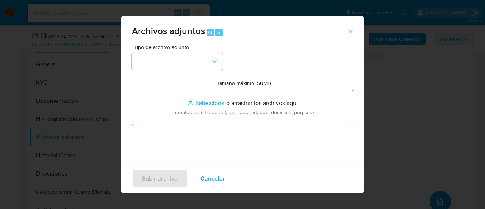
click at [194, 44] on div "Archivos adjuntos Alt a" at bounding box center [242, 30] width 242 height 28
click at [201, 57] on button "button" at bounding box center [177, 61] width 91 height 18
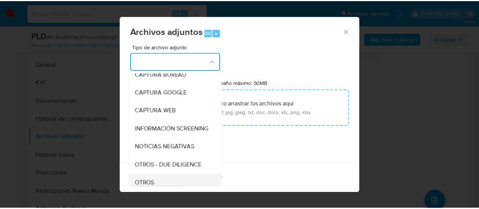
scroll to position [114, 0]
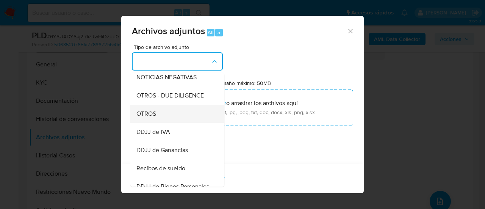
click at [161, 123] on div "OTROS" at bounding box center [174, 114] width 77 height 18
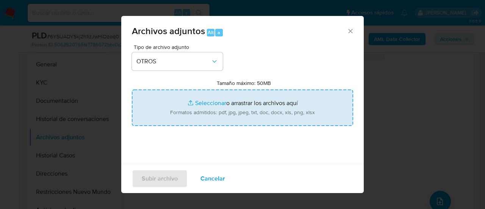
click at [192, 118] on input "Tamaño máximo: 50MB Seleccionar archivos" at bounding box center [242, 107] width 221 height 36
type input "C:\fakepath\Caselog 6YSUADYSkj2h1izJwHiDzoq0_2025_07_17_18_31_54.docx"
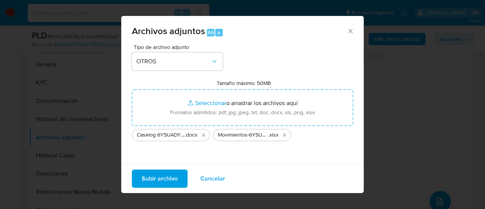
click at [167, 179] on span "Subir archivo" at bounding box center [160, 178] width 36 height 17
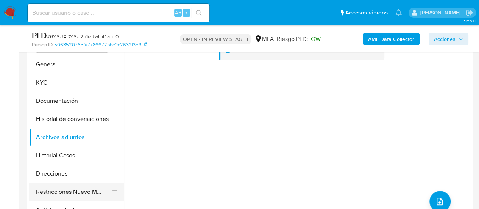
click at [52, 191] on button "Restricciones Nuevo Mundo" at bounding box center [73, 192] width 89 height 18
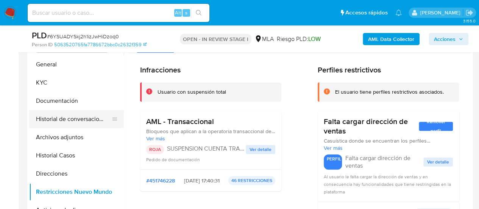
click at [60, 122] on button "Historial de conversaciones" at bounding box center [73, 119] width 89 height 18
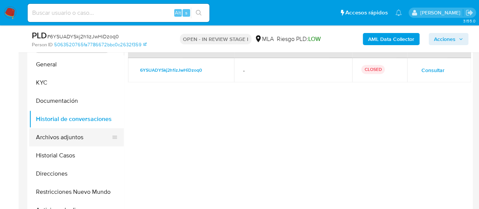
click at [71, 140] on button "Archivos adjuntos" at bounding box center [73, 137] width 89 height 18
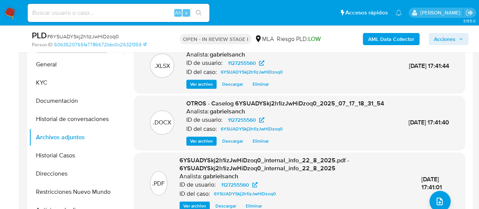
click at [446, 36] on span "Acciones" at bounding box center [445, 39] width 22 height 12
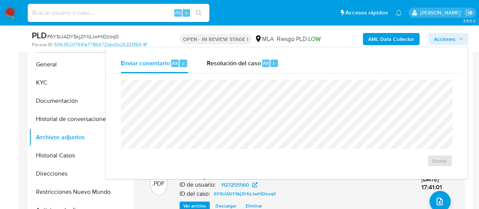
click at [288, 59] on div "Enviar comentario Alt c Resolución del caso Alt r" at bounding box center [287, 63] width 350 height 20
click at [266, 57] on div "Resolución del caso Alt r" at bounding box center [242, 63] width 72 height 20
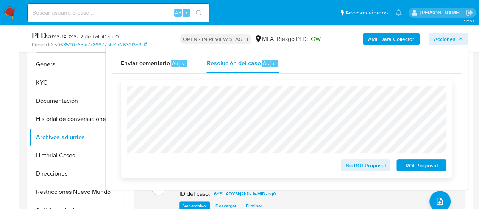
click at [414, 167] on span "ROI Proposal" at bounding box center [421, 165] width 39 height 11
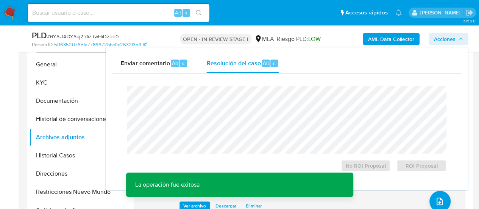
click at [447, 31] on div "AML Data Collector Acciones Enviar comentario Alt c Resolución del caso Alt r C…" at bounding box center [397, 39] width 144 height 18
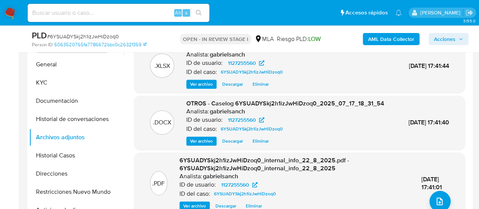
click at [449, 34] on span "Acciones" at bounding box center [445, 39] width 22 height 12
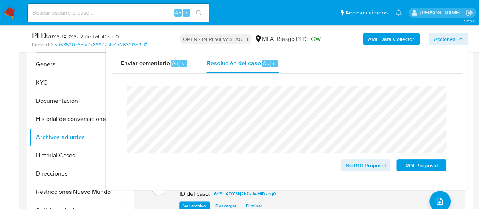
click at [449, 34] on span "Acciones" at bounding box center [445, 39] width 22 height 12
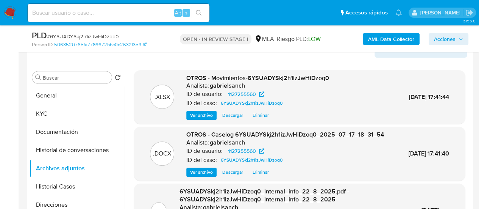
scroll to position [126, 0]
